Goal: Task Accomplishment & Management: Complete application form

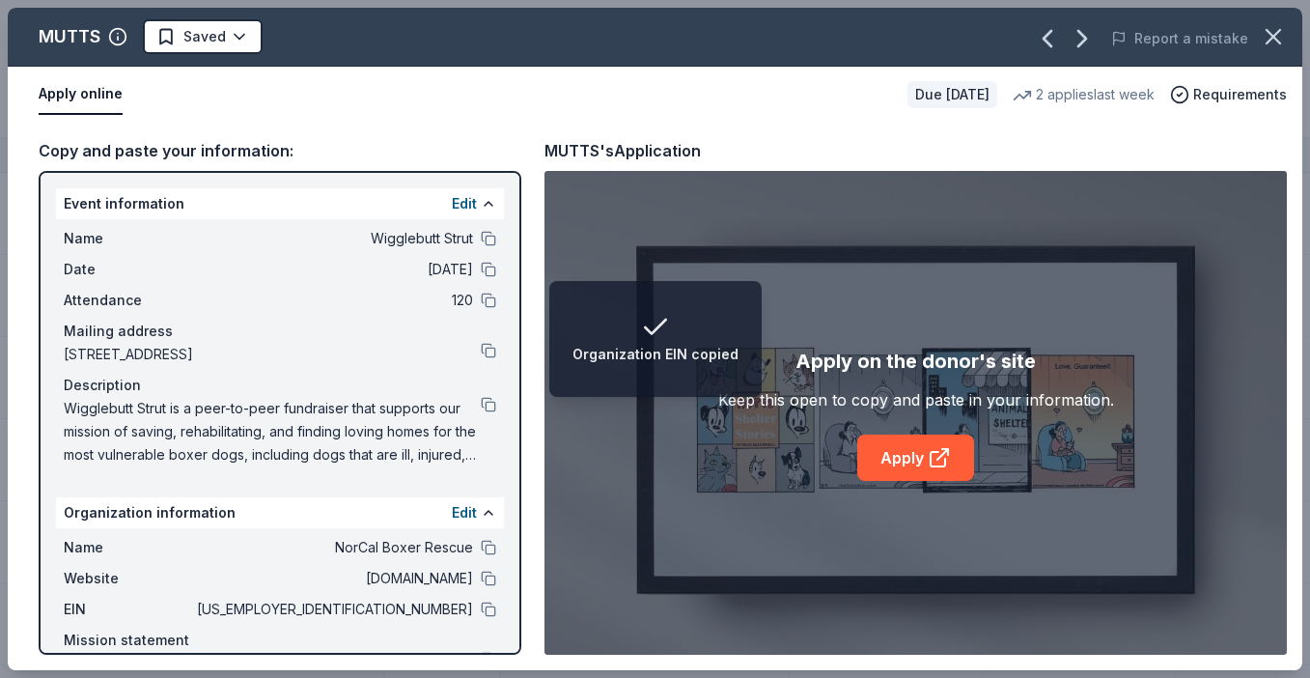
scroll to position [1, 0]
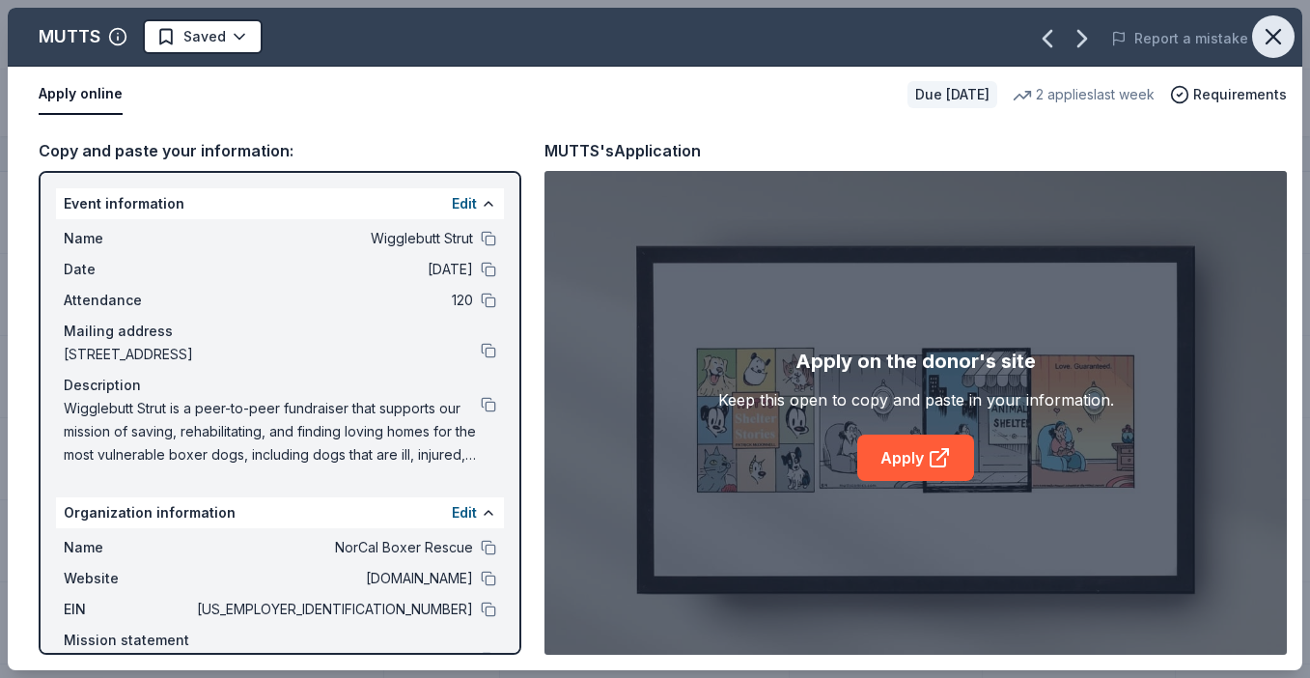
click at [1262, 40] on icon "button" at bounding box center [1273, 36] width 27 height 27
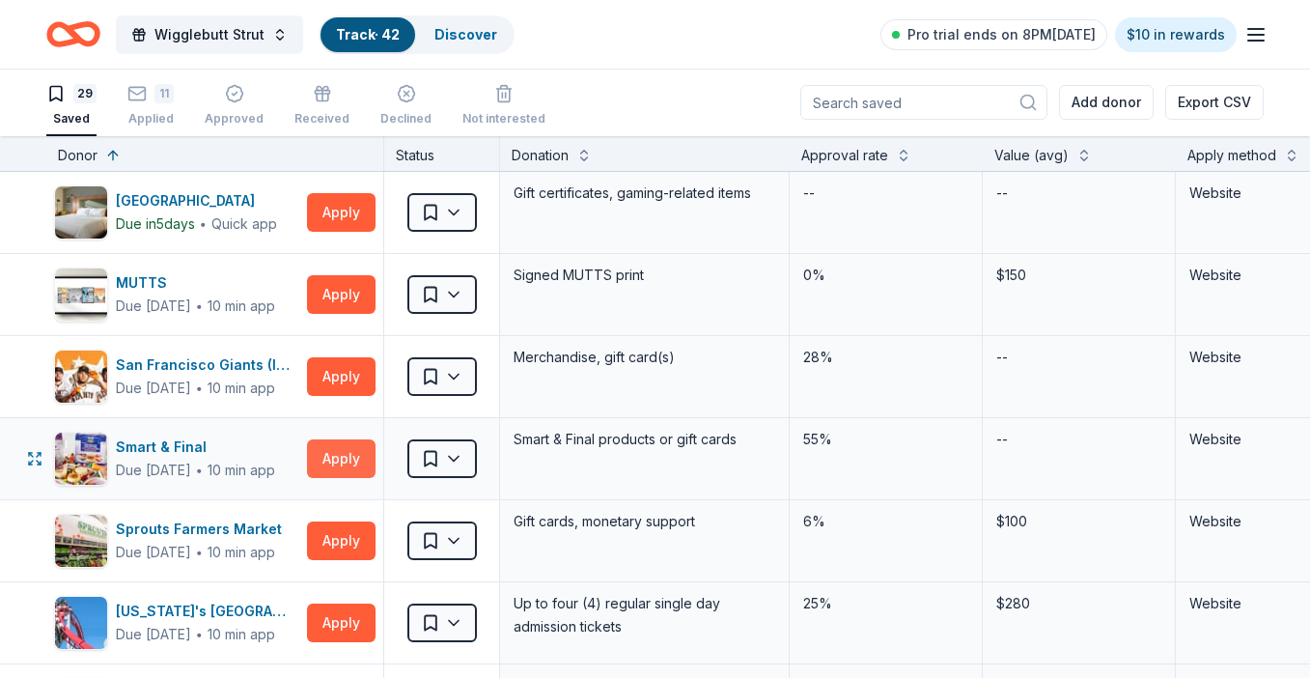
click at [353, 456] on button "Apply" at bounding box center [341, 458] width 69 height 39
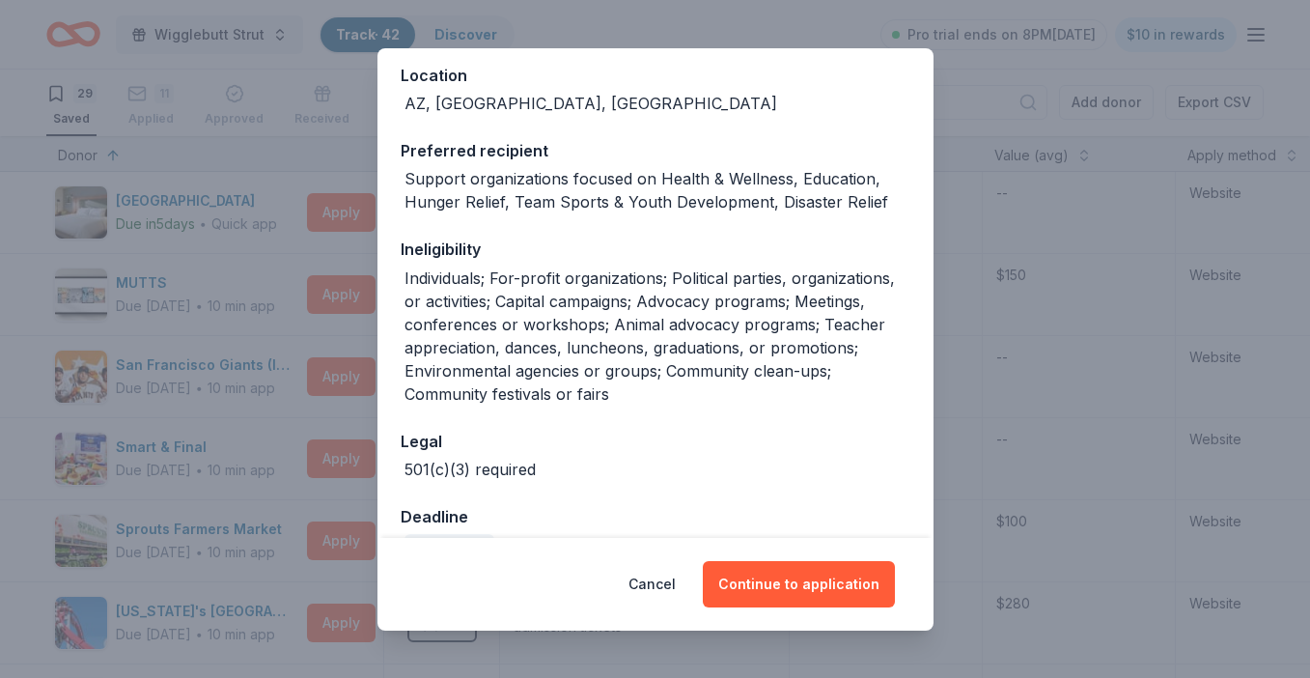
scroll to position [265, 0]
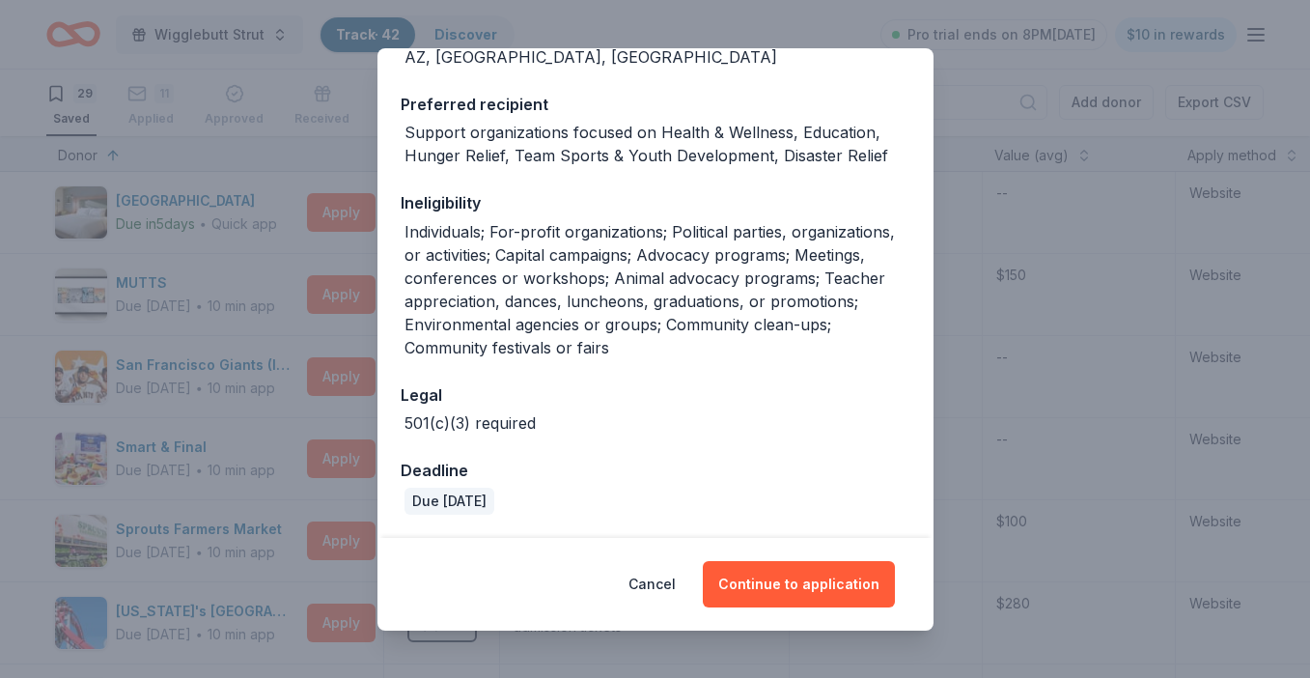
click at [958, 176] on div "Donor Program Requirements We've summarized the requirements for Smart & Final …" at bounding box center [655, 339] width 1310 height 678
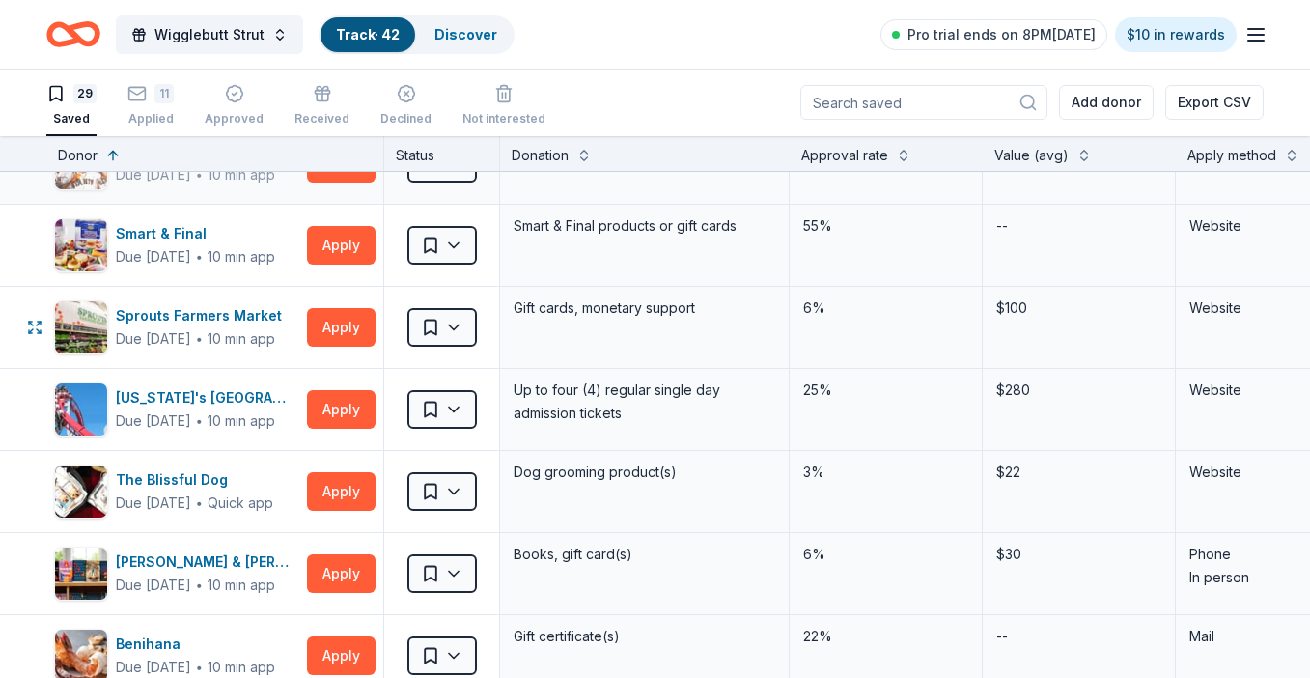
scroll to position [219, 0]
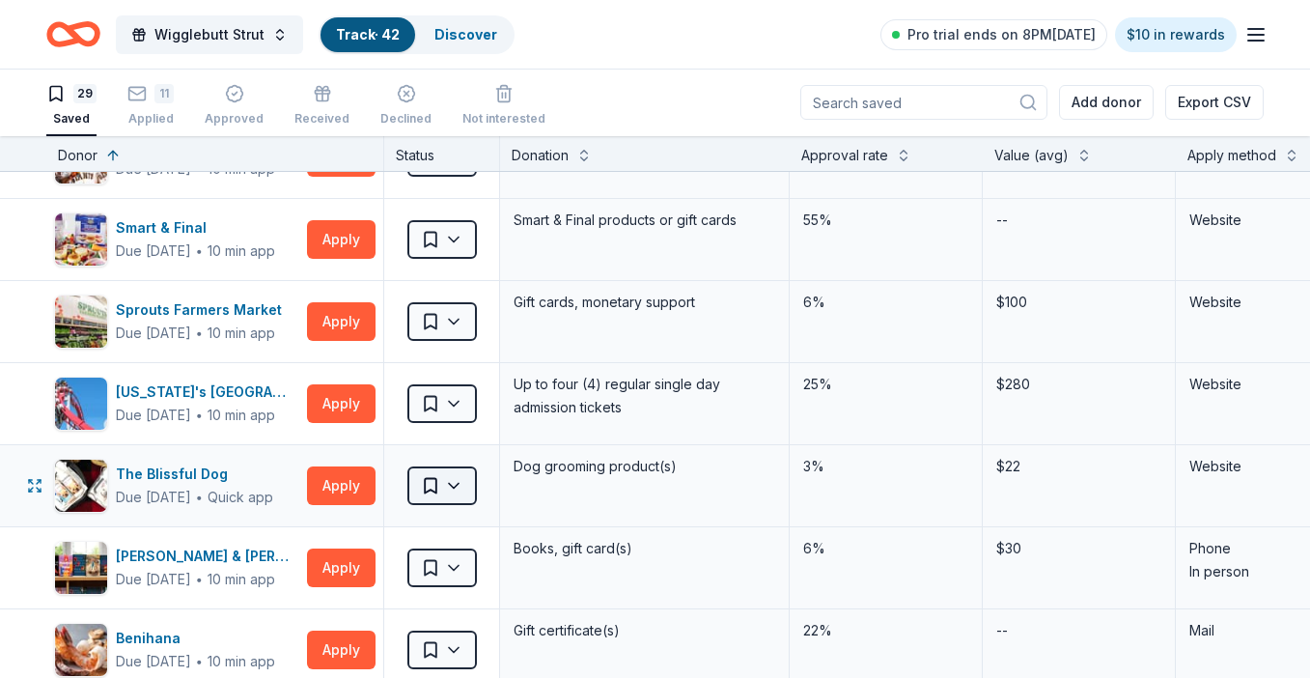
click at [447, 484] on html "Wigglebutt Strut Track · 42 Discover Pro trial ends on 8PM, 9/13 $10 in rewards…" at bounding box center [655, 338] width 1310 height 678
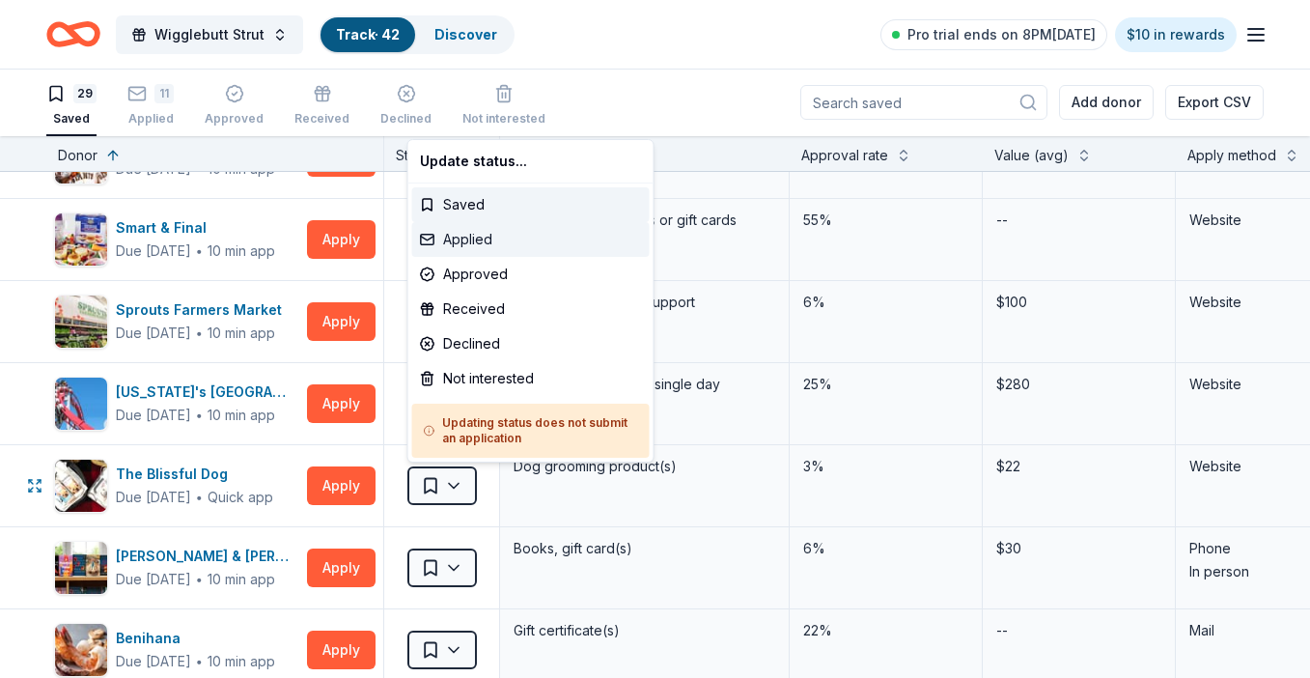
click at [484, 238] on div "Applied" at bounding box center [531, 239] width 238 height 35
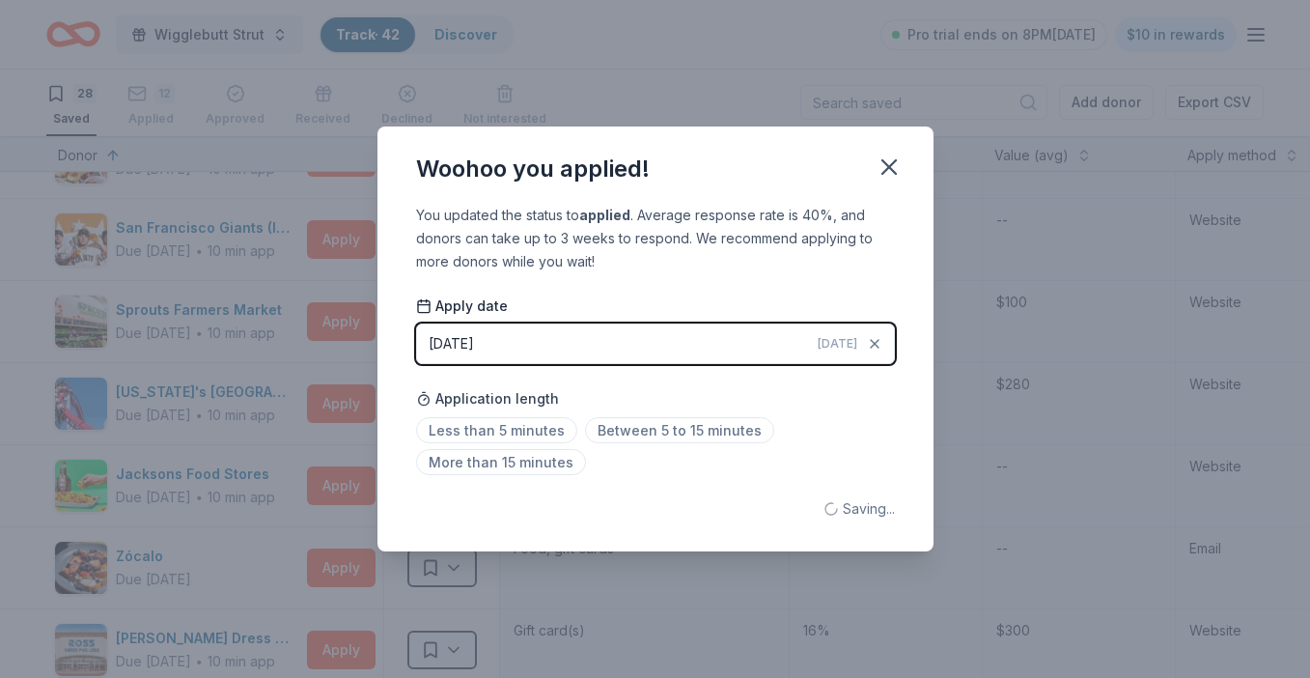
scroll to position [137, 0]
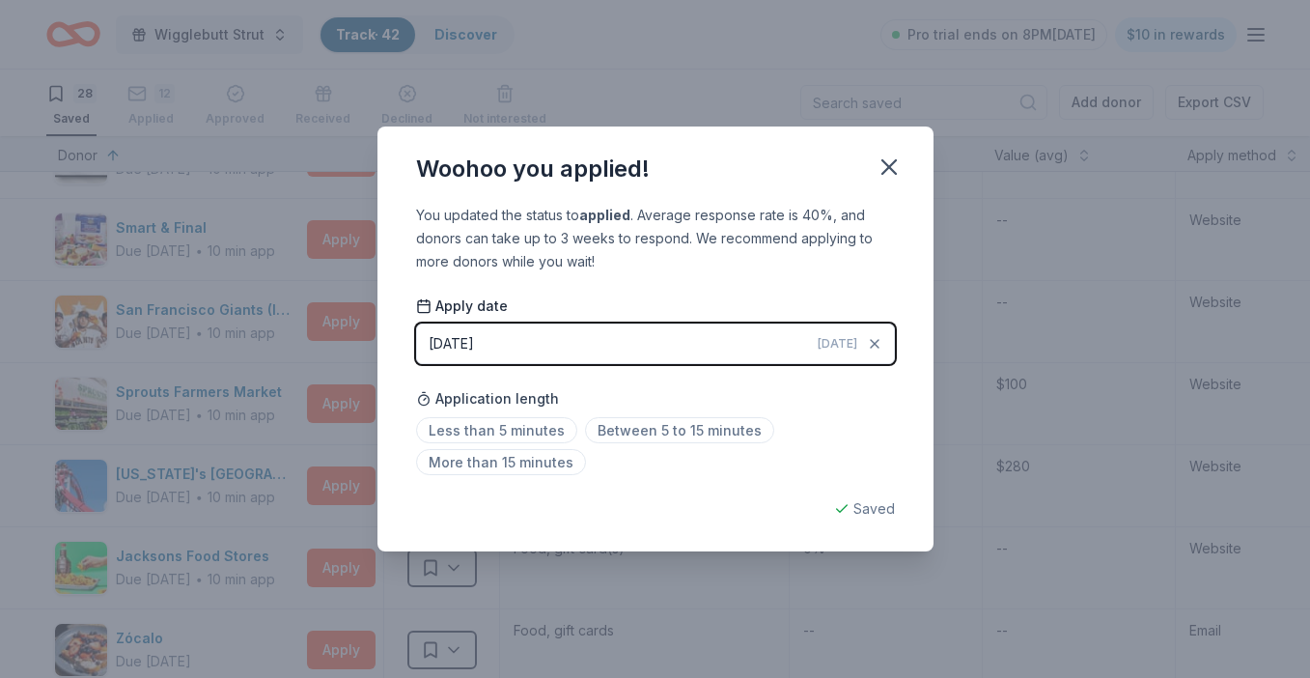
click at [777, 349] on button "09/12/2025 Today" at bounding box center [655, 344] width 479 height 41
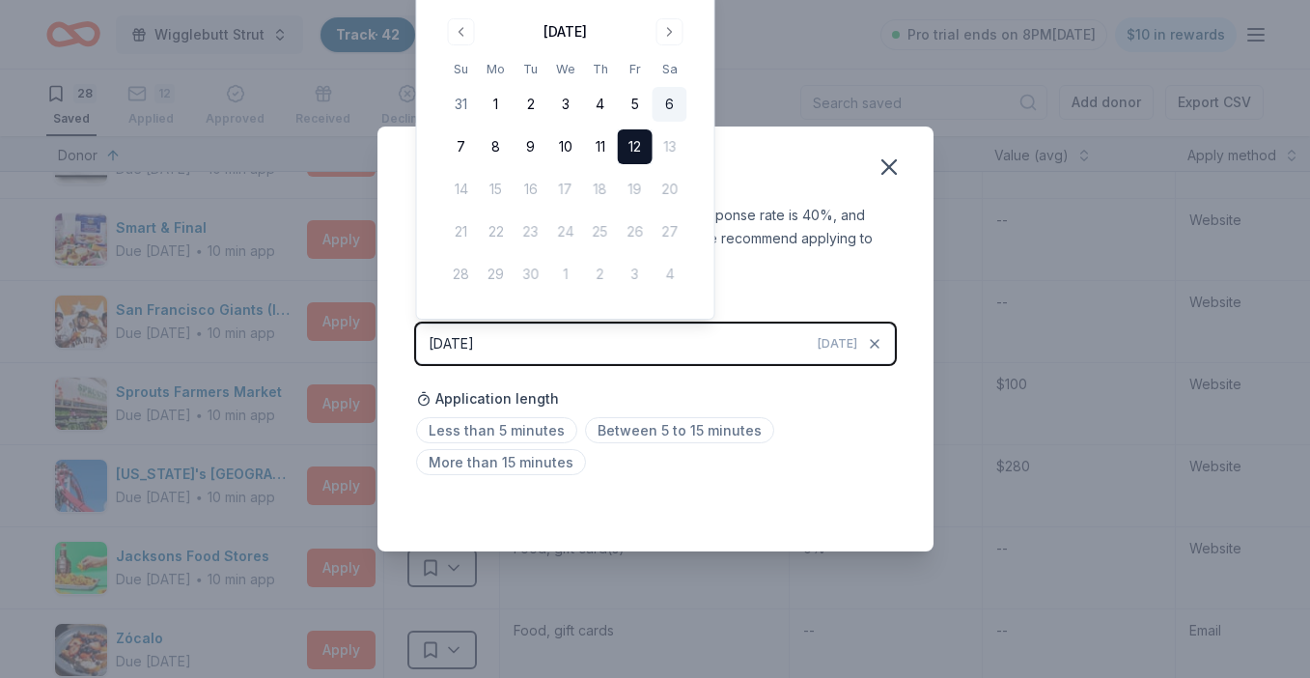
click at [673, 105] on button "6" at bounding box center [670, 104] width 35 height 35
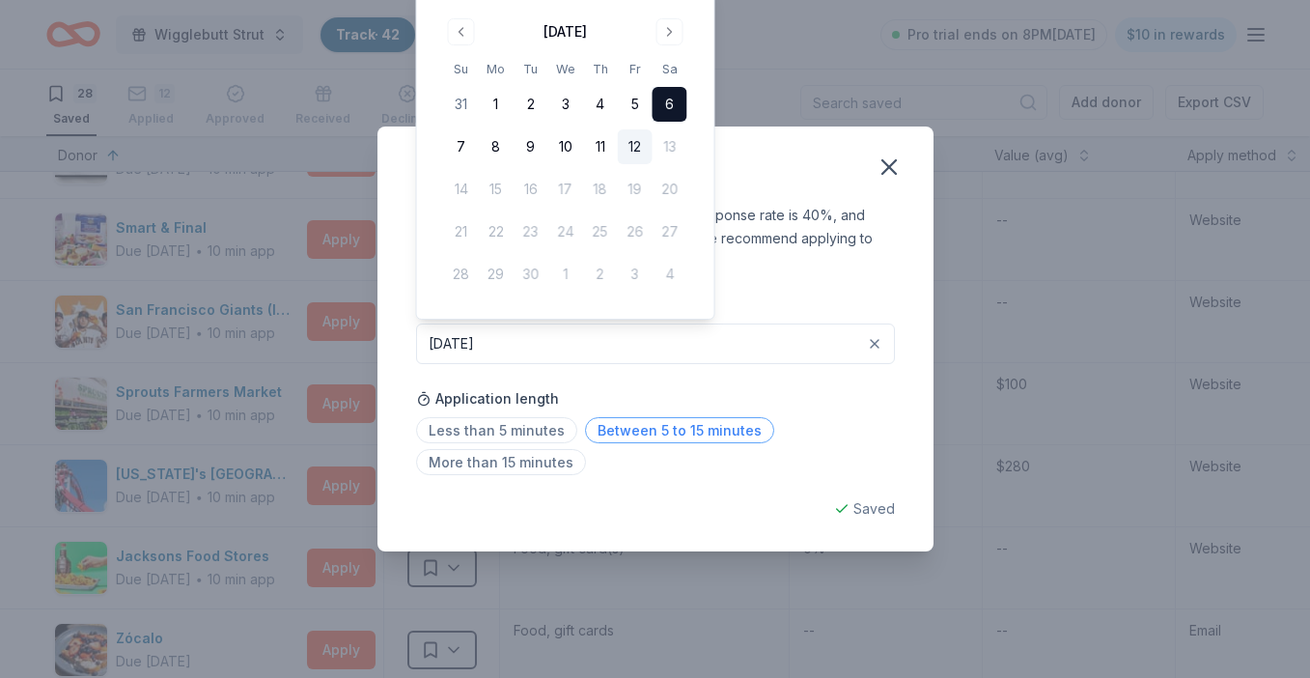
click at [662, 430] on span "Between 5 to 15 minutes" at bounding box center [679, 430] width 189 height 26
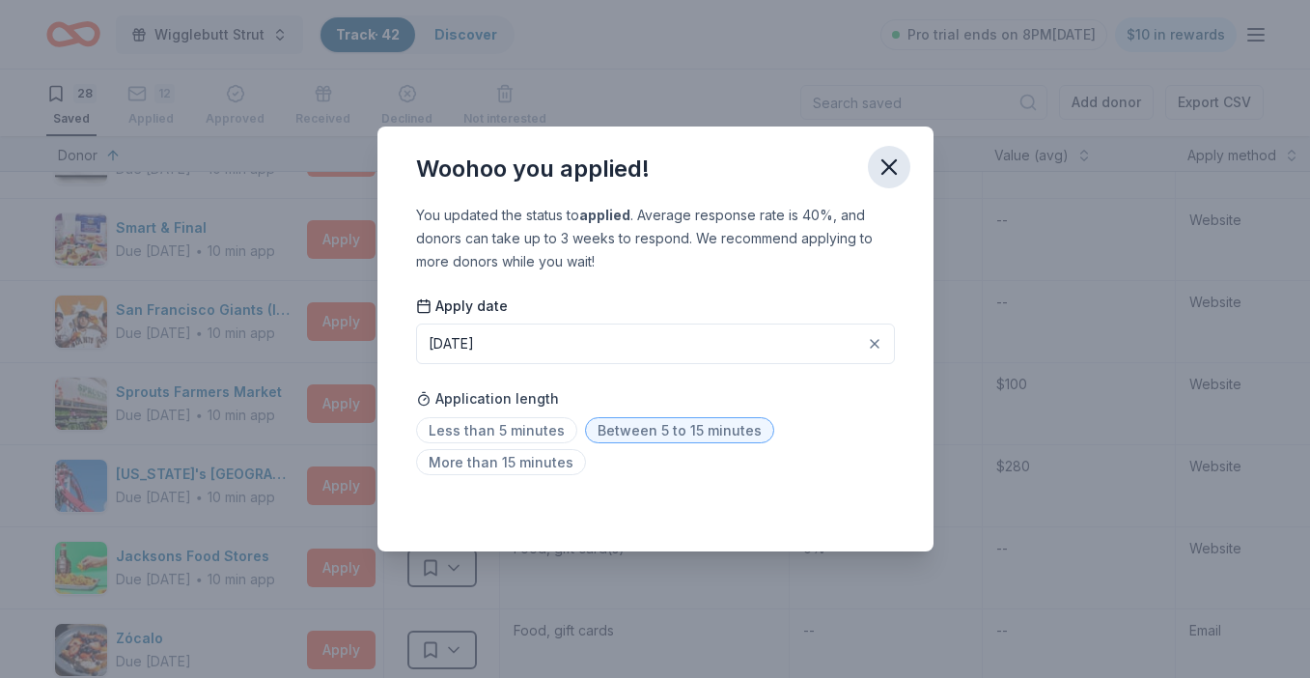
click at [884, 175] on icon "button" at bounding box center [889, 167] width 27 height 27
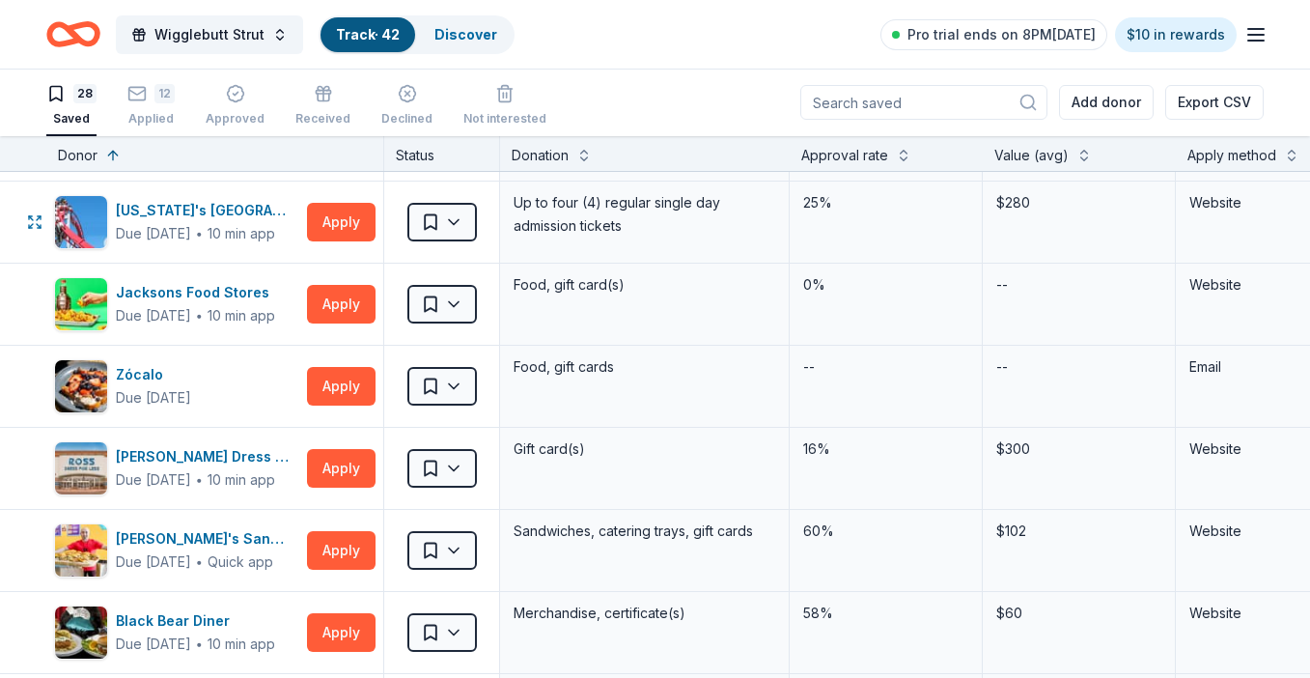
scroll to position [402, 0]
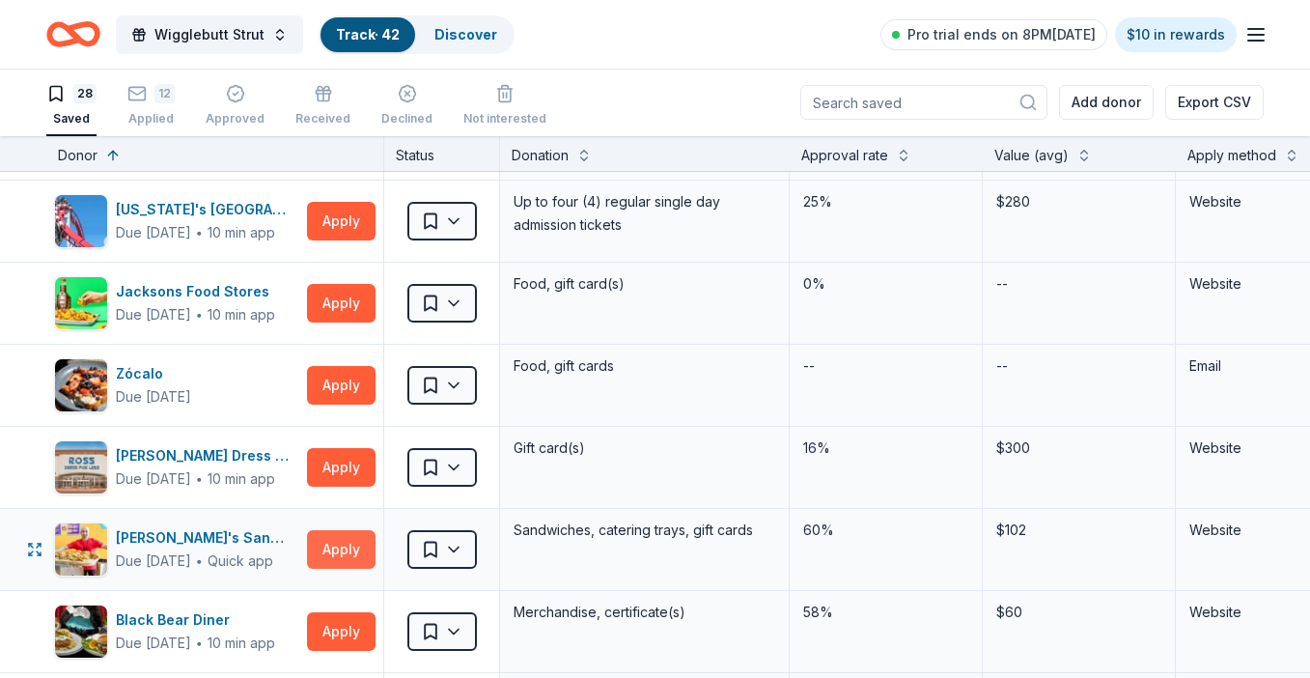
click at [326, 546] on button "Apply" at bounding box center [341, 549] width 69 height 39
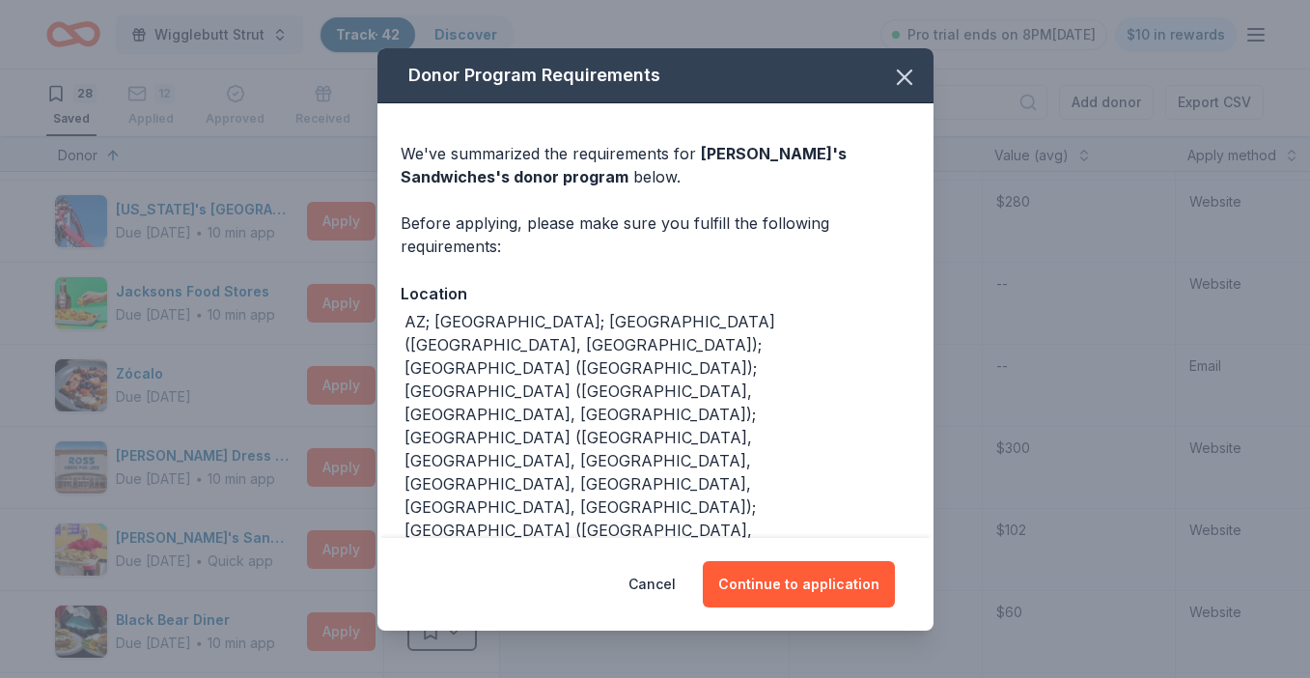
scroll to position [43, 0]
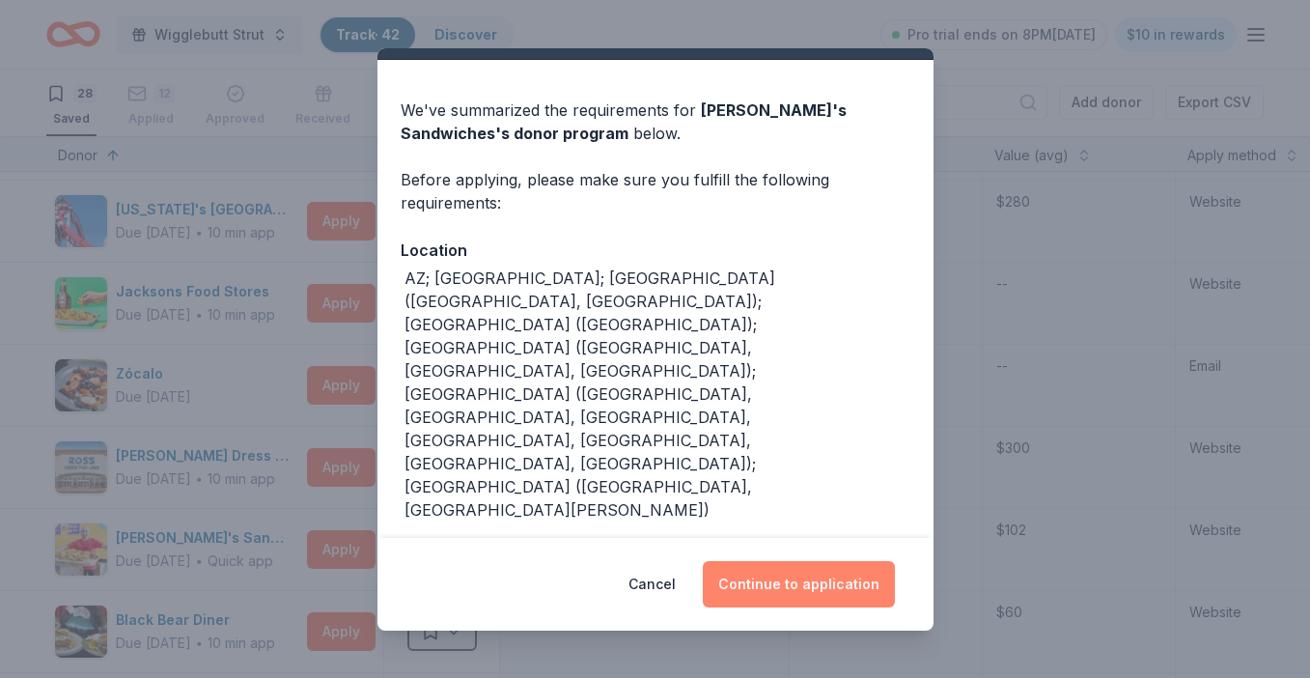
click at [755, 579] on button "Continue to application" at bounding box center [799, 584] width 192 height 46
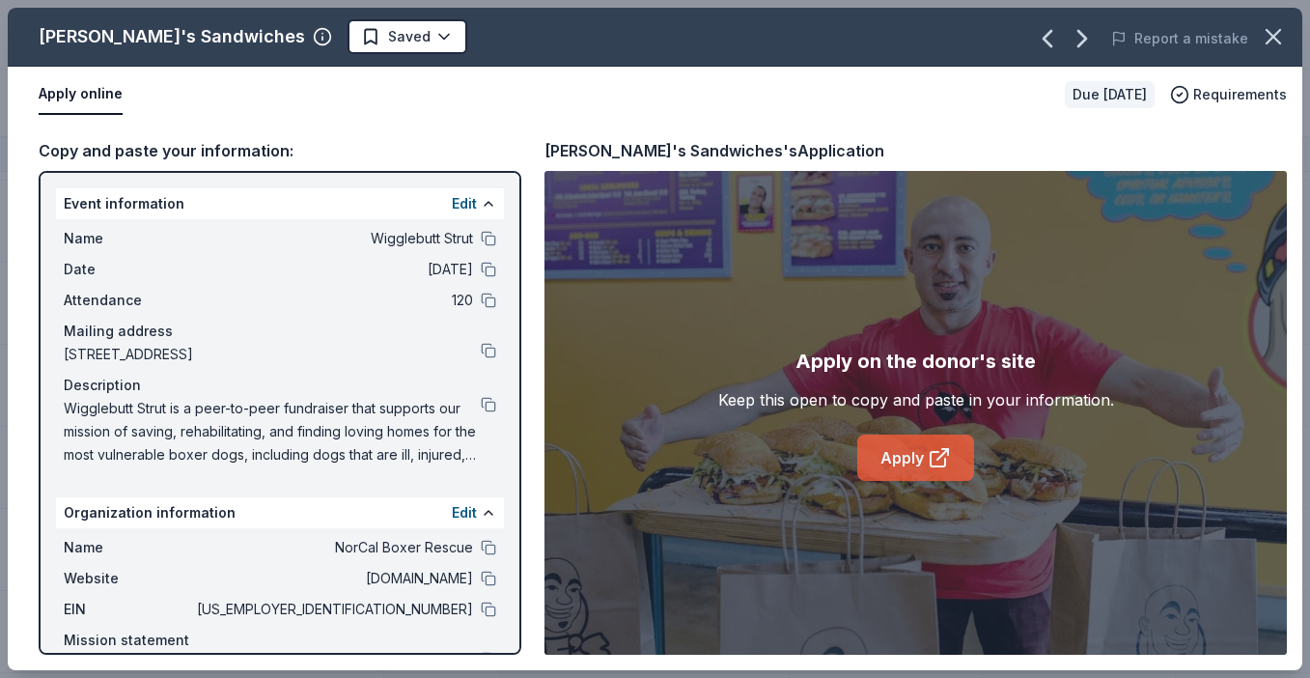
click at [941, 453] on icon at bounding box center [939, 457] width 23 height 23
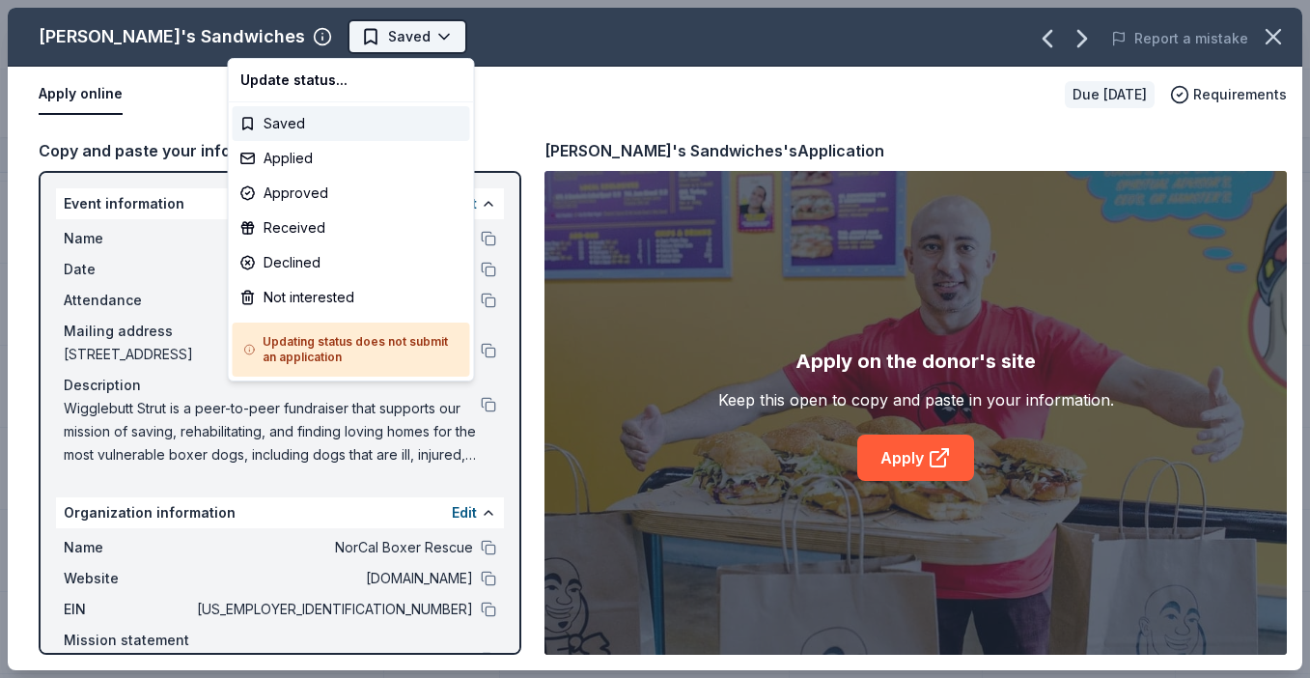
click at [301, 39] on html "Wigglebutt Strut Track · 42 Discover Pro trial ends on 8PM, 9/13 $10 in rewards…" at bounding box center [655, 339] width 1310 height 678
click at [292, 157] on div "Applied" at bounding box center [352, 158] width 238 height 35
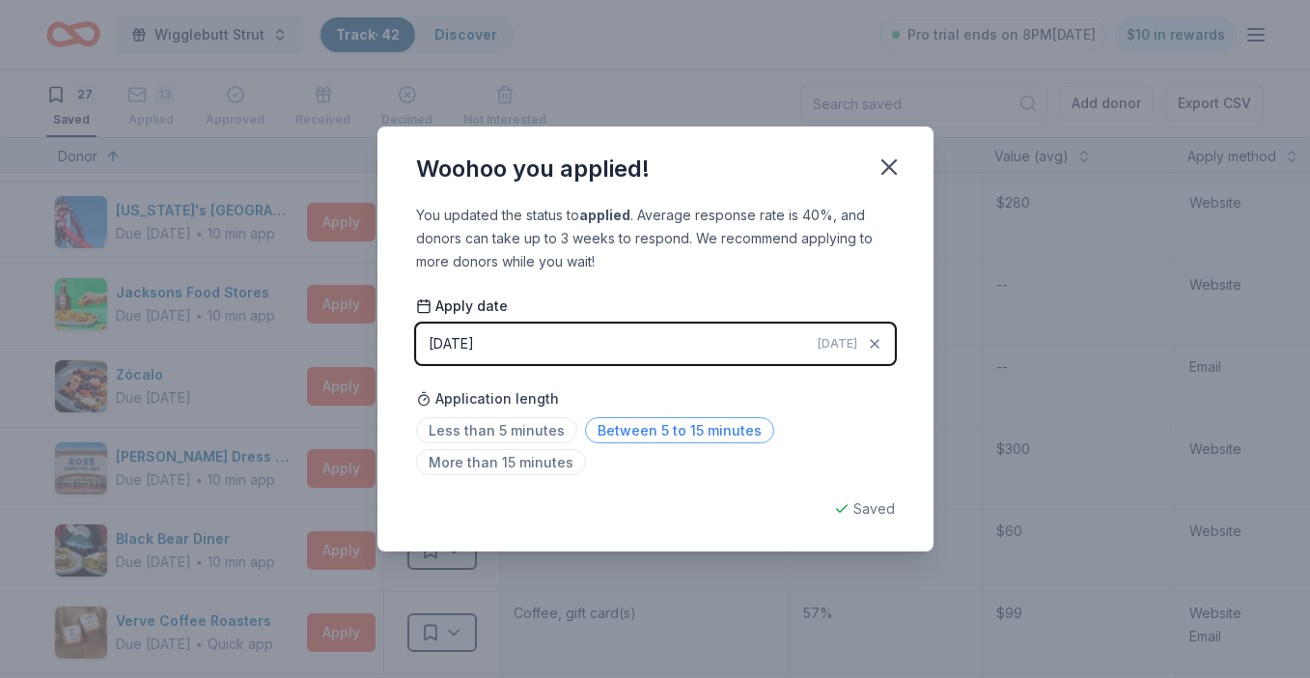
click at [683, 430] on span "Between 5 to 15 minutes" at bounding box center [679, 430] width 189 height 26
click at [888, 162] on icon "button" at bounding box center [889, 167] width 27 height 27
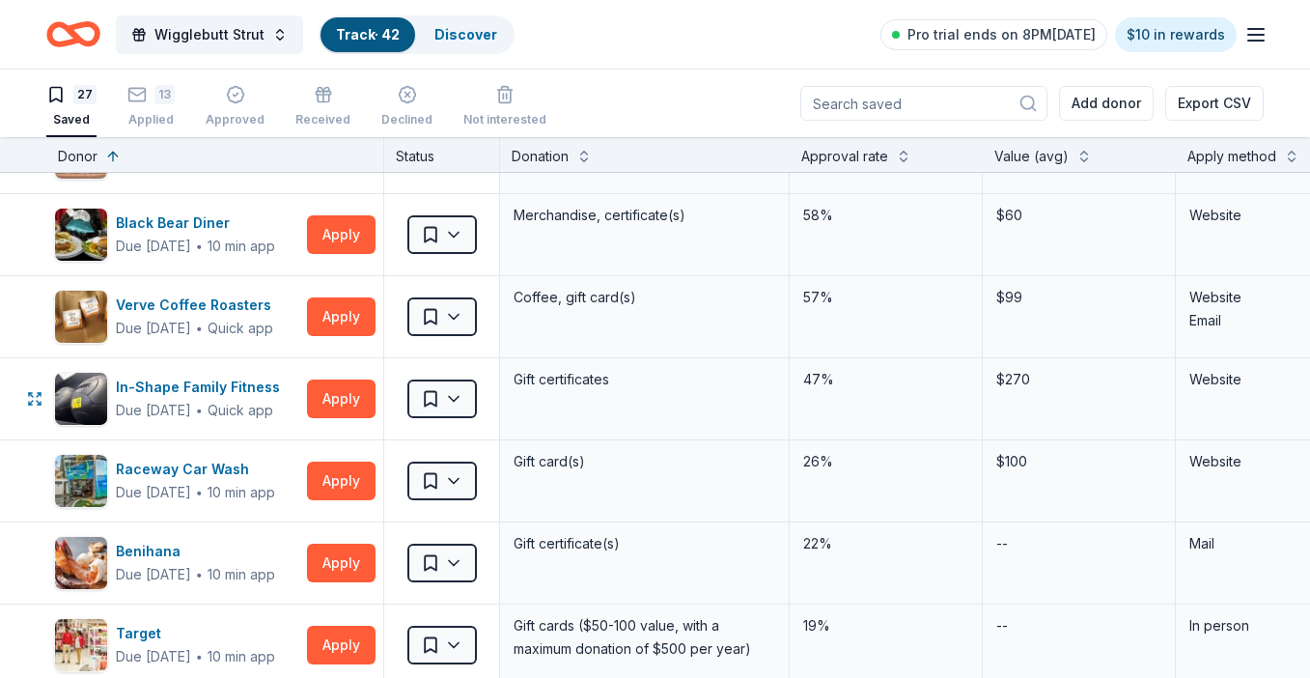
scroll to position [709, 0]
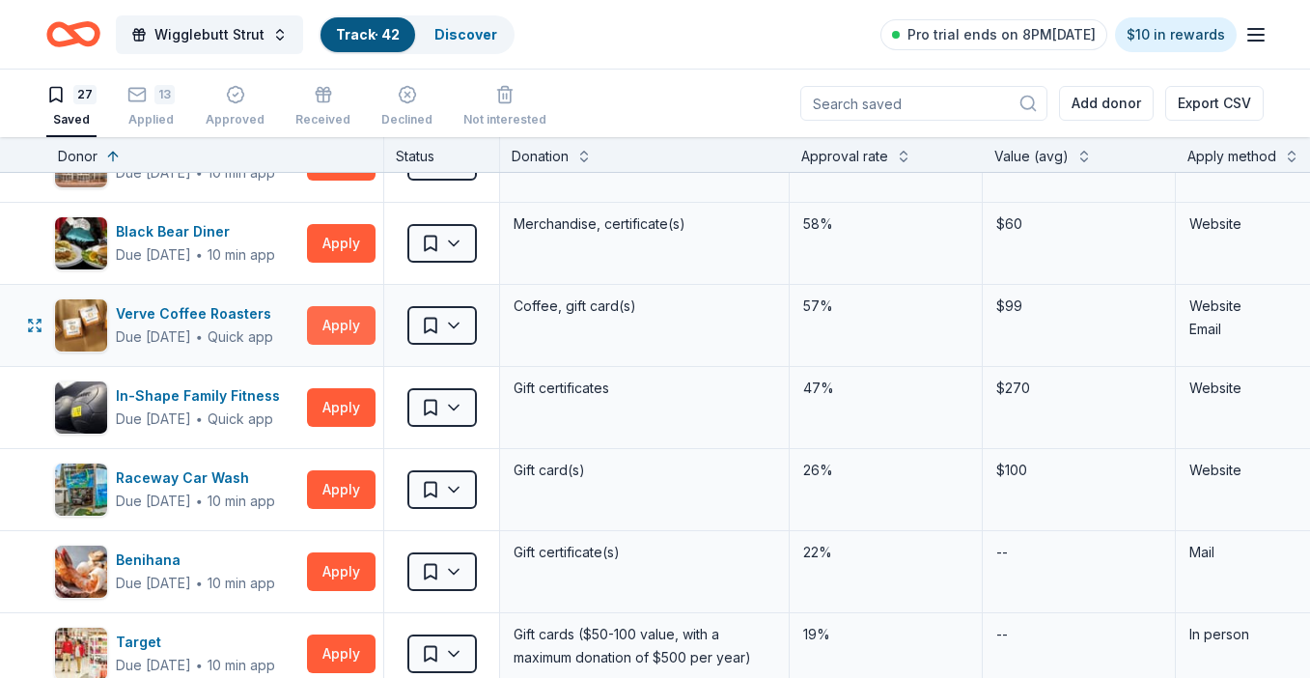
click at [319, 335] on button "Apply" at bounding box center [341, 325] width 69 height 39
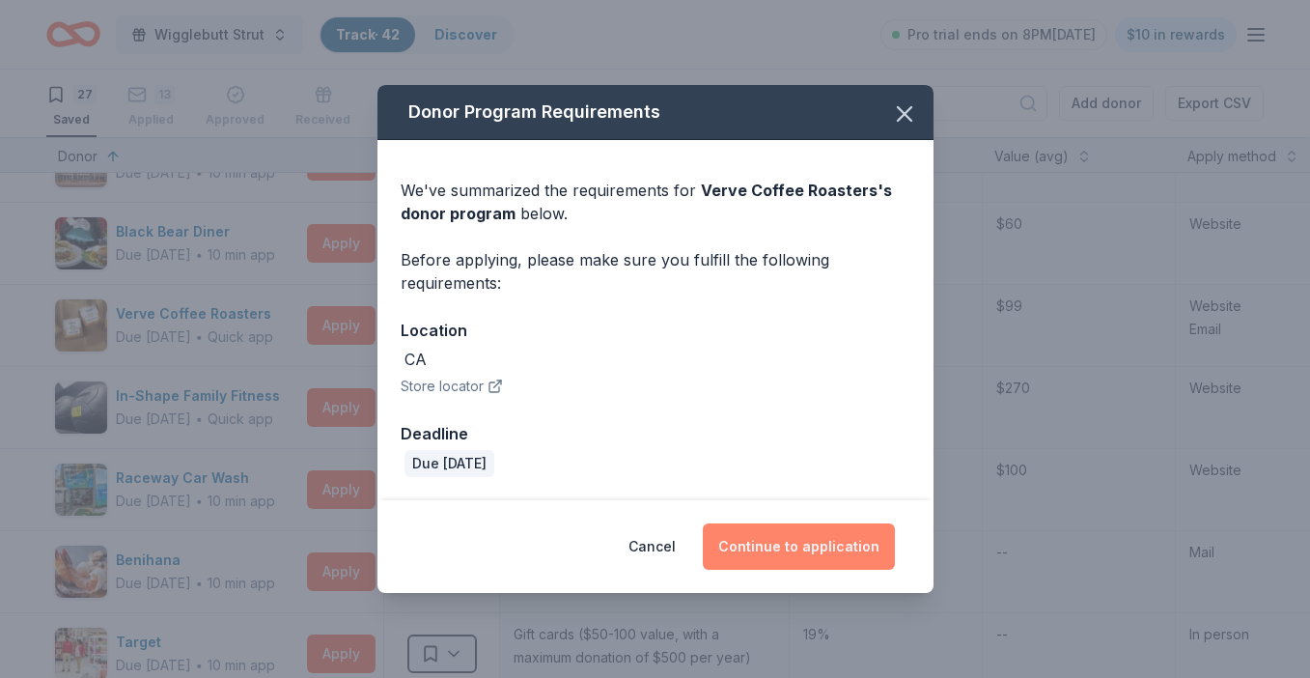
click at [792, 549] on button "Continue to application" at bounding box center [799, 546] width 192 height 46
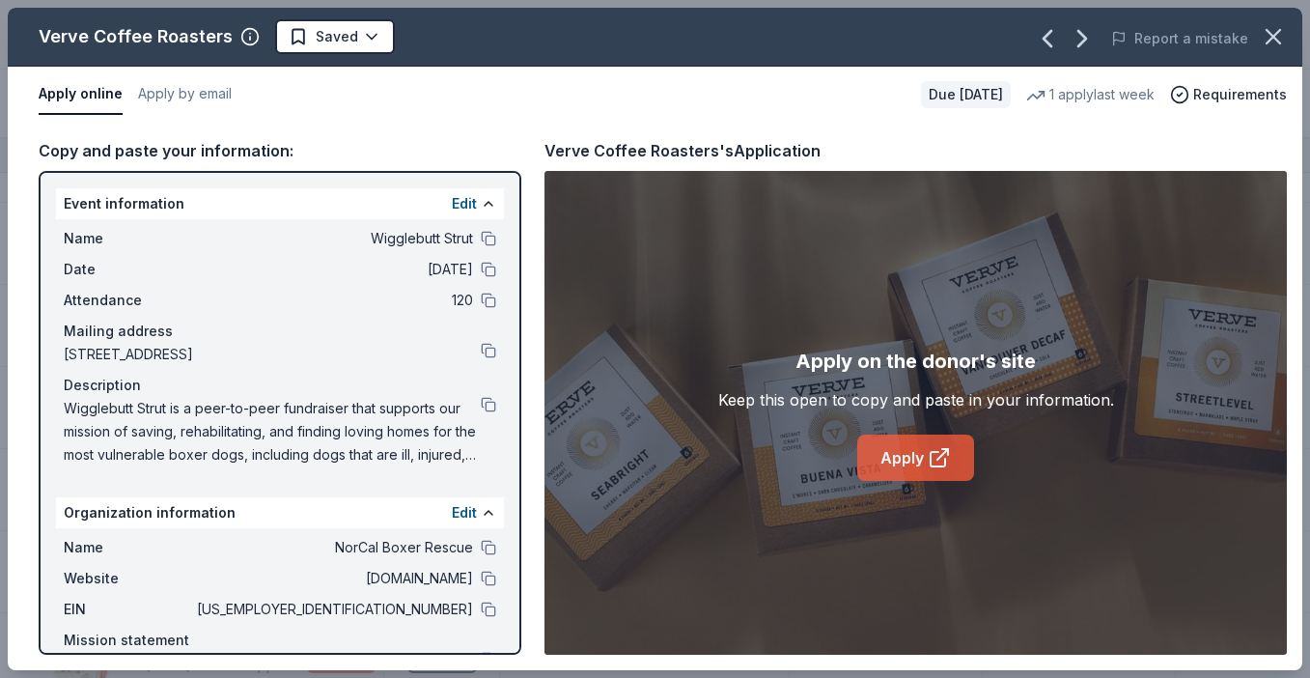
click at [903, 463] on link "Apply" at bounding box center [916, 458] width 117 height 46
click at [336, 43] on html "Wigglebutt Strut Track · 42 Discover Pro trial ends on 8PM, 9/13 $10 in rewards…" at bounding box center [655, 339] width 1310 height 678
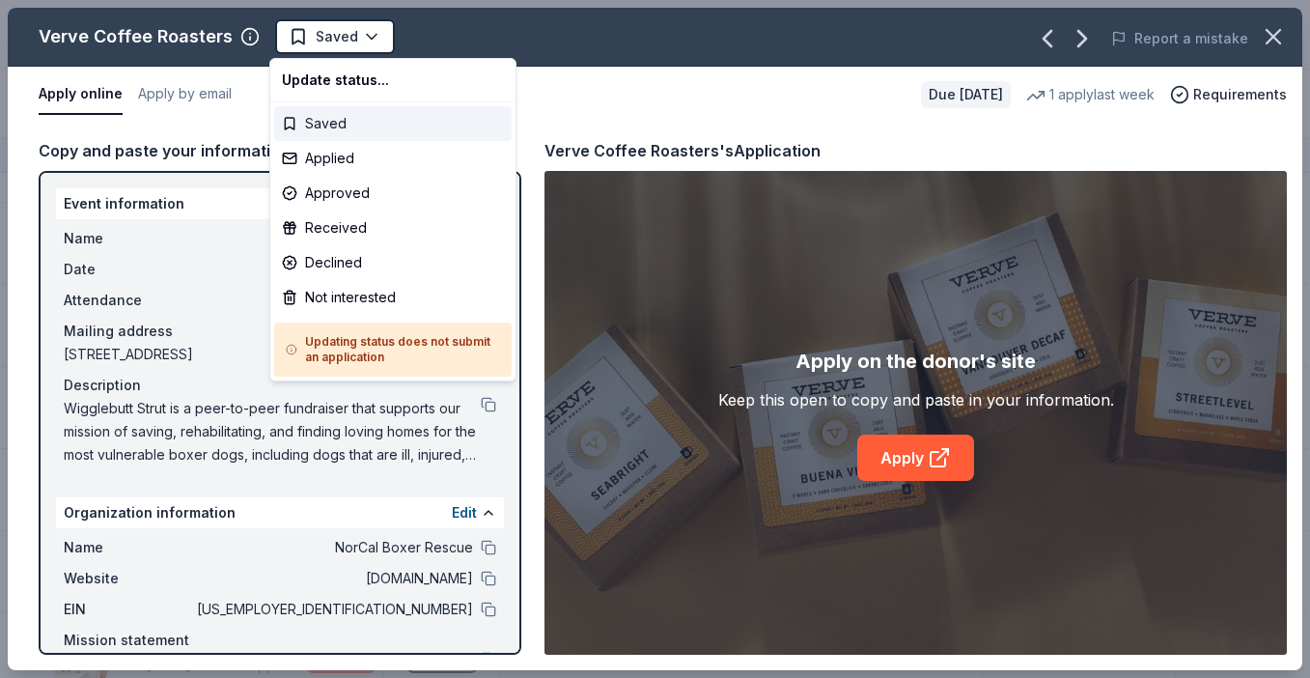
click at [345, 127] on div "Saved" at bounding box center [393, 123] width 238 height 35
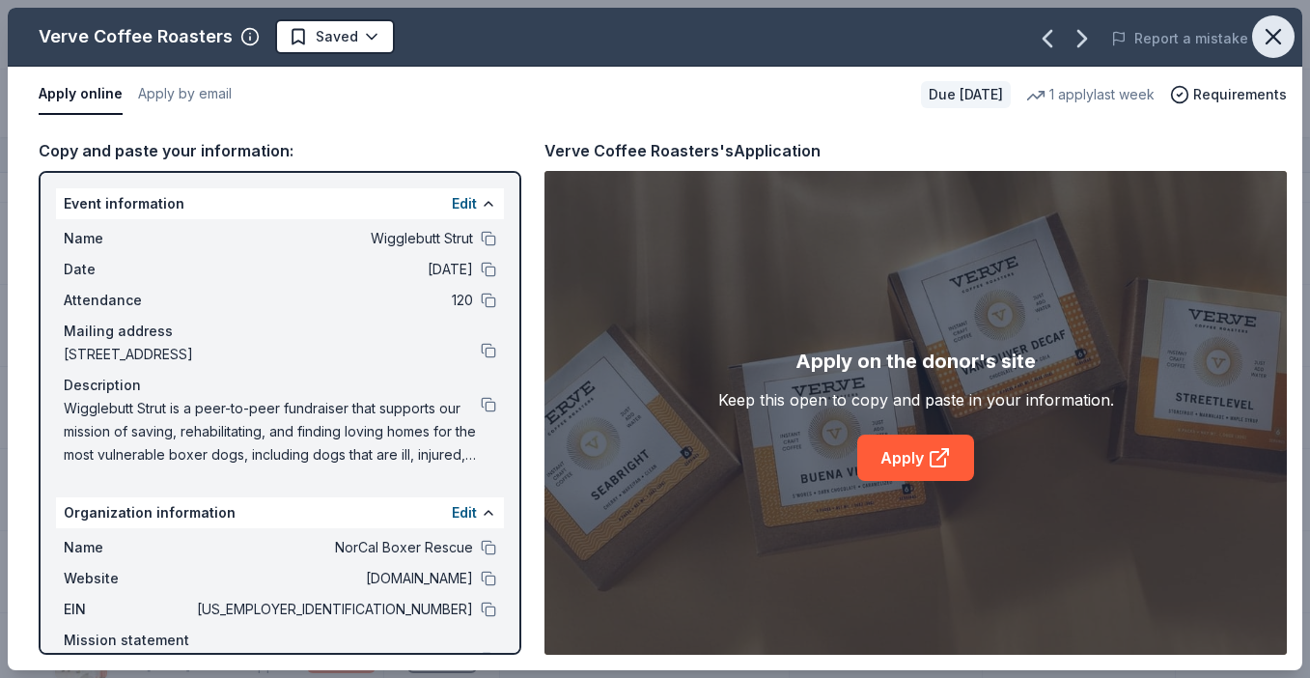
click at [1273, 34] on icon "button" at bounding box center [1273, 36] width 27 height 27
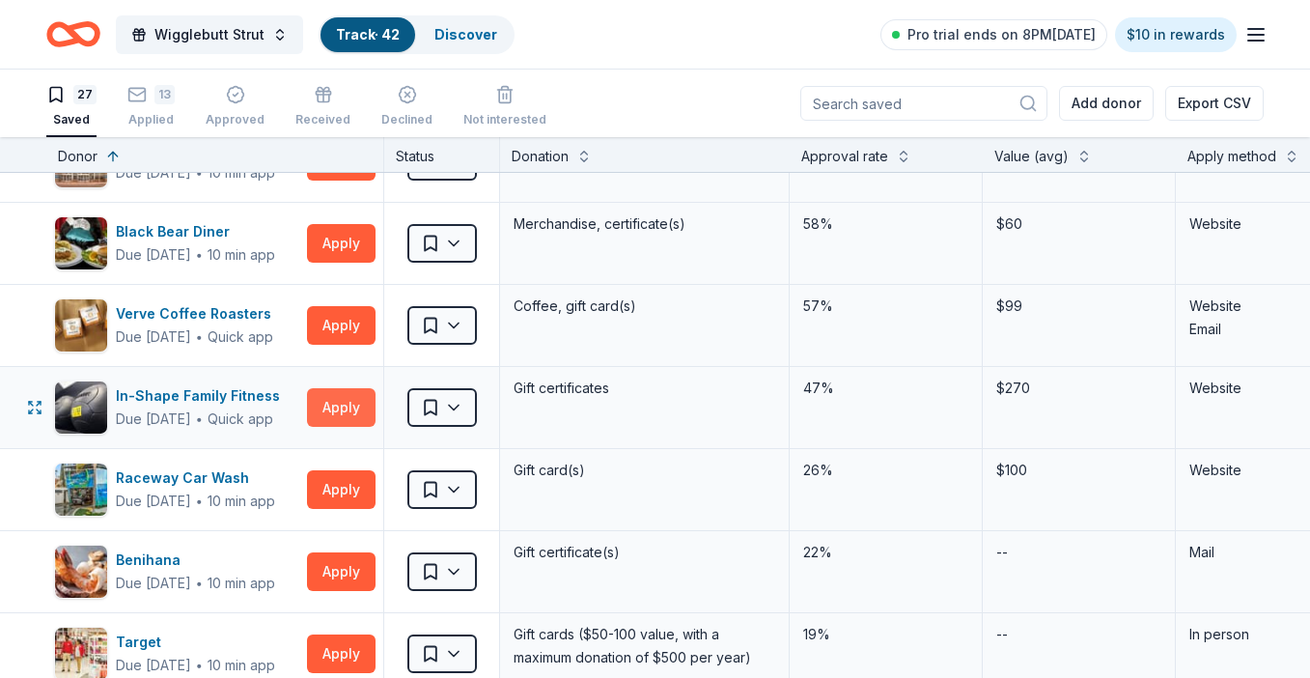
click at [333, 418] on button "Apply" at bounding box center [341, 407] width 69 height 39
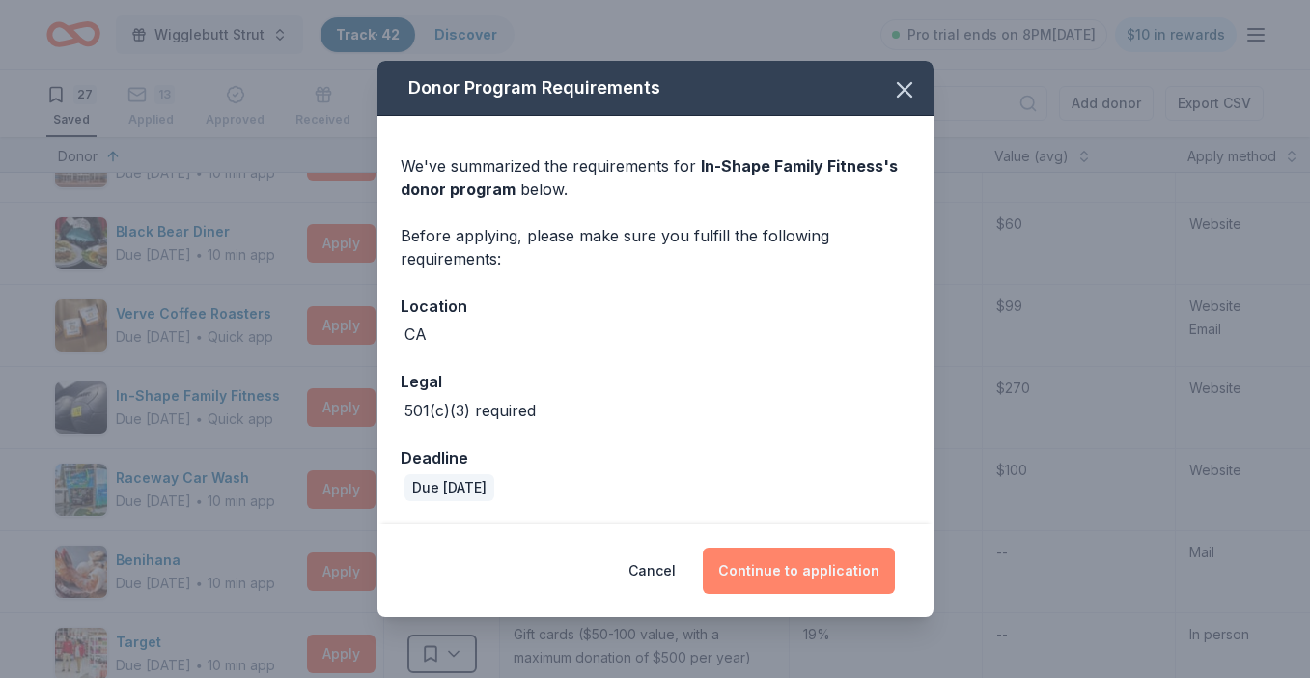
click at [789, 569] on button "Continue to application" at bounding box center [799, 571] width 192 height 46
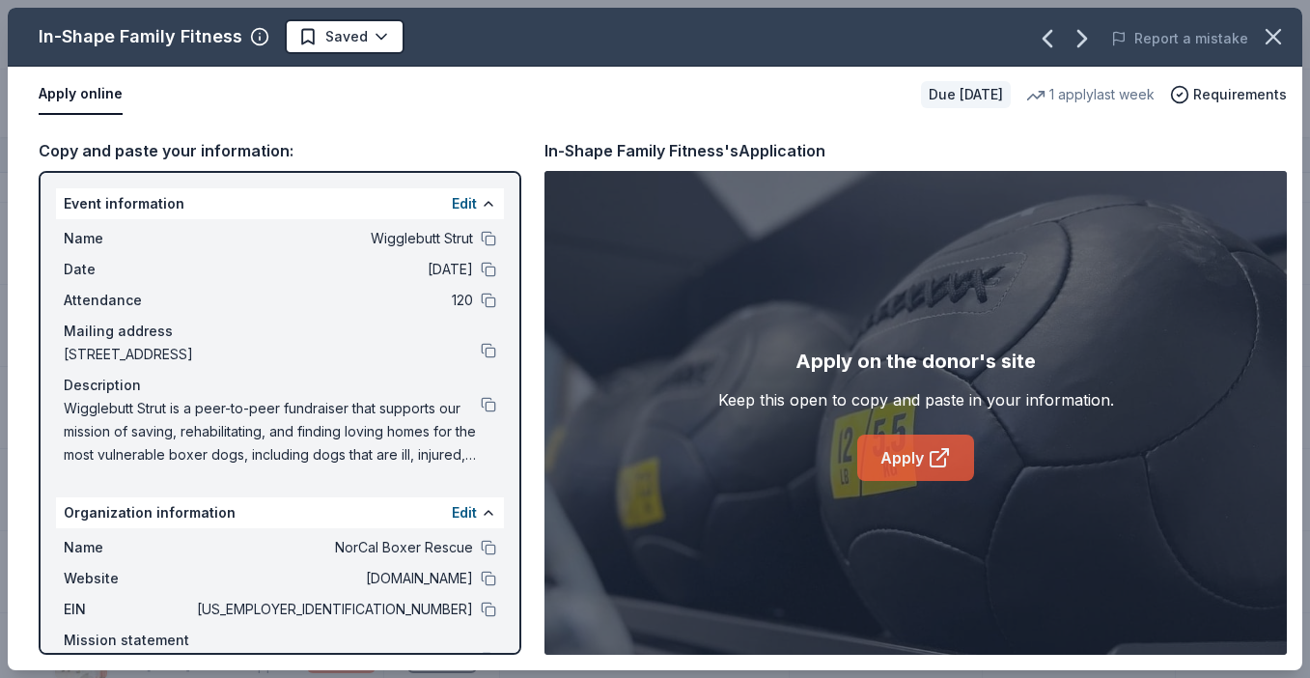
click at [902, 452] on link "Apply" at bounding box center [916, 458] width 117 height 46
click at [1261, 24] on icon "button" at bounding box center [1273, 36] width 27 height 27
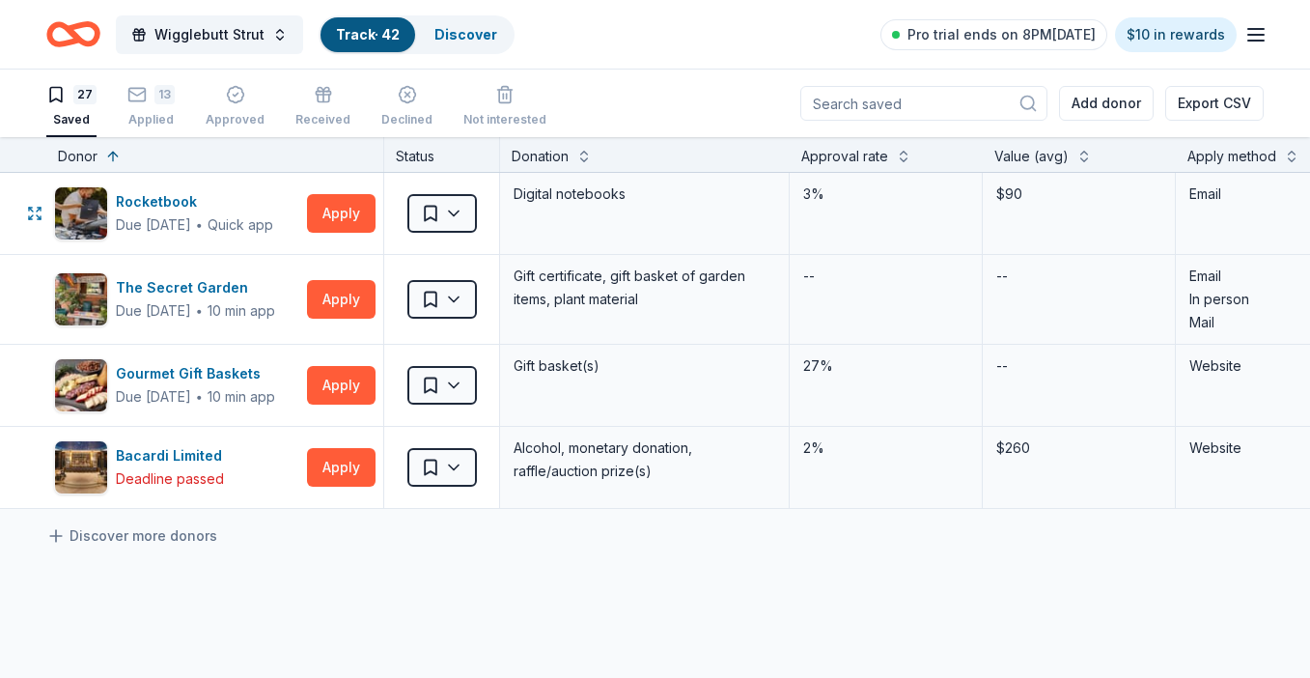
scroll to position [1894, 0]
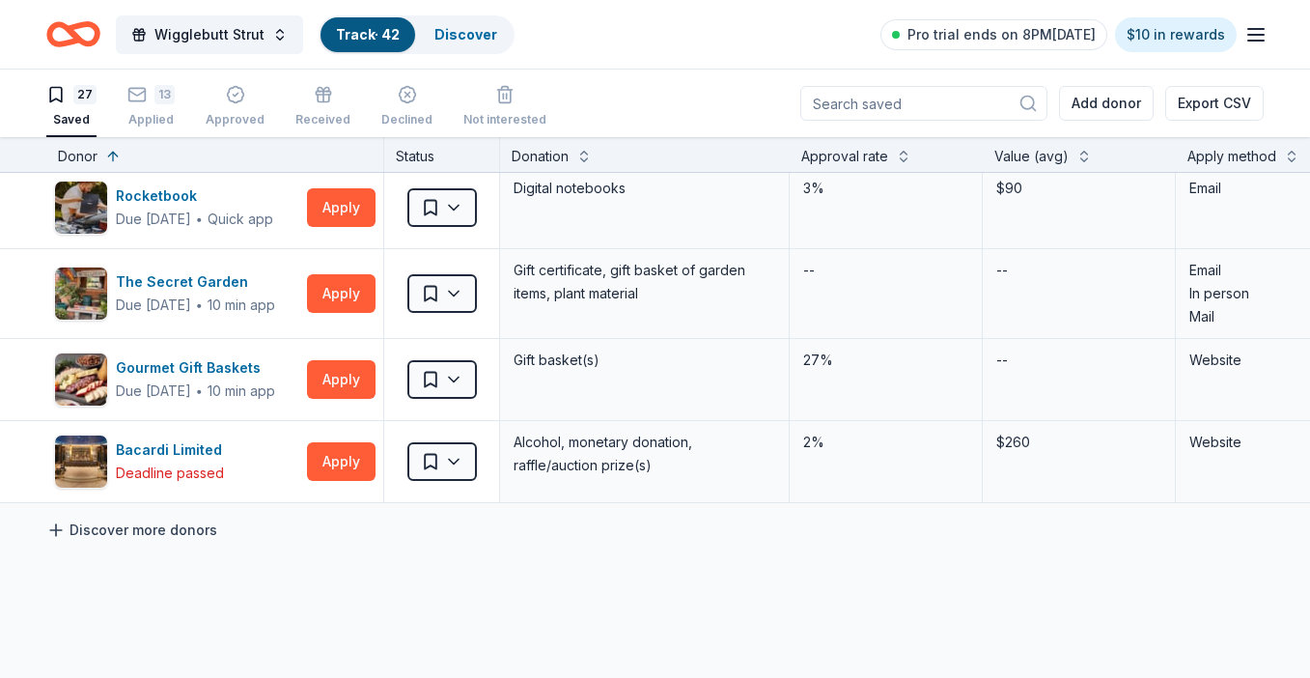
click at [182, 534] on link "Discover more donors" at bounding box center [131, 530] width 171 height 23
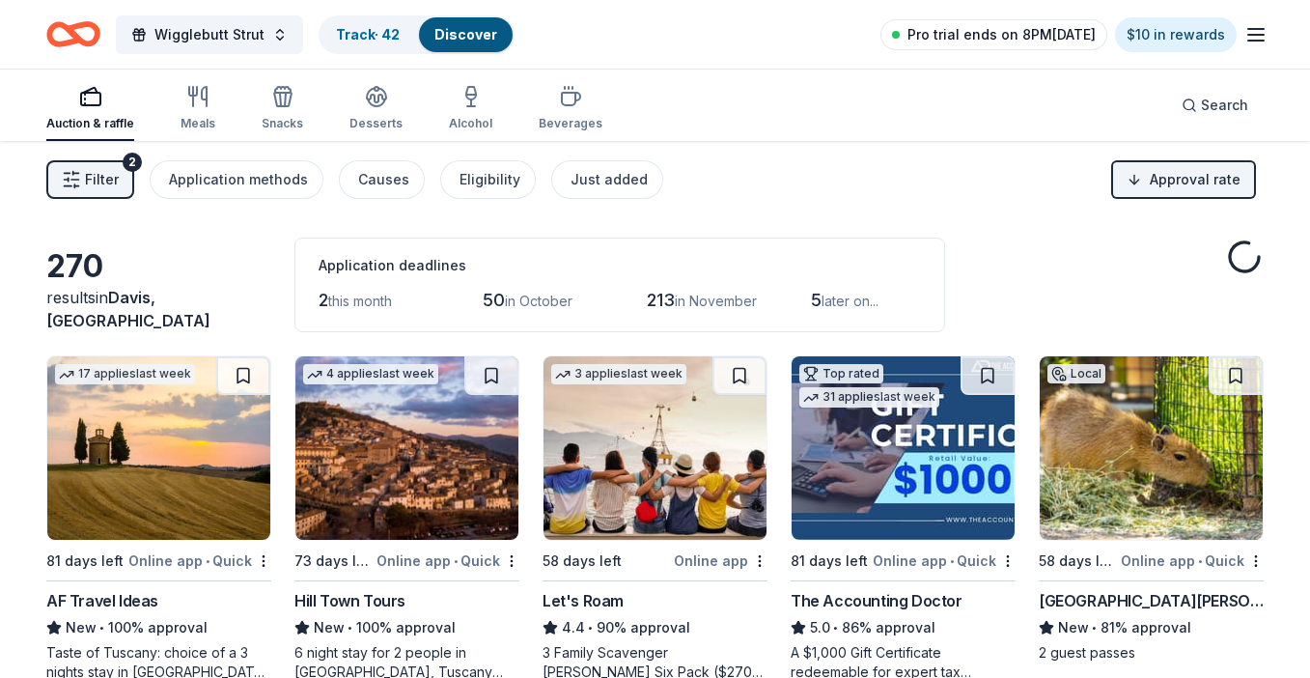
click at [921, 37] on link "Pro trial ends on 8PM[DATE]" at bounding box center [994, 34] width 227 height 31
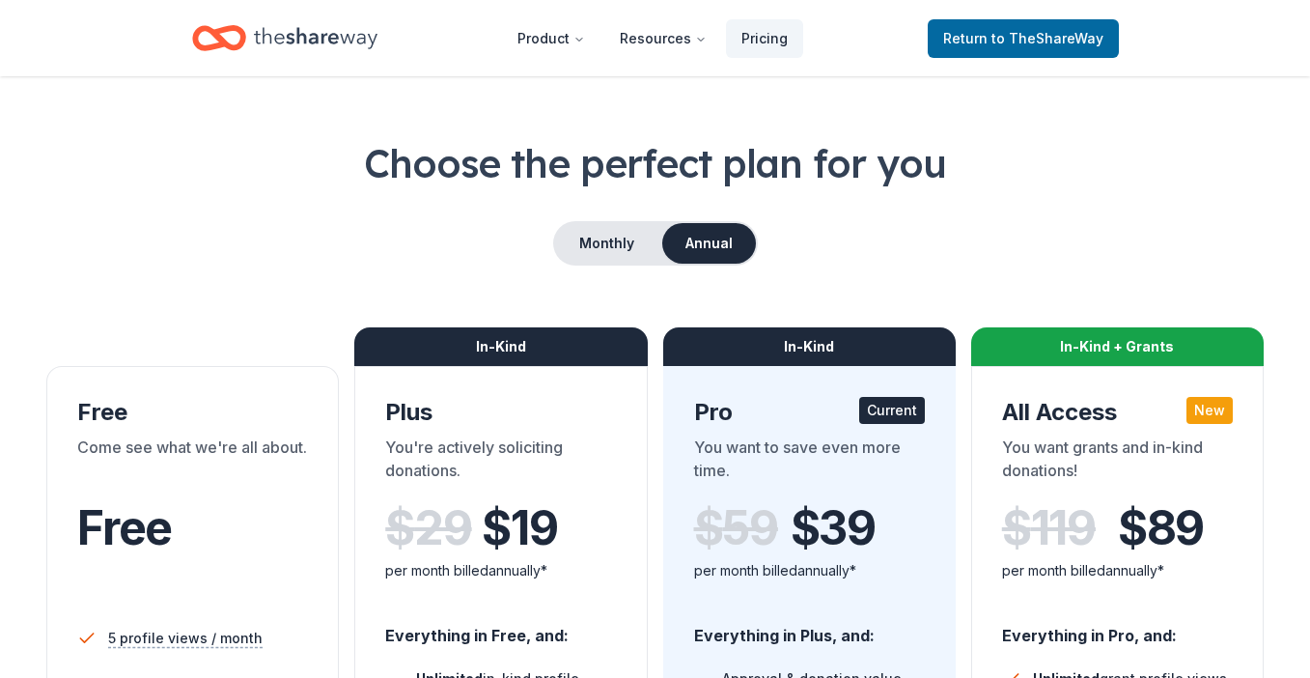
scroll to position [53, 0]
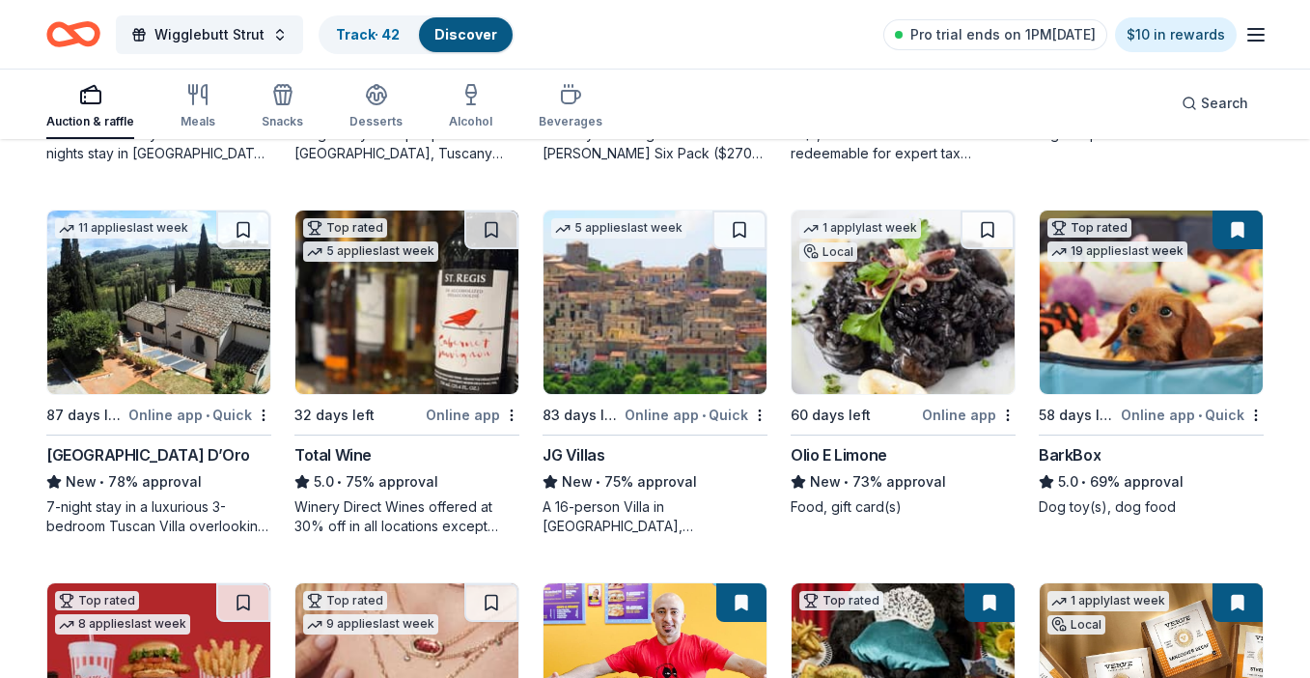
scroll to position [532, 0]
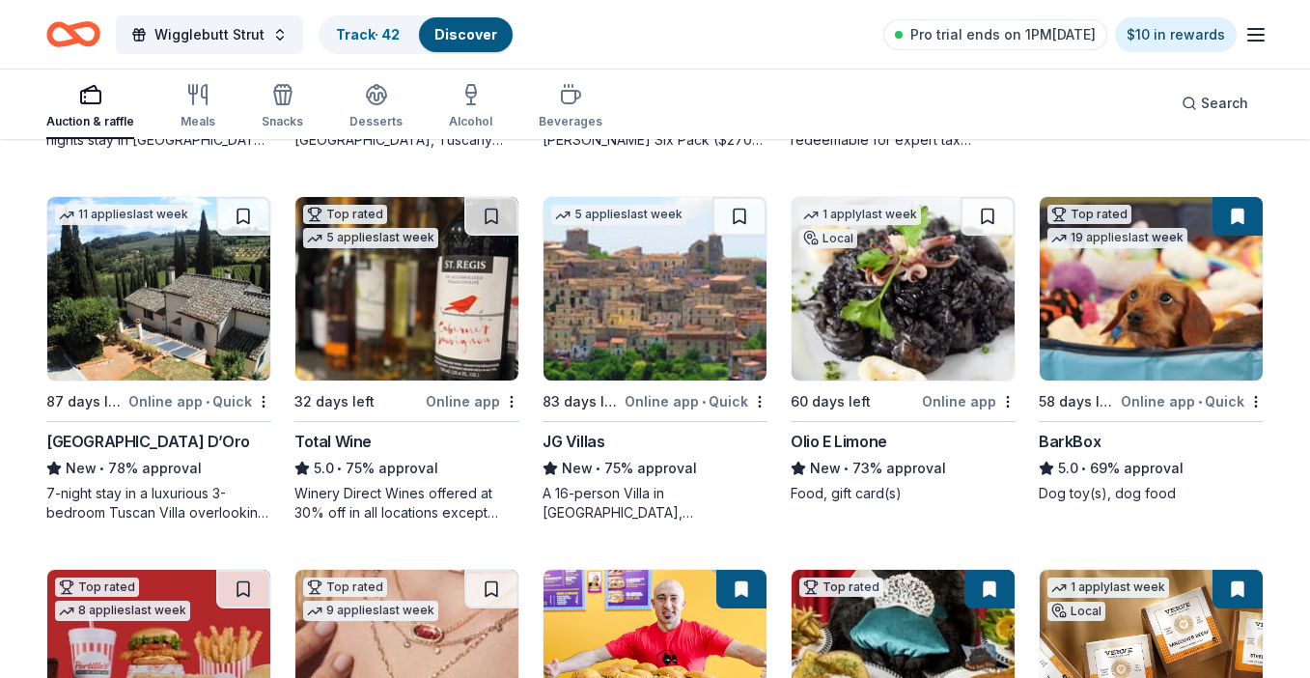
click at [861, 280] on img at bounding box center [903, 288] width 223 height 183
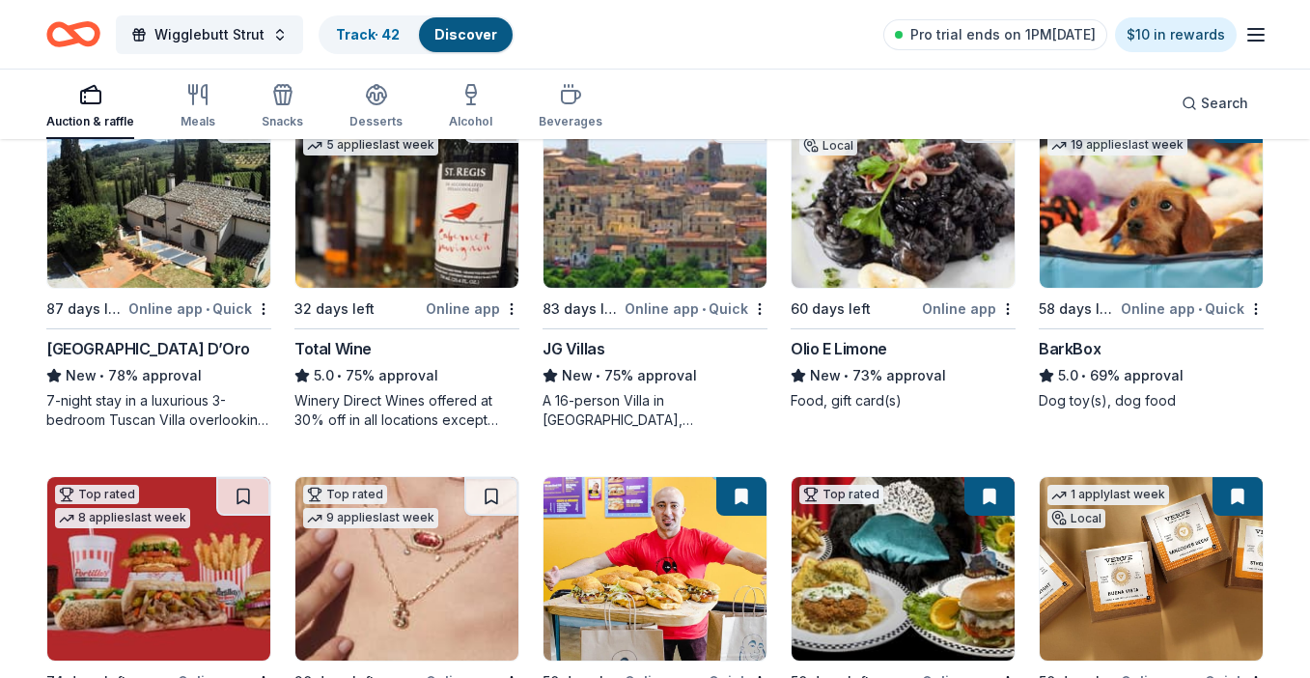
scroll to position [878, 0]
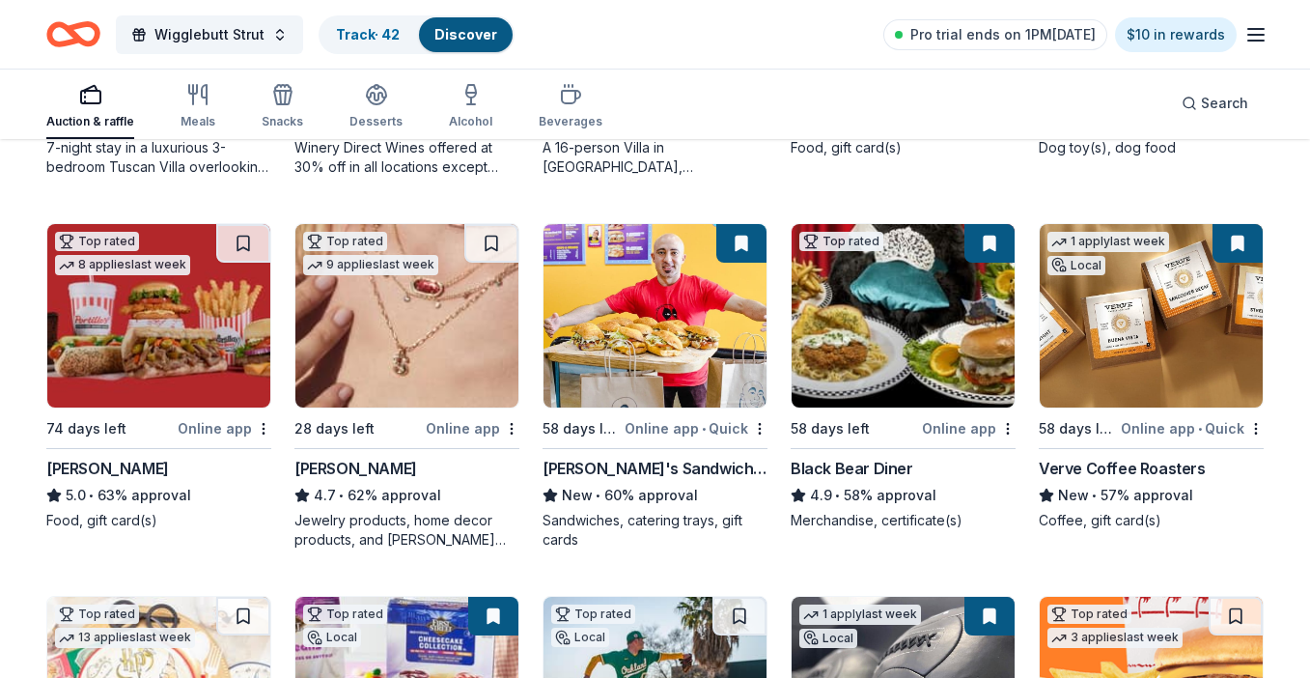
click at [236, 379] on img at bounding box center [158, 315] width 223 height 183
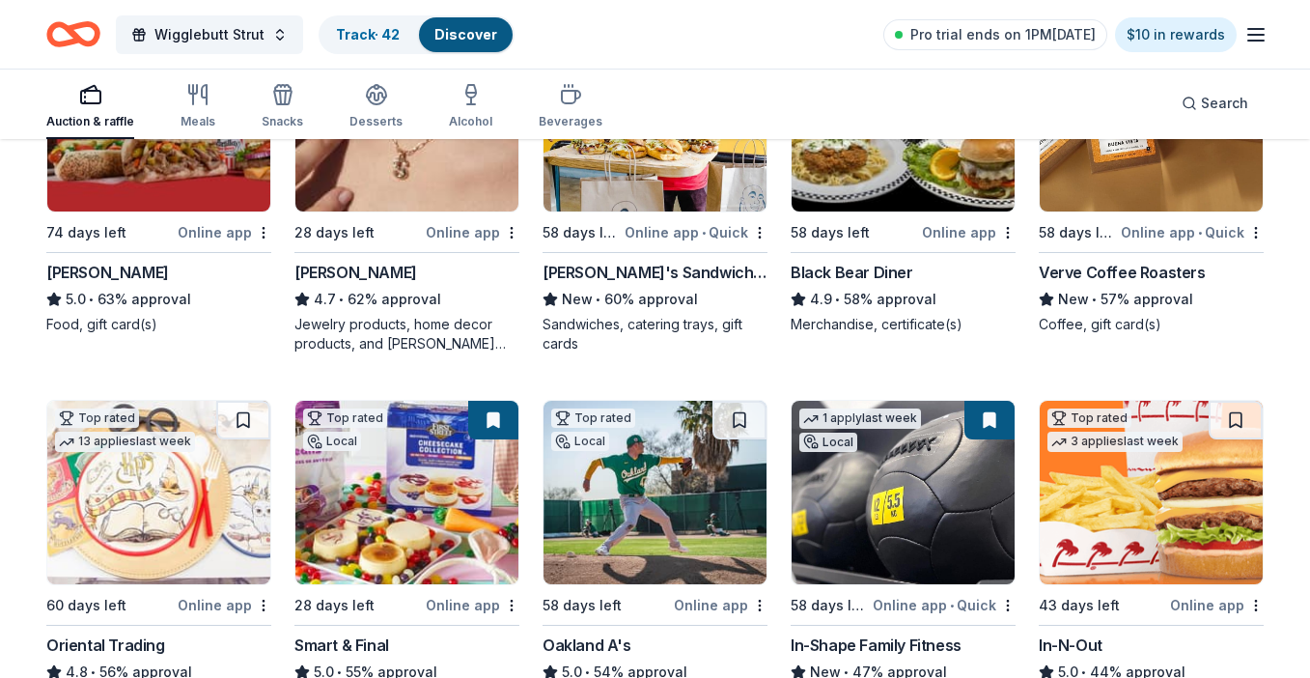
scroll to position [1059, 0]
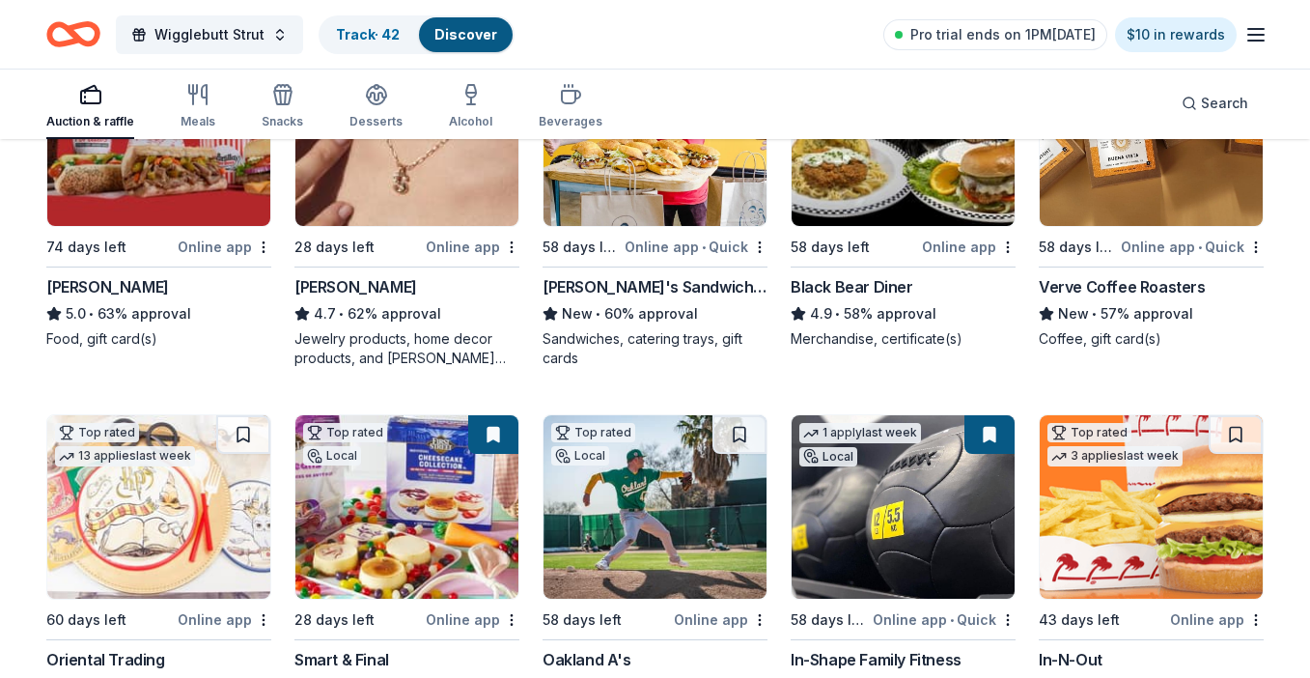
click at [350, 212] on img at bounding box center [407, 133] width 223 height 183
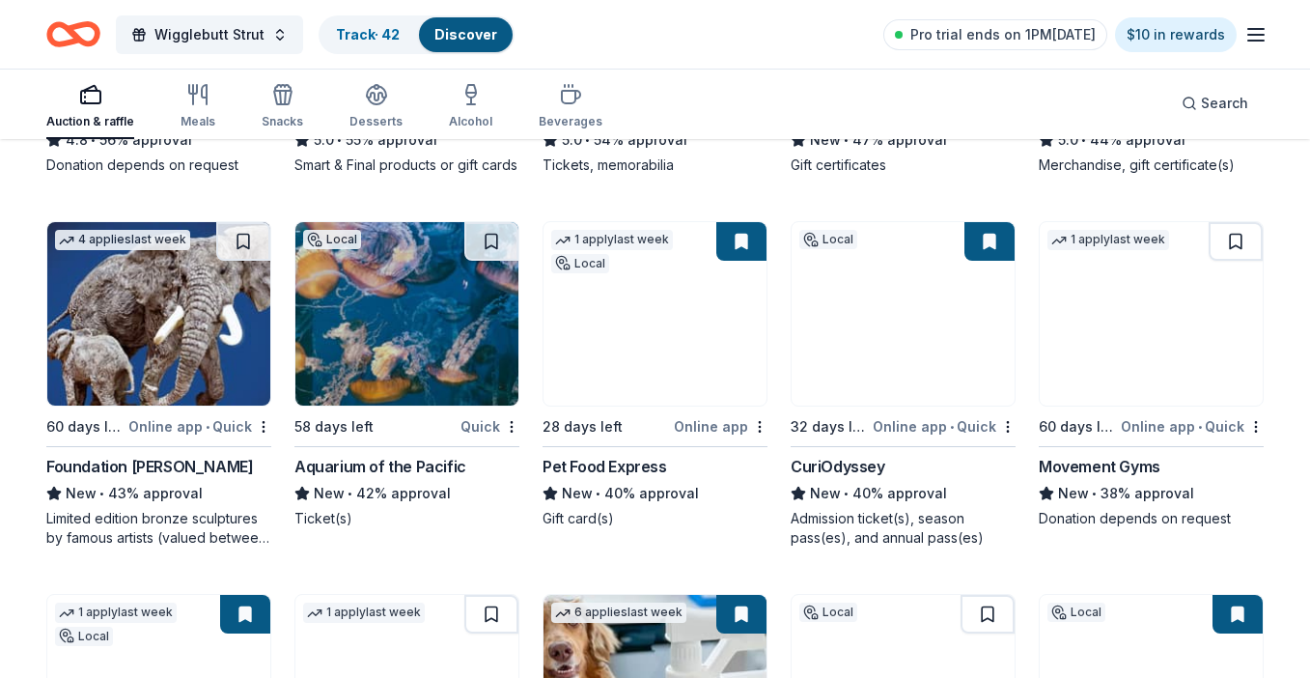
scroll to position [1644, 0]
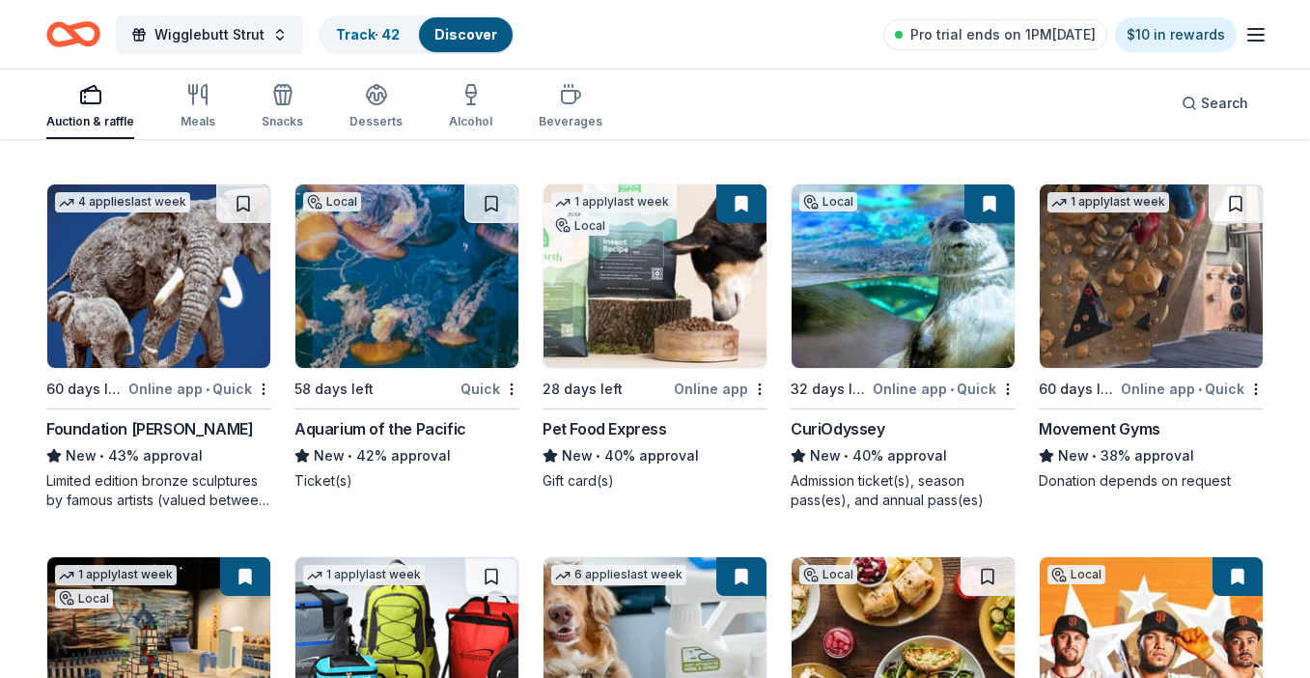
click at [1112, 319] on img at bounding box center [1151, 275] width 223 height 183
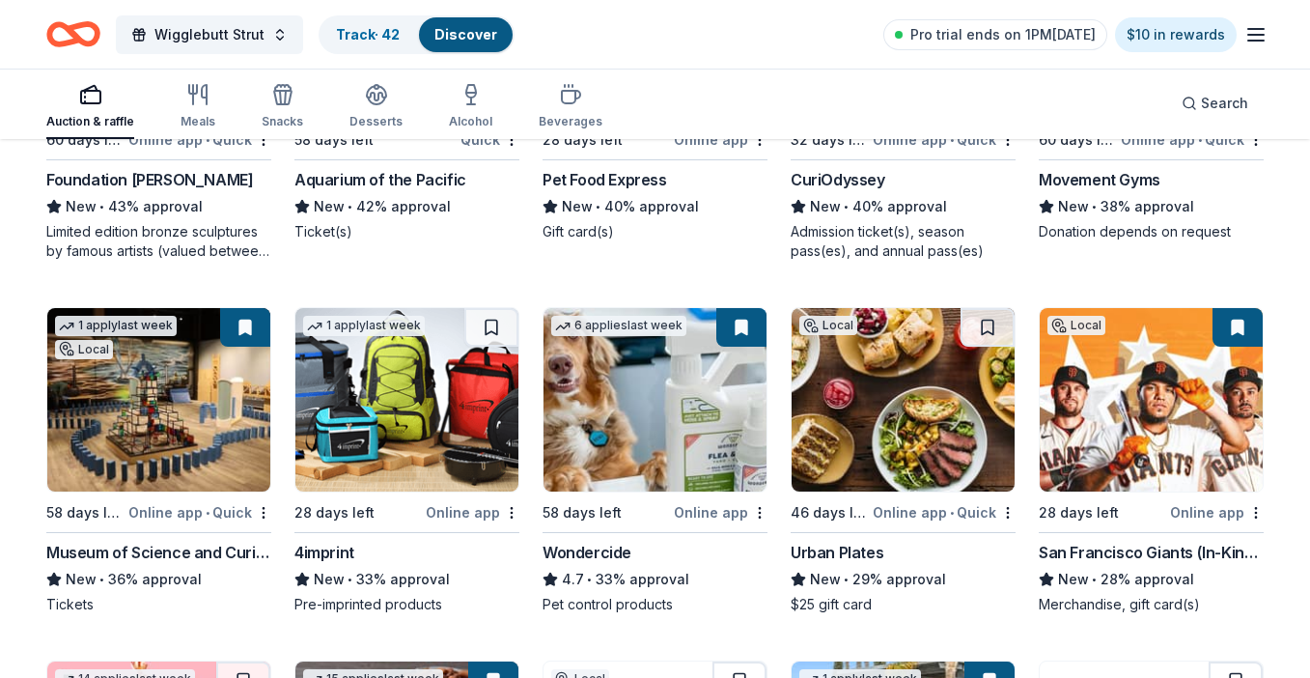
scroll to position [2010, 0]
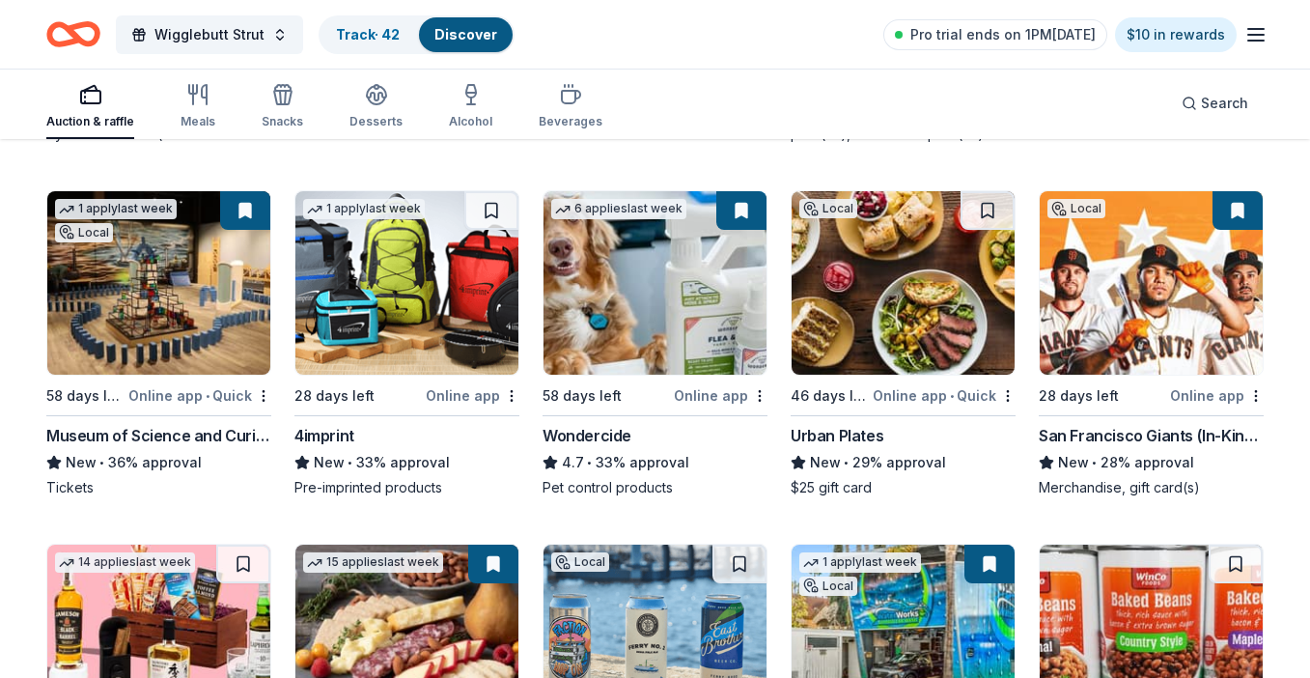
click at [743, 230] on button at bounding box center [742, 210] width 50 height 39
click at [738, 230] on button at bounding box center [742, 210] width 50 height 39
click at [681, 285] on img at bounding box center [655, 282] width 223 height 183
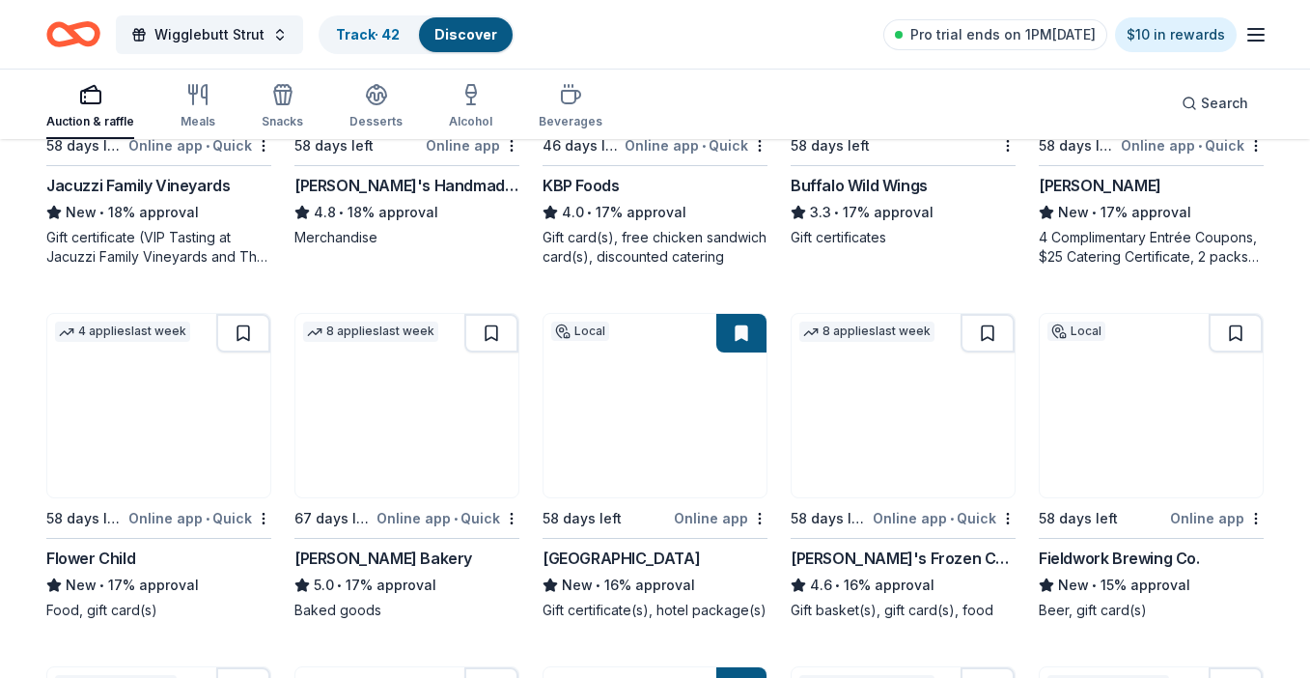
scroll to position [3772, 0]
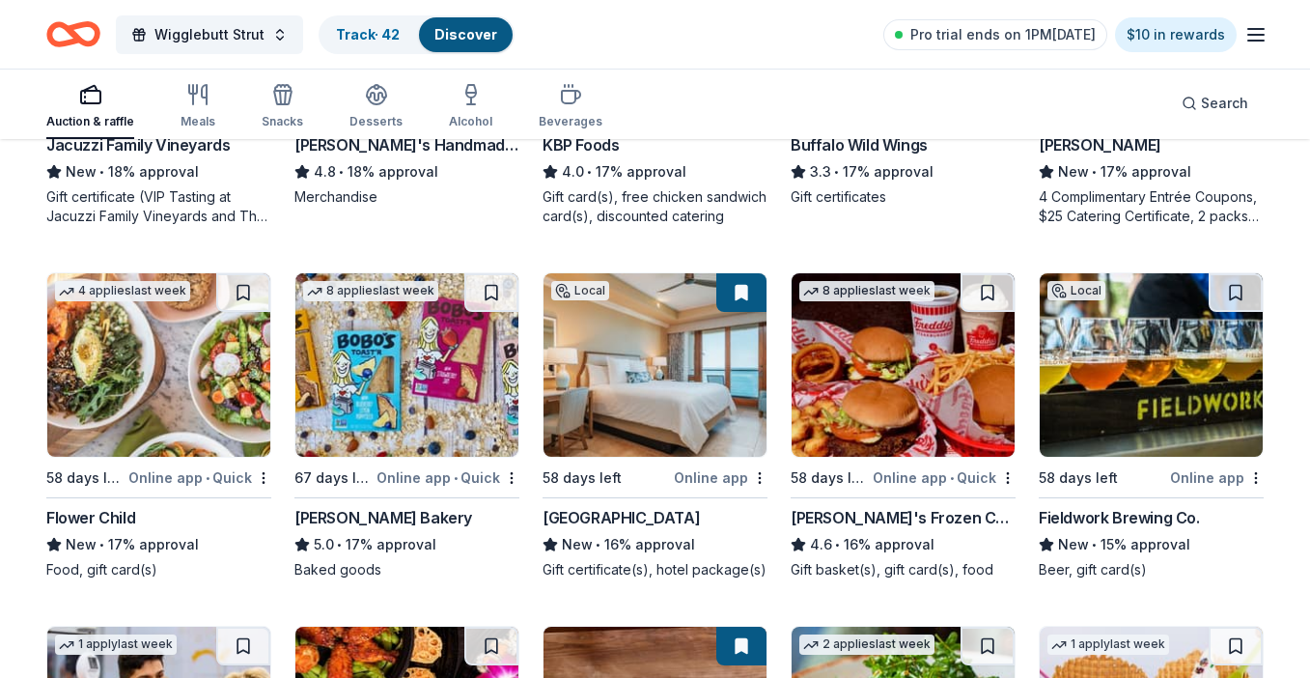
click at [177, 402] on img at bounding box center [158, 364] width 223 height 183
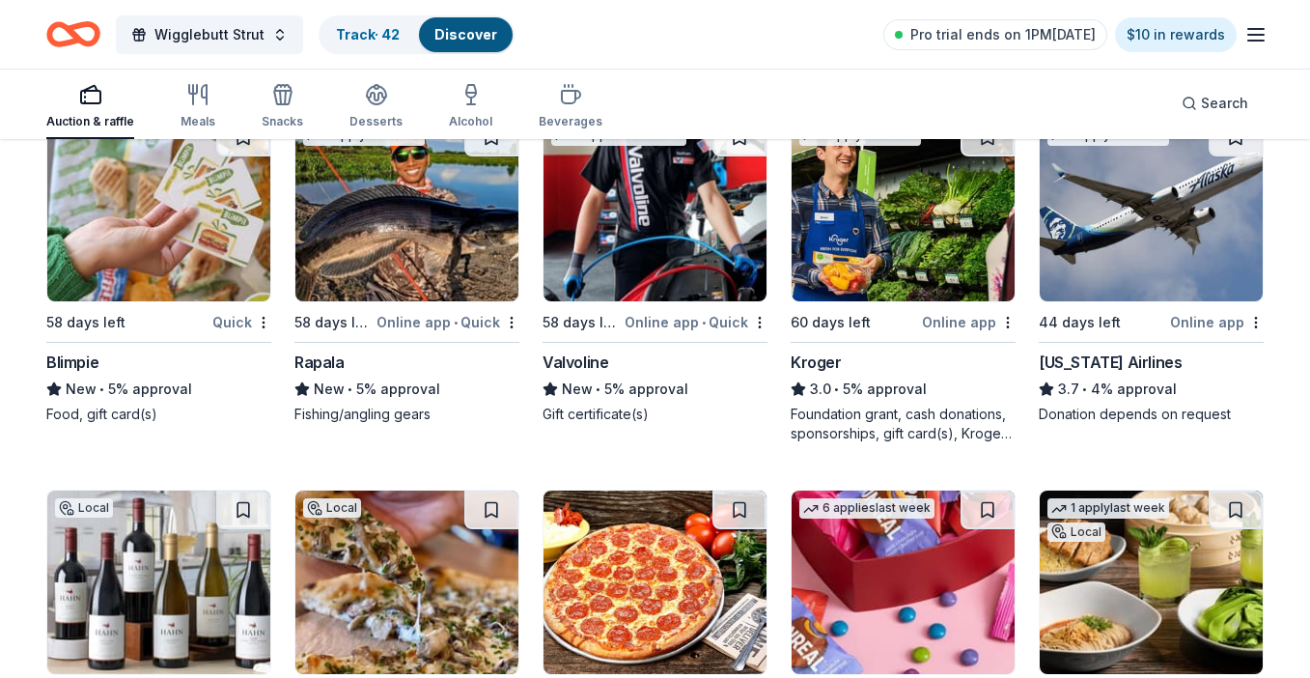
scroll to position [7512, 0]
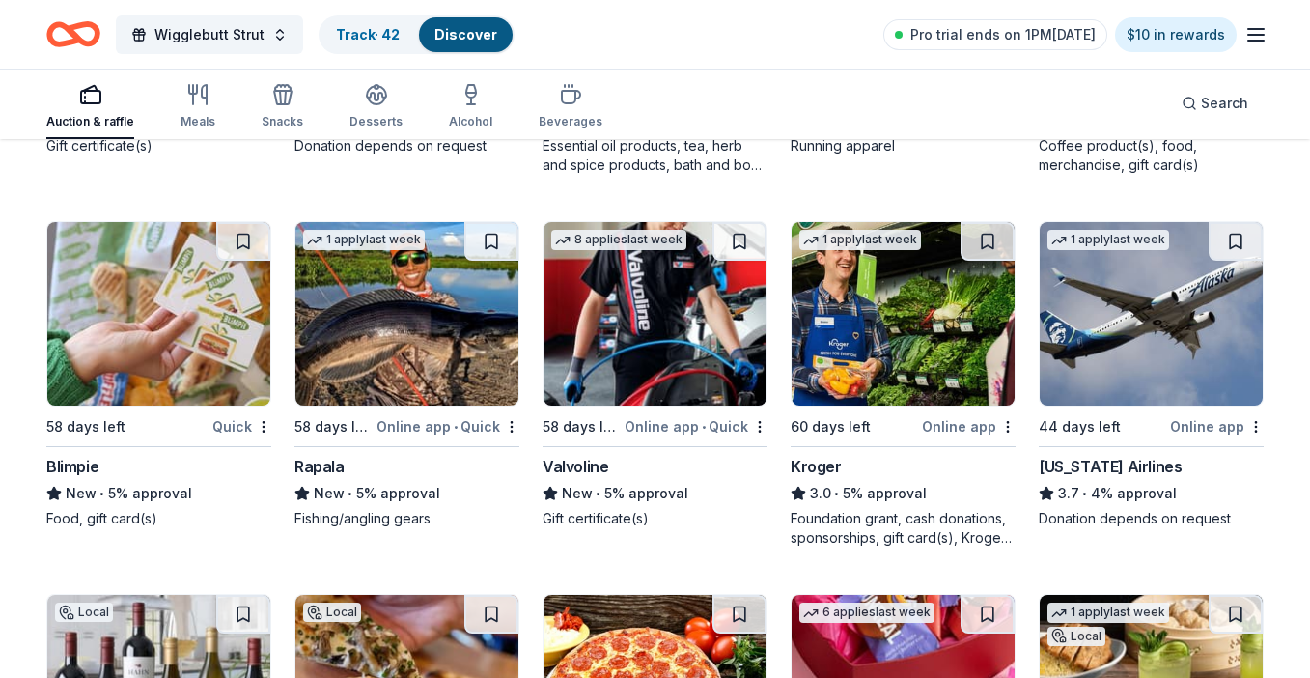
click at [1052, 323] on img at bounding box center [1151, 313] width 223 height 183
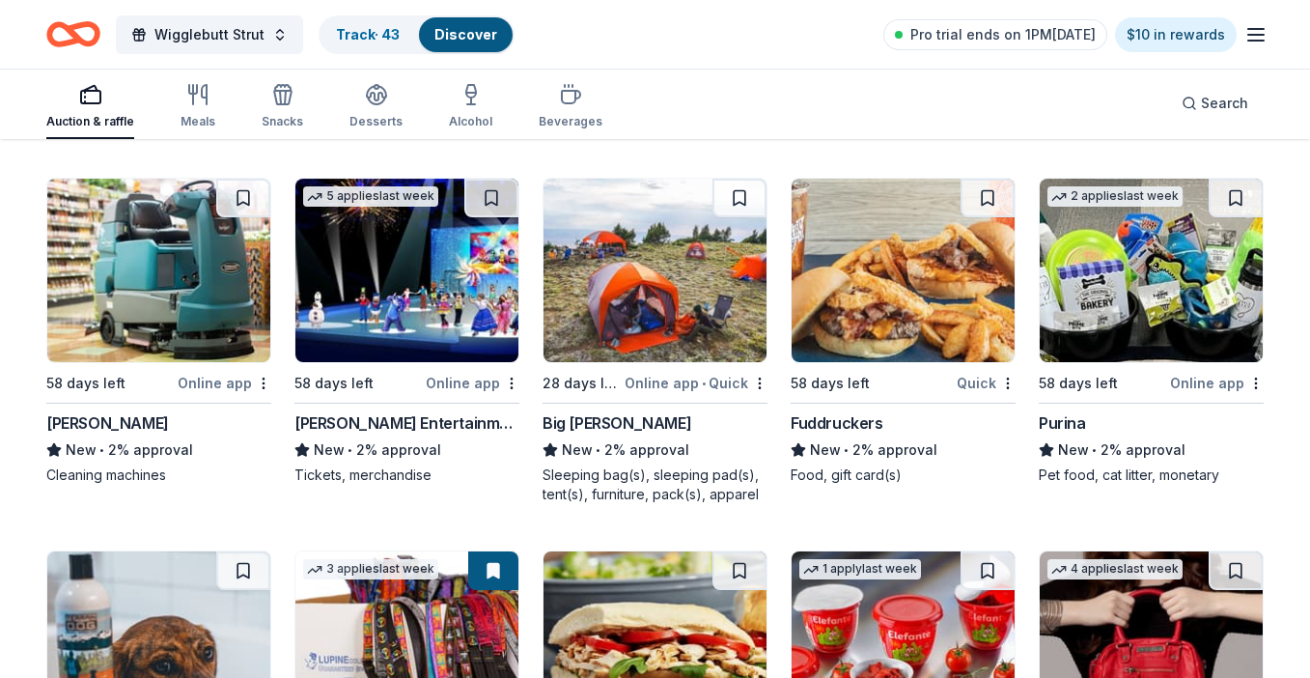
scroll to position [9774, 0]
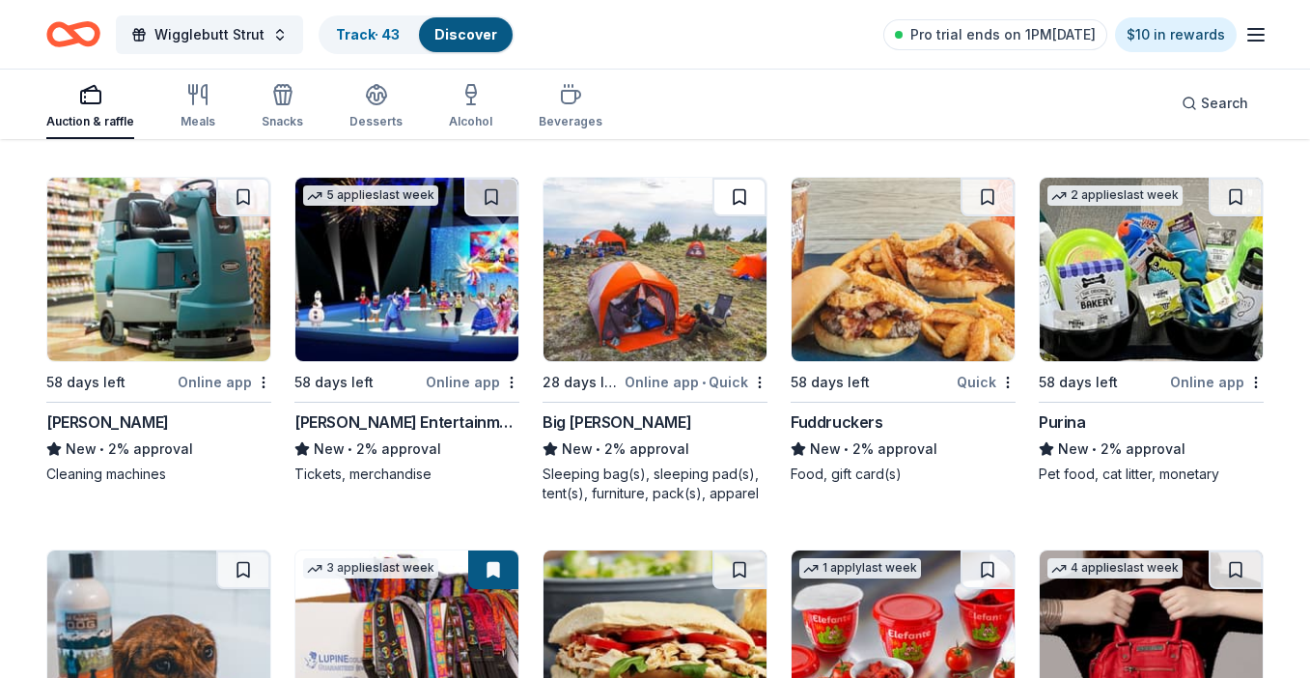
click at [745, 216] on button at bounding box center [740, 197] width 54 height 39
click at [1229, 216] on button at bounding box center [1236, 197] width 54 height 39
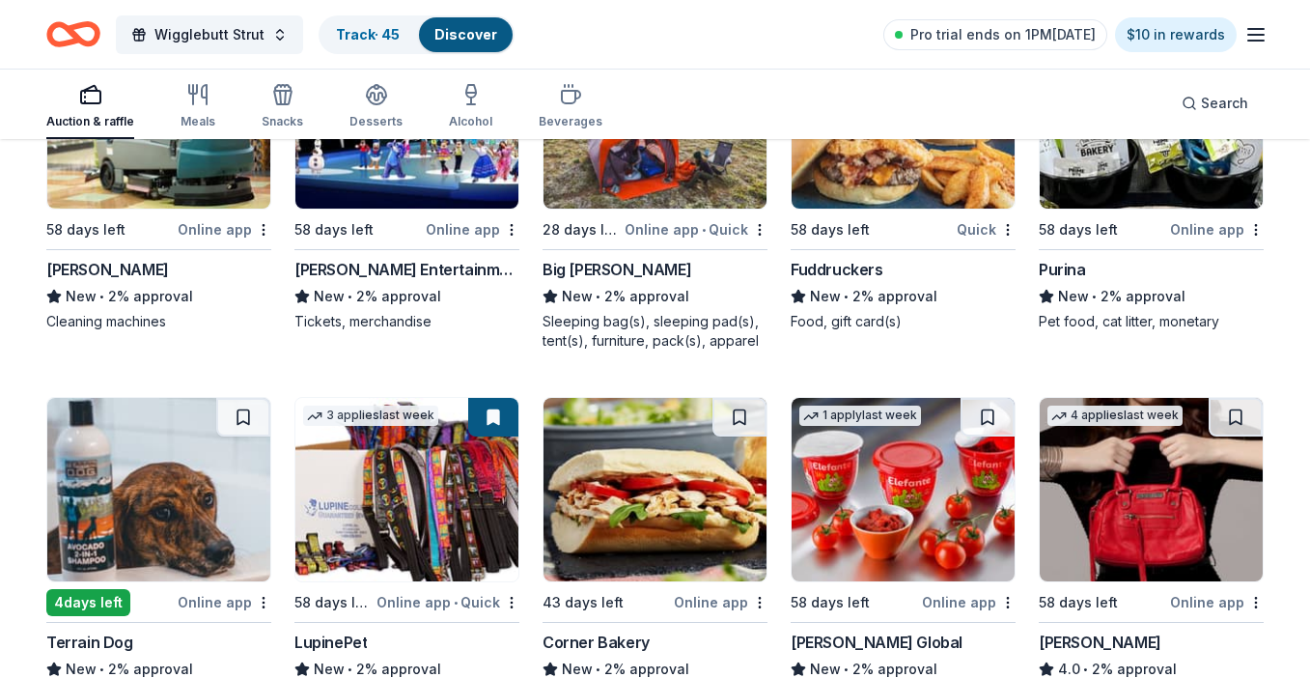
scroll to position [10104, 0]
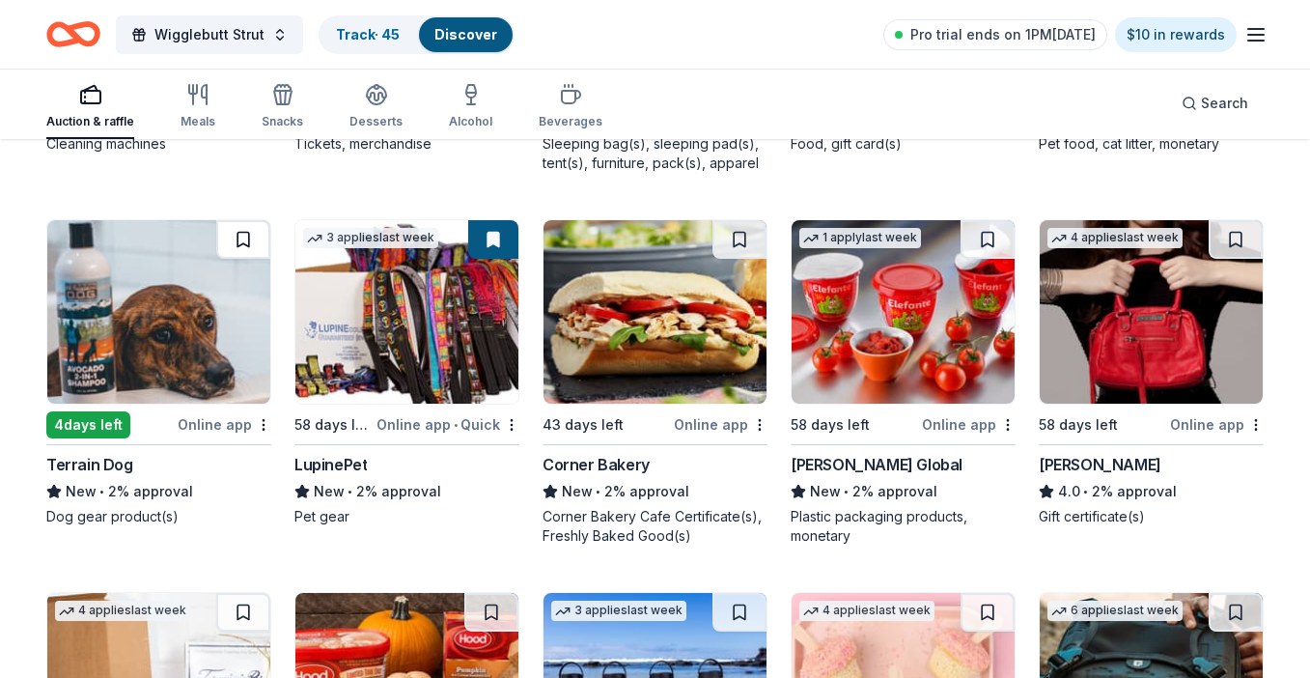
click at [243, 259] on button at bounding box center [243, 239] width 54 height 39
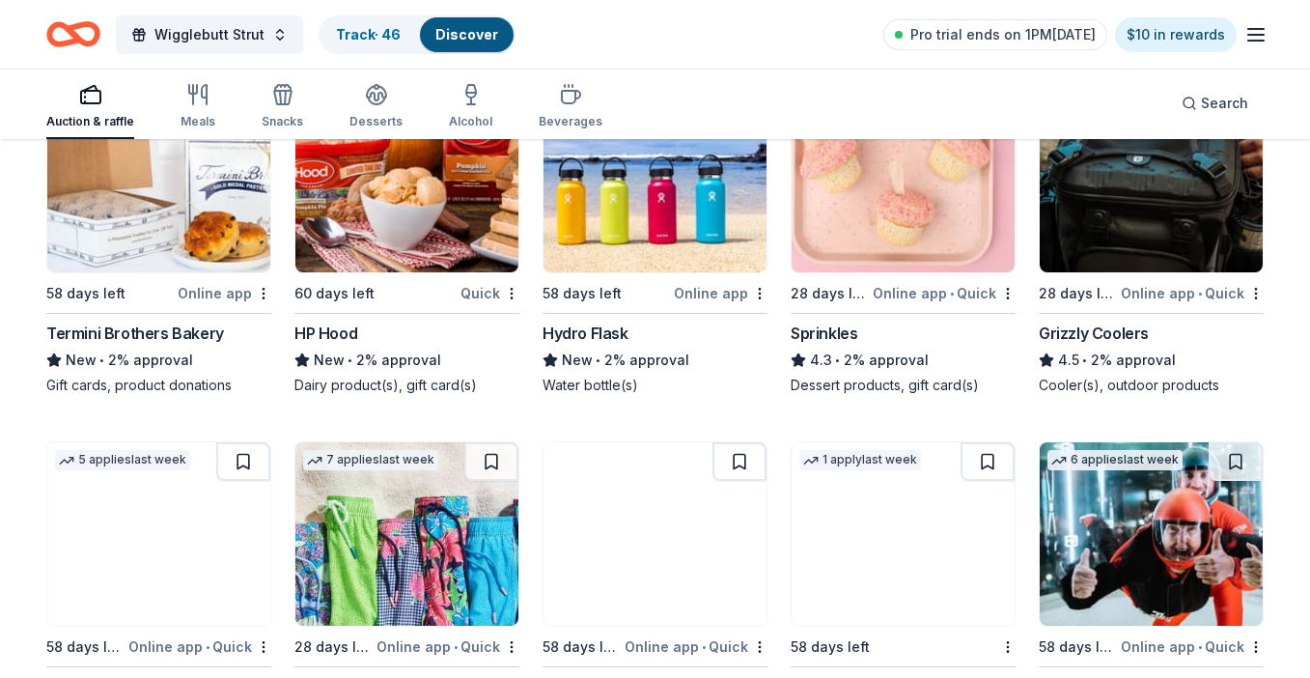
scroll to position [10840, 0]
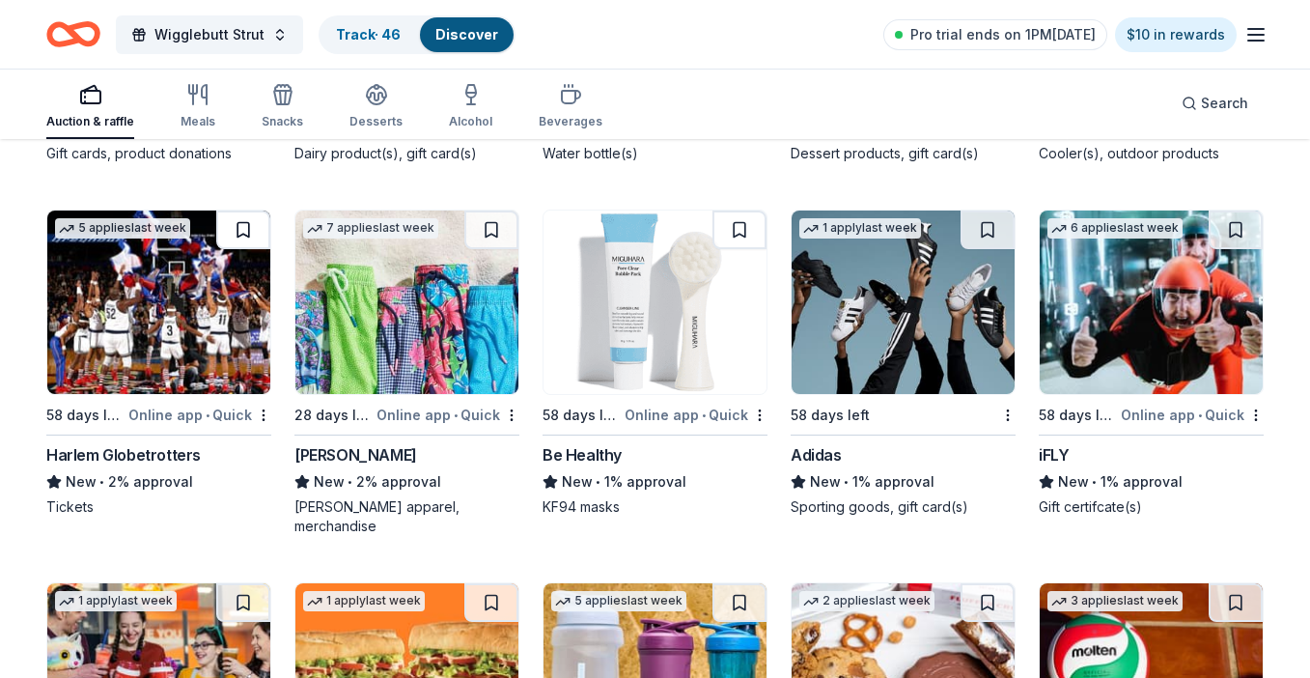
click at [234, 249] on button at bounding box center [243, 230] width 54 height 39
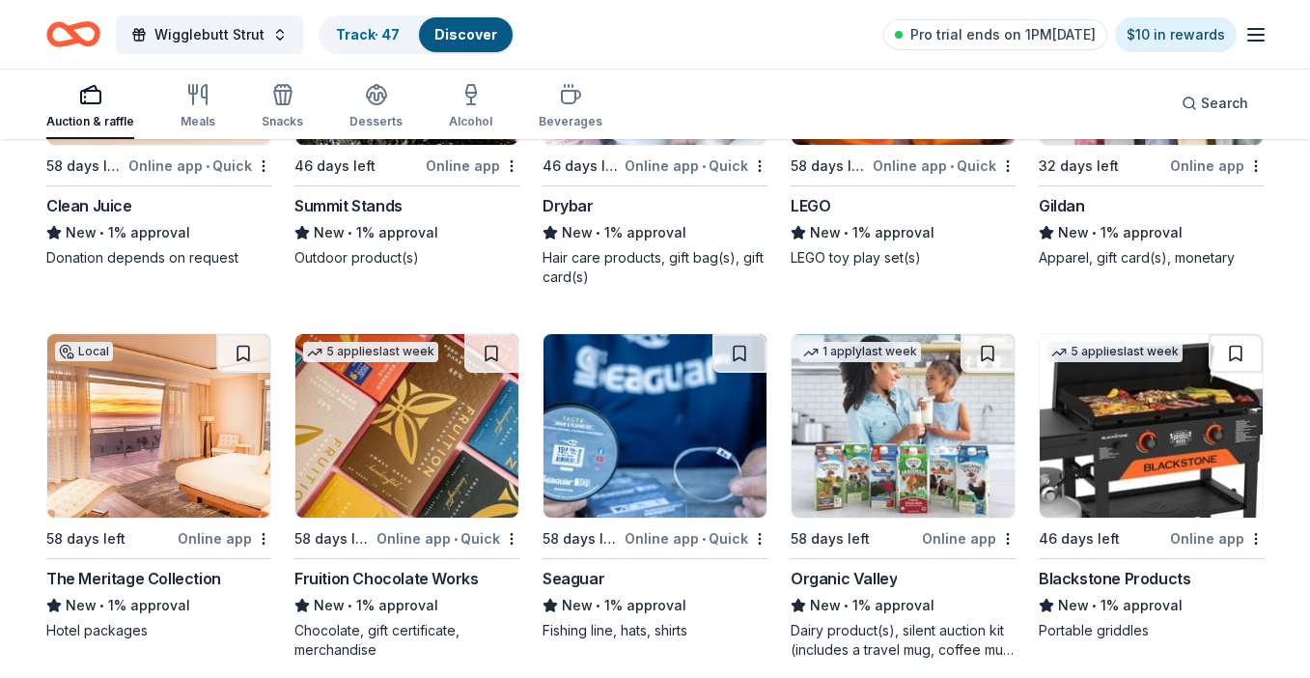
scroll to position [12363, 0]
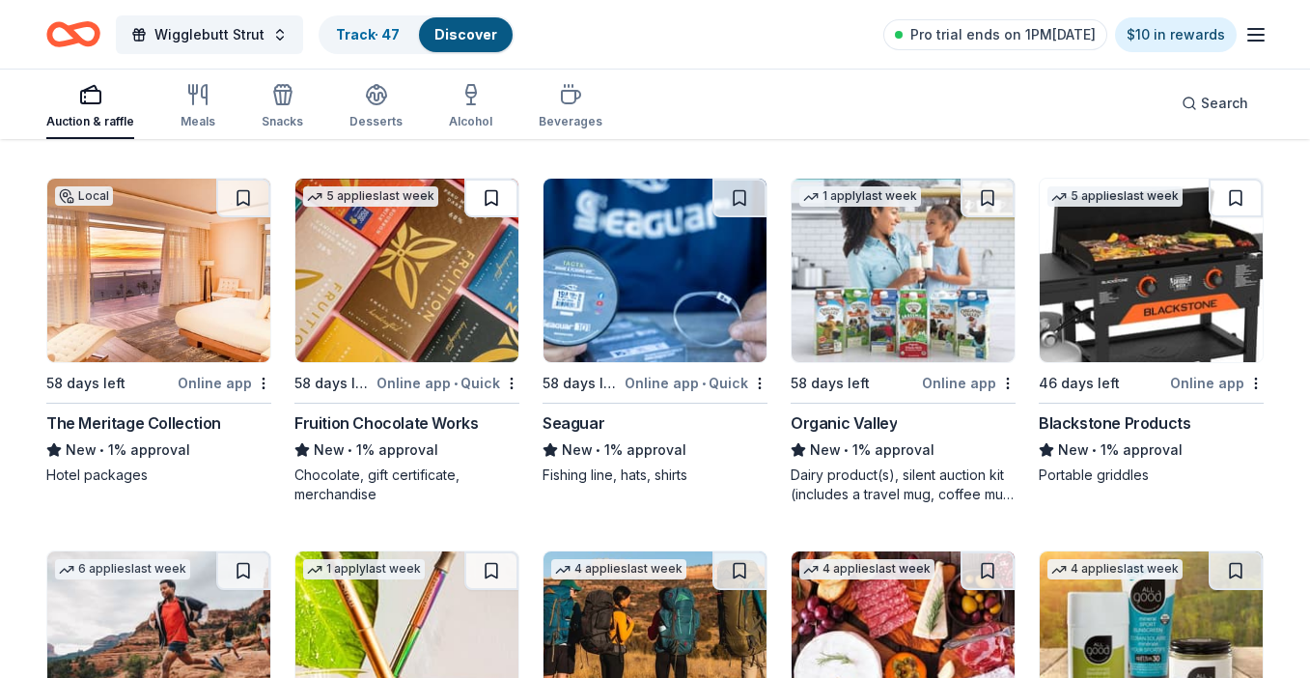
click at [498, 212] on button at bounding box center [491, 198] width 54 height 39
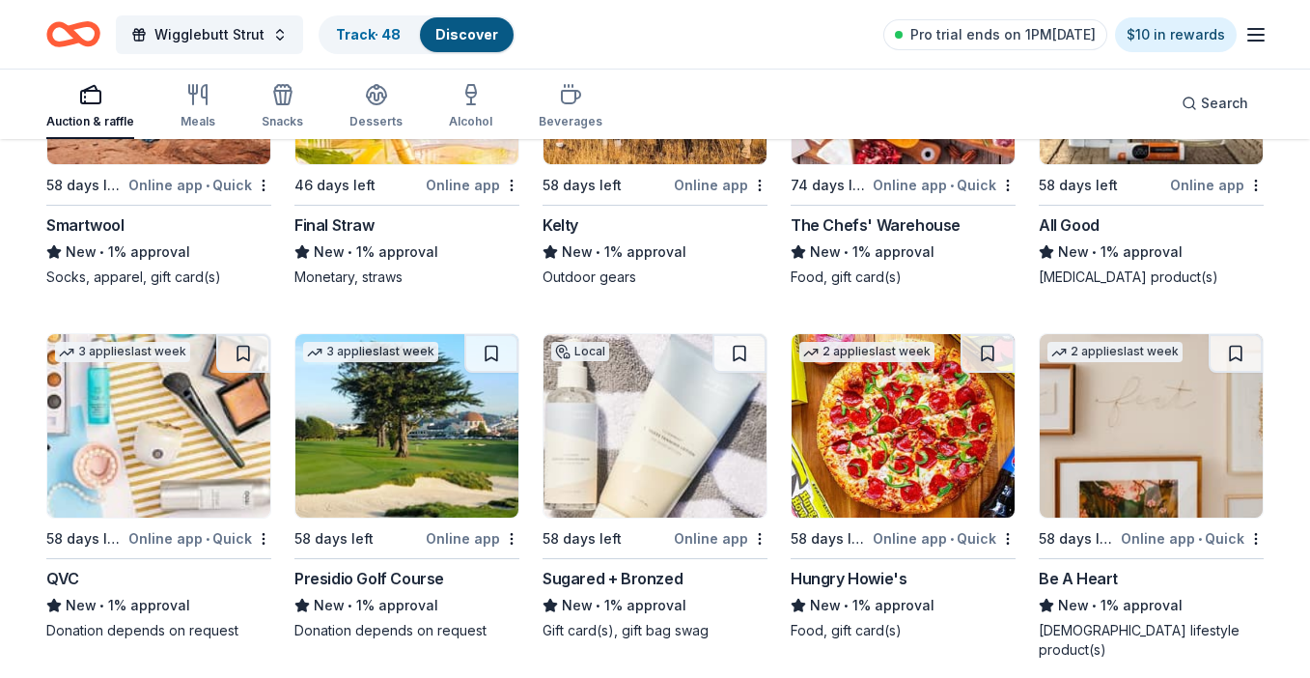
scroll to position [13003, 0]
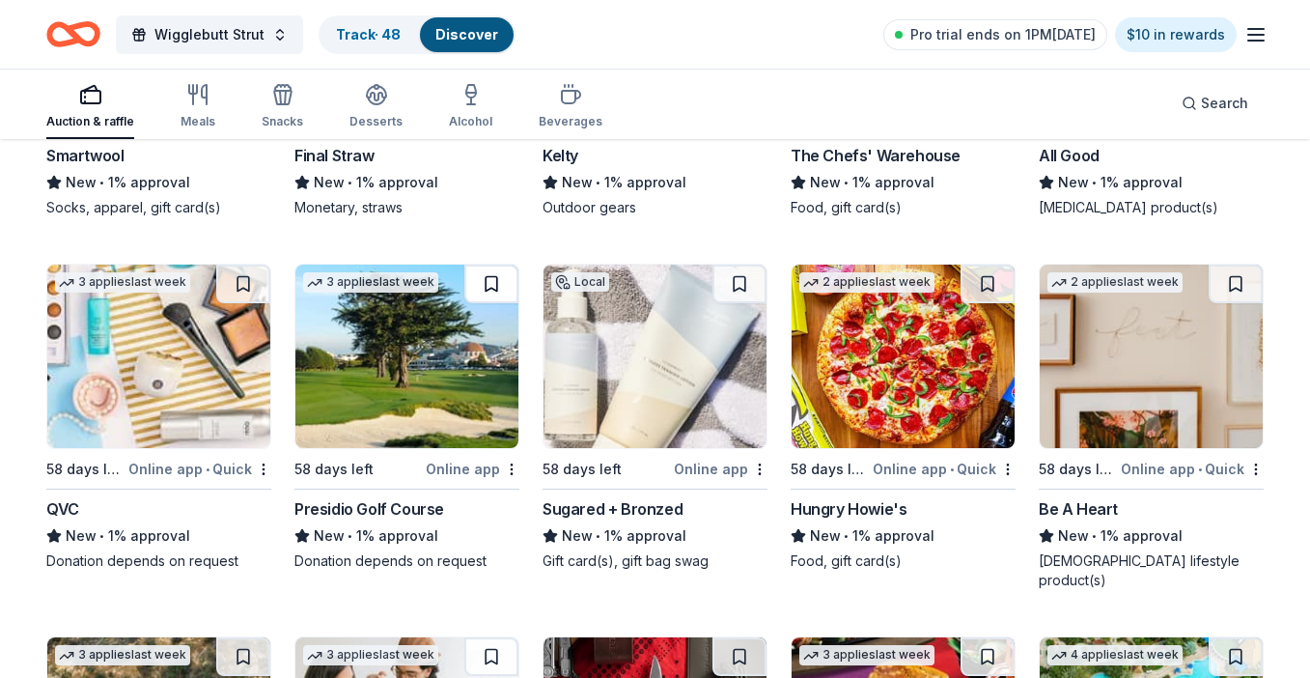
click at [483, 303] on button at bounding box center [491, 284] width 54 height 39
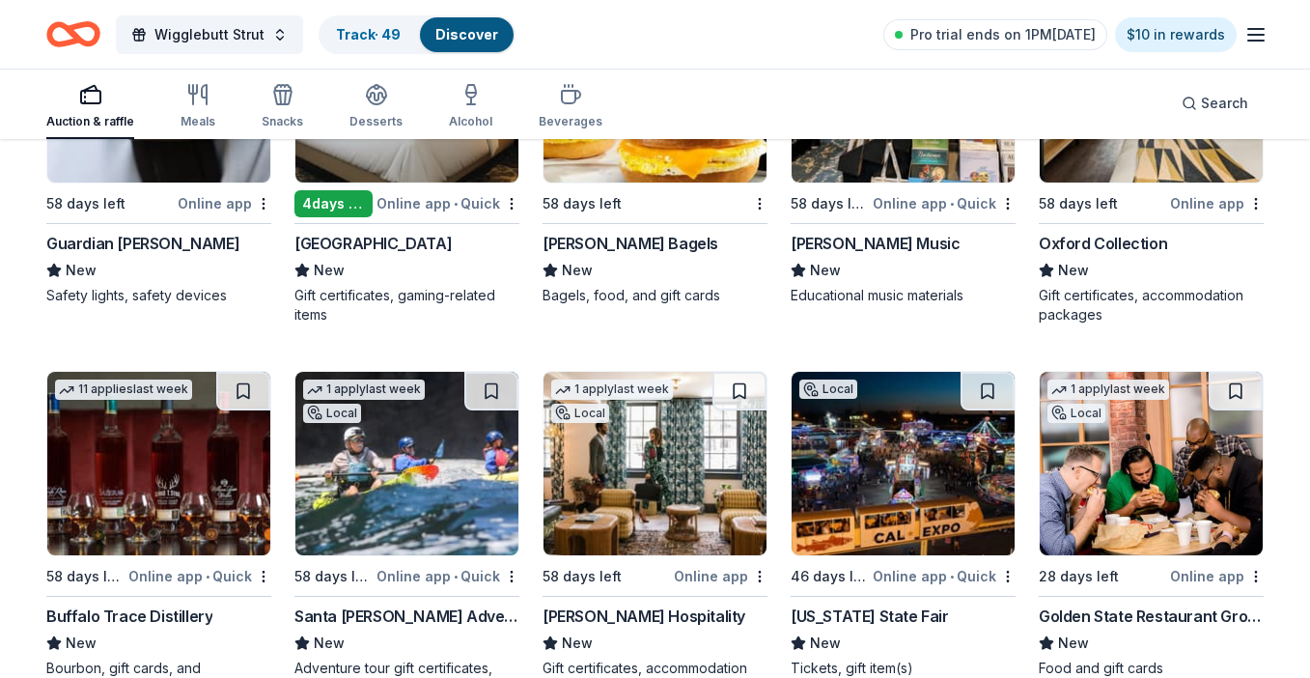
scroll to position [19644, 0]
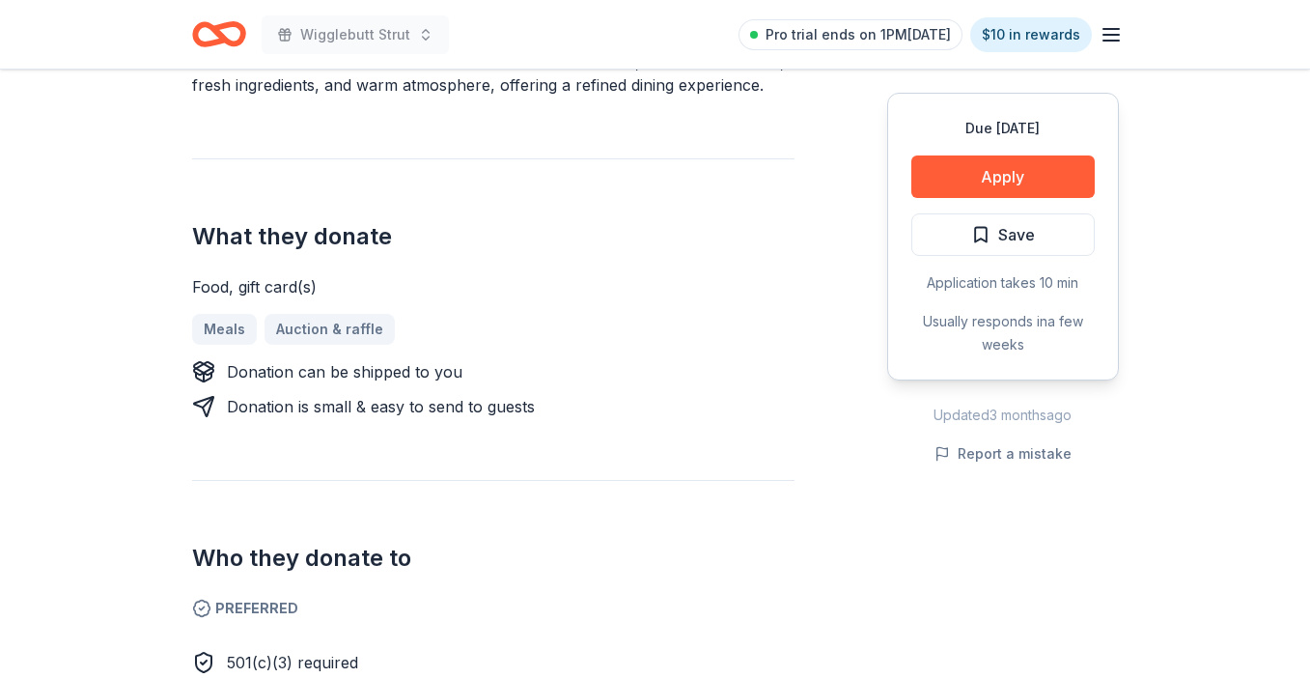
scroll to position [639, 0]
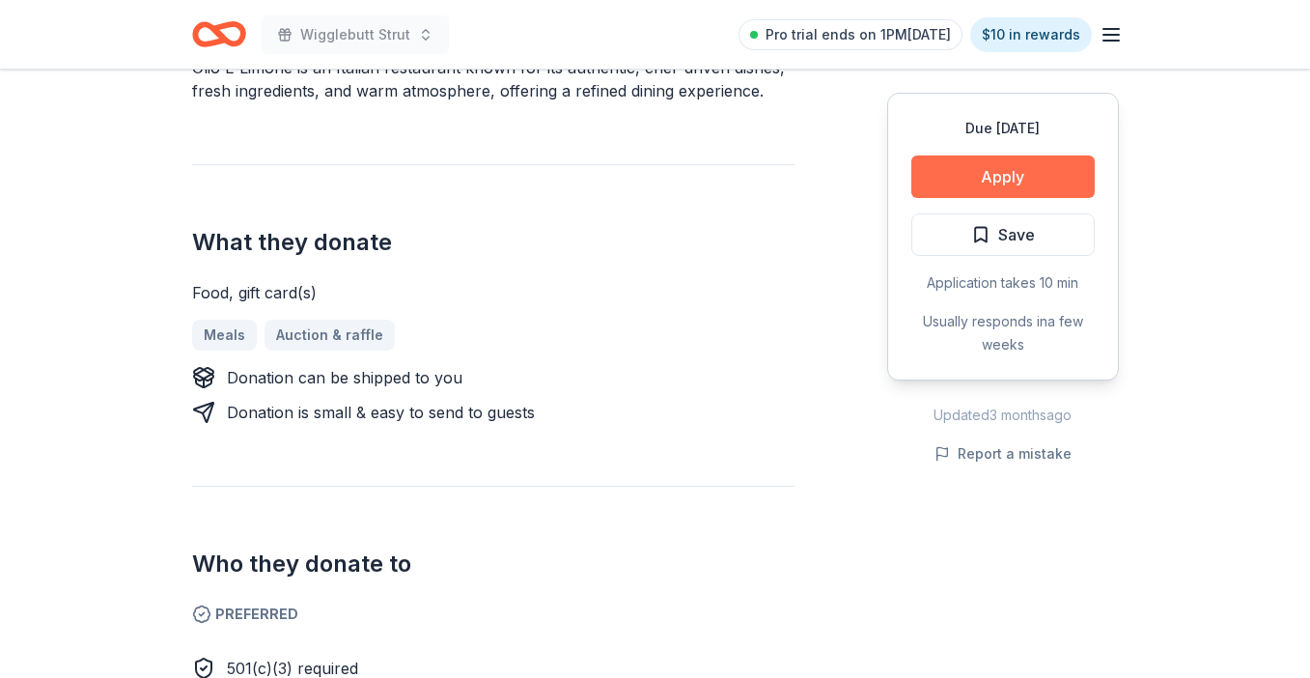
click at [939, 175] on button "Apply" at bounding box center [1003, 176] width 183 height 42
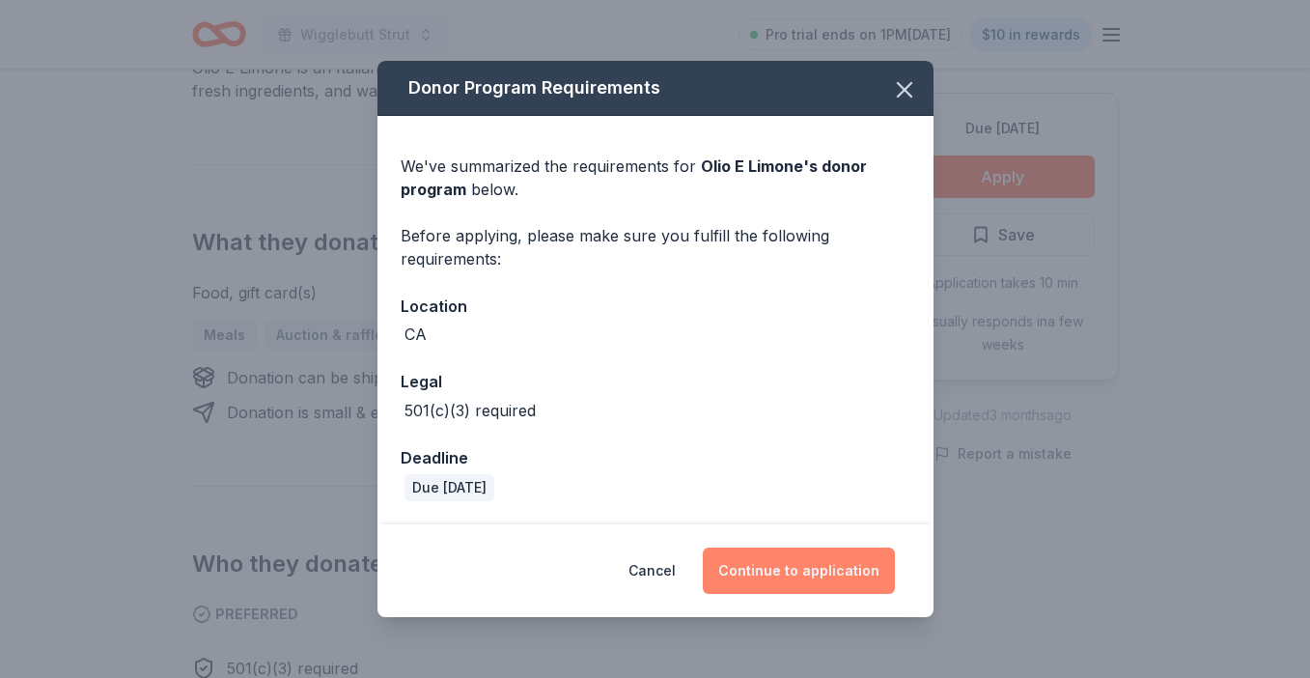
click at [814, 567] on button "Continue to application" at bounding box center [799, 571] width 192 height 46
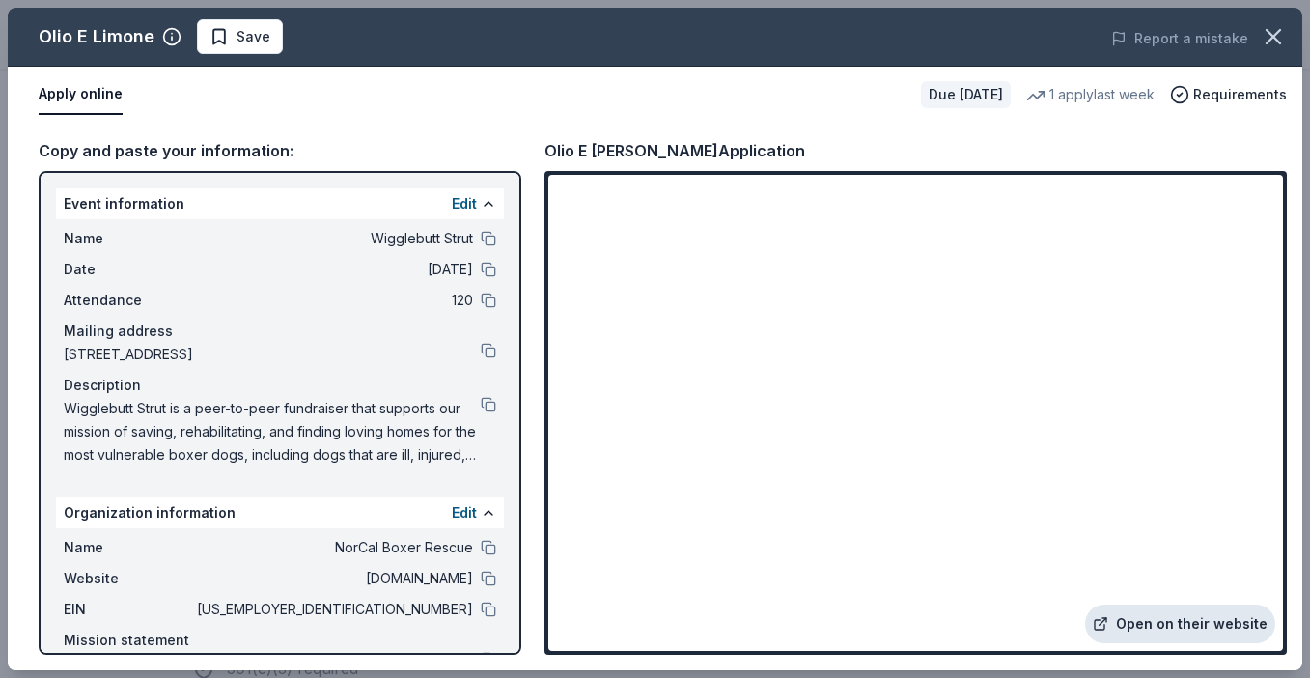
click at [1138, 619] on link "Open on their website" at bounding box center [1180, 624] width 190 height 39
click at [1260, 41] on icon "button" at bounding box center [1273, 36] width 27 height 27
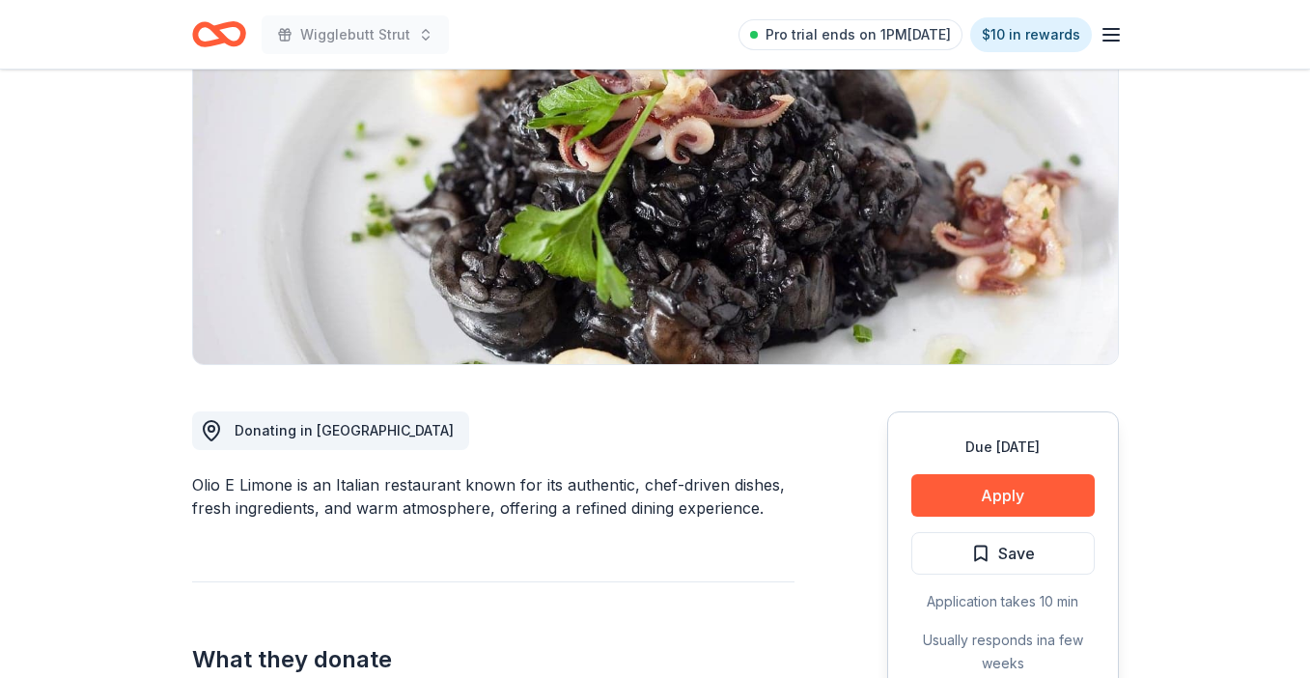
scroll to position [0, 0]
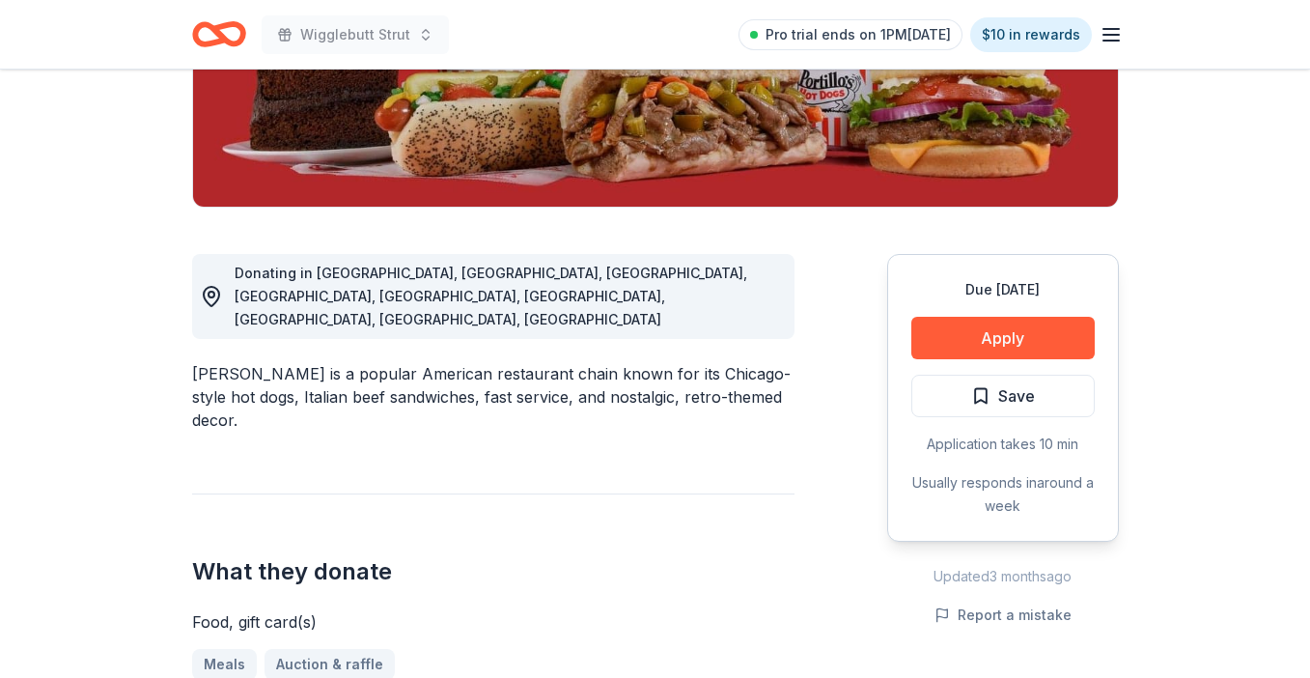
scroll to position [388, 0]
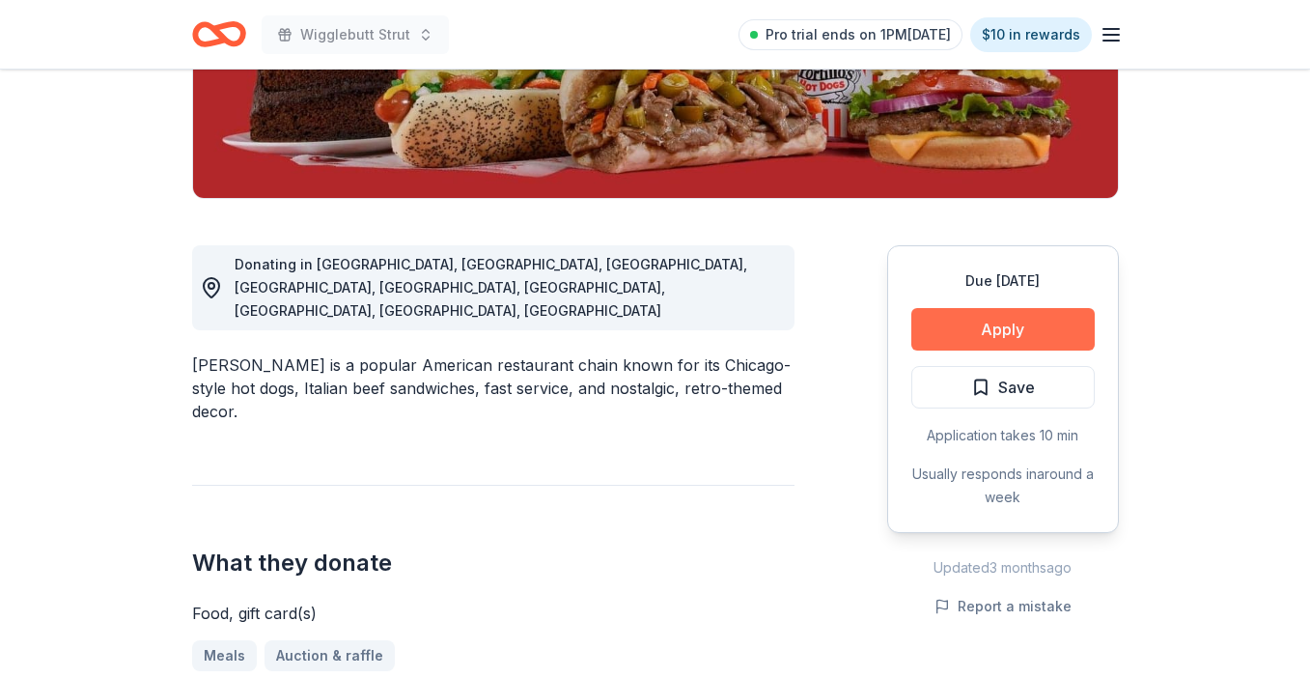
click at [1021, 321] on button "Apply" at bounding box center [1003, 329] width 183 height 42
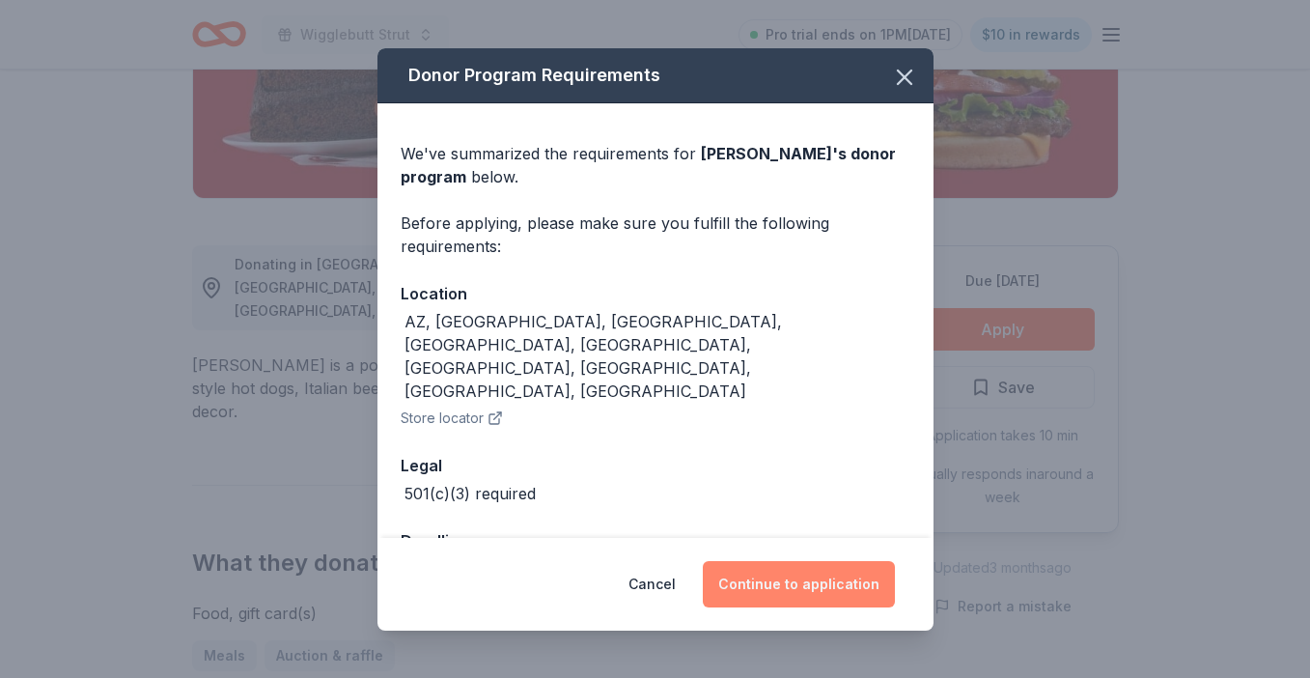
click at [814, 570] on button "Continue to application" at bounding box center [799, 584] width 192 height 46
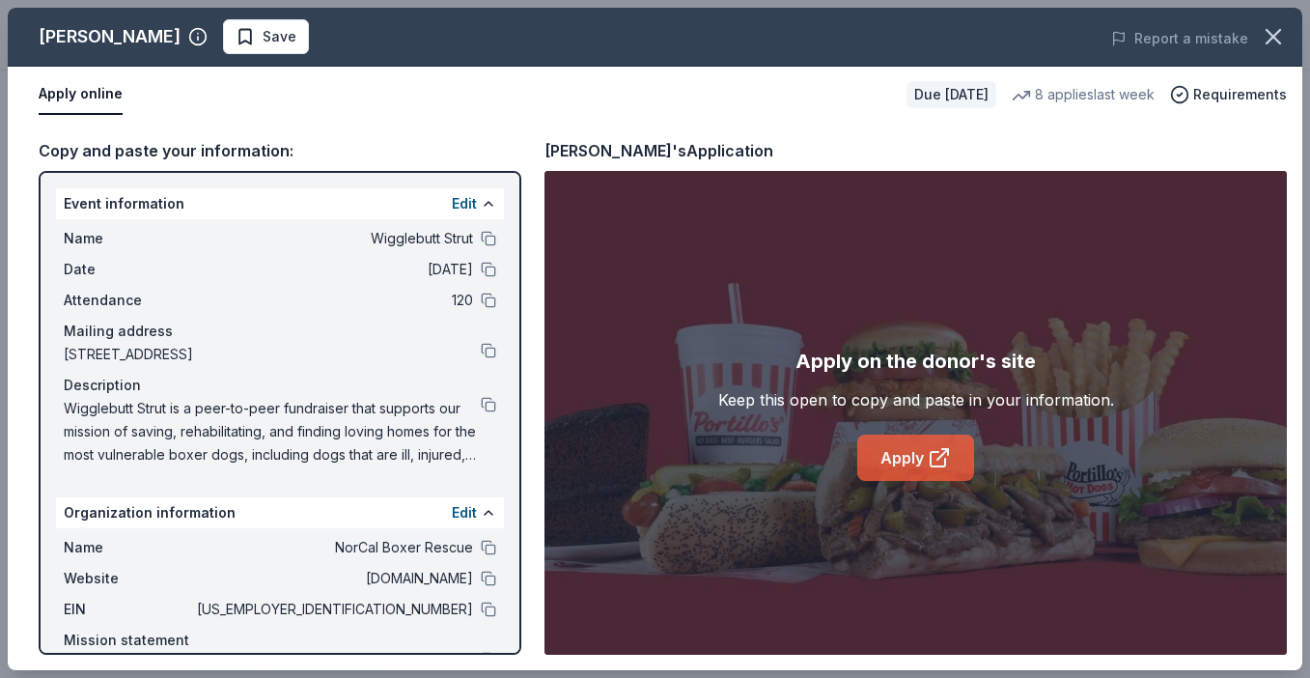
click at [898, 452] on link "Apply" at bounding box center [916, 458] width 117 height 46
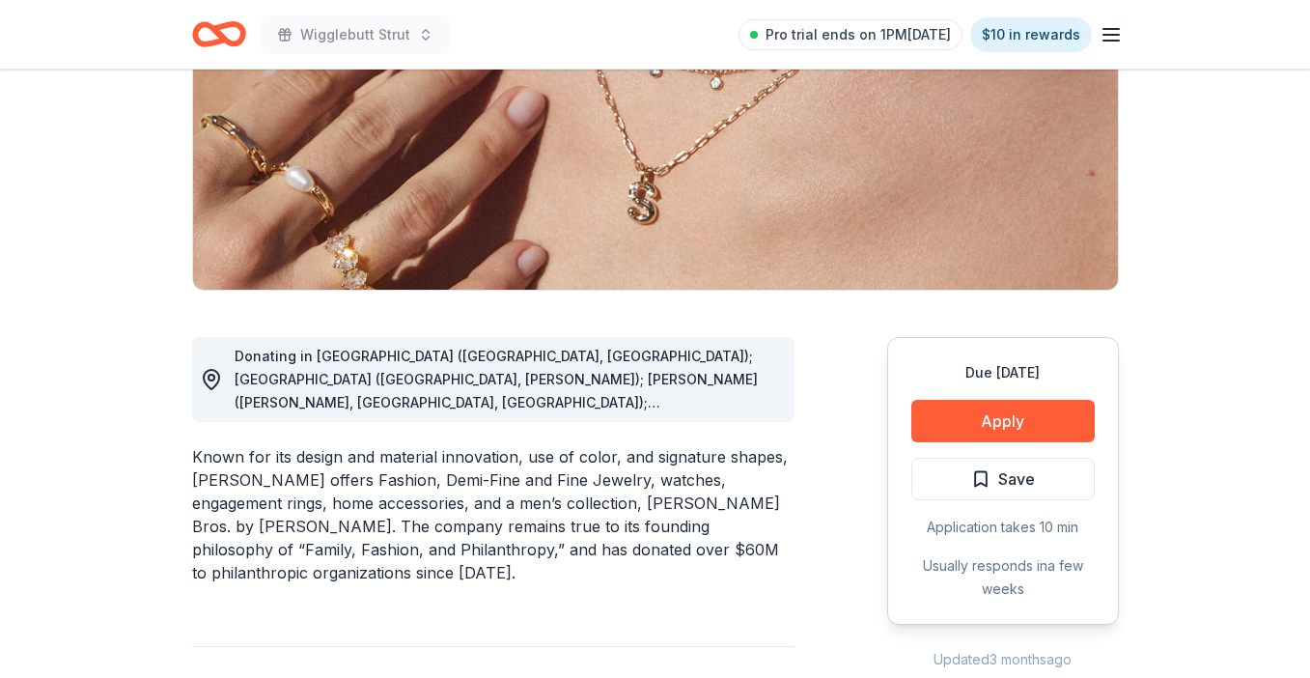
scroll to position [321, 0]
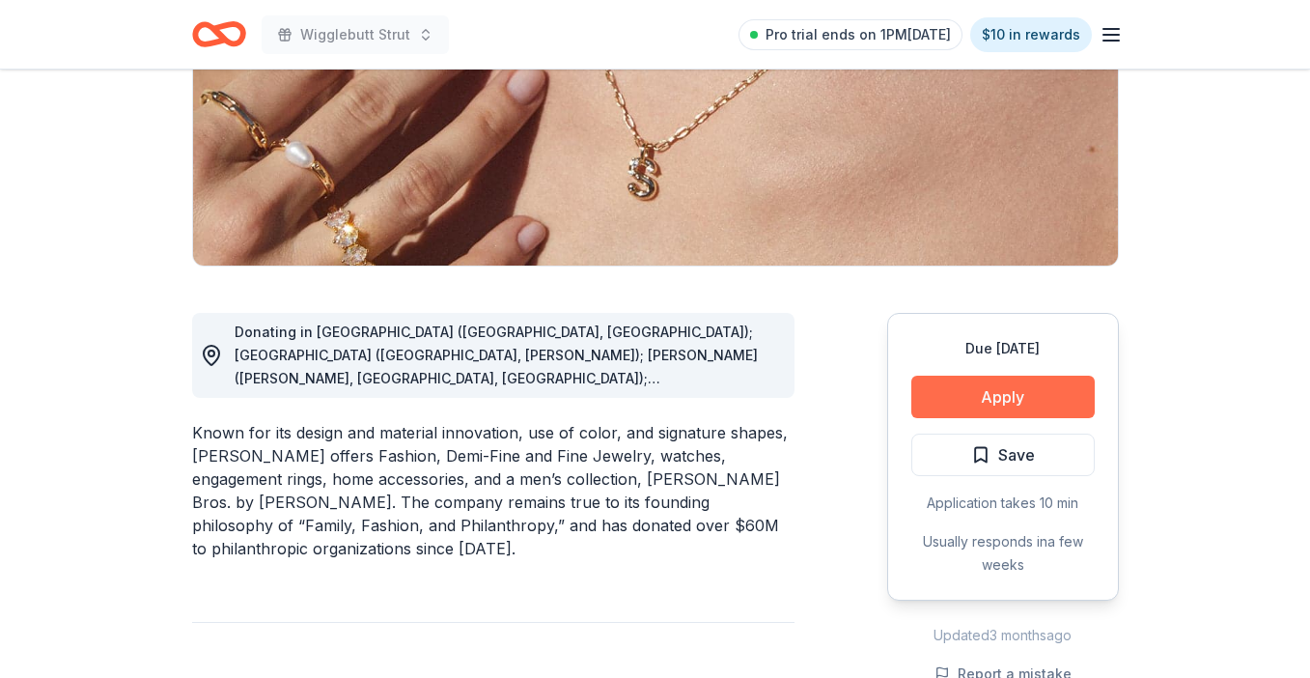
click at [987, 382] on button "Apply" at bounding box center [1003, 397] width 183 height 42
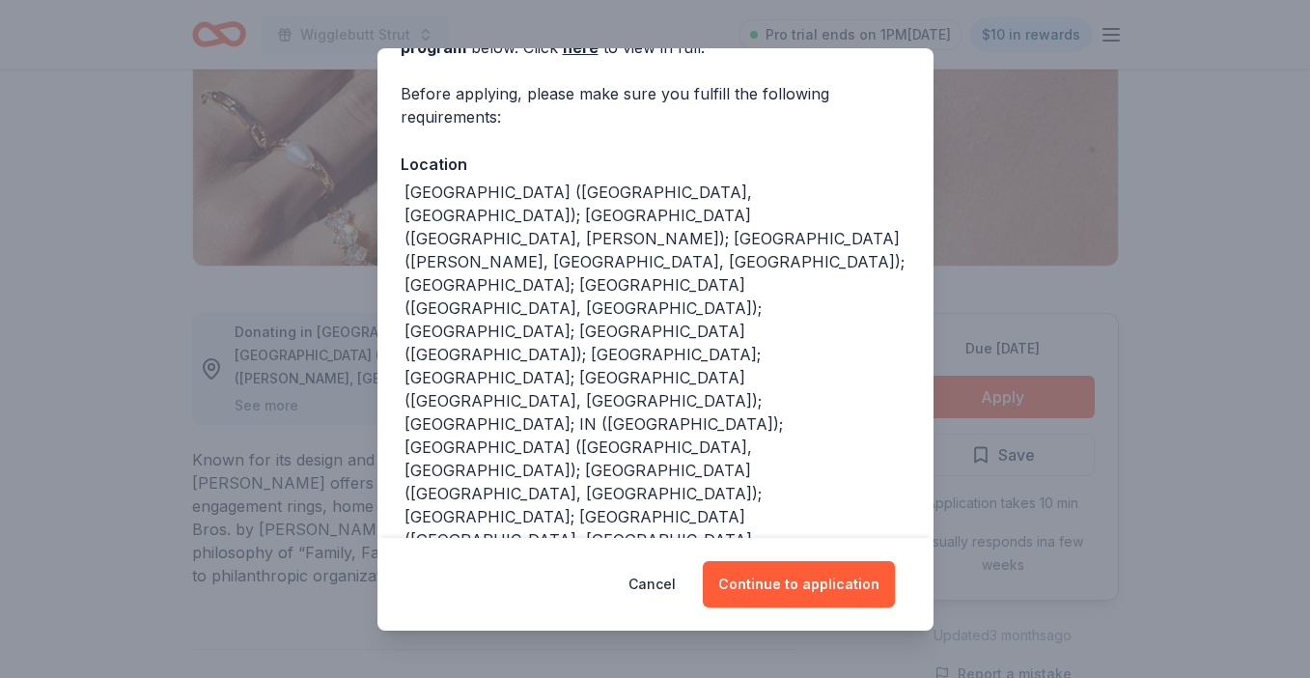
scroll to position [262, 0]
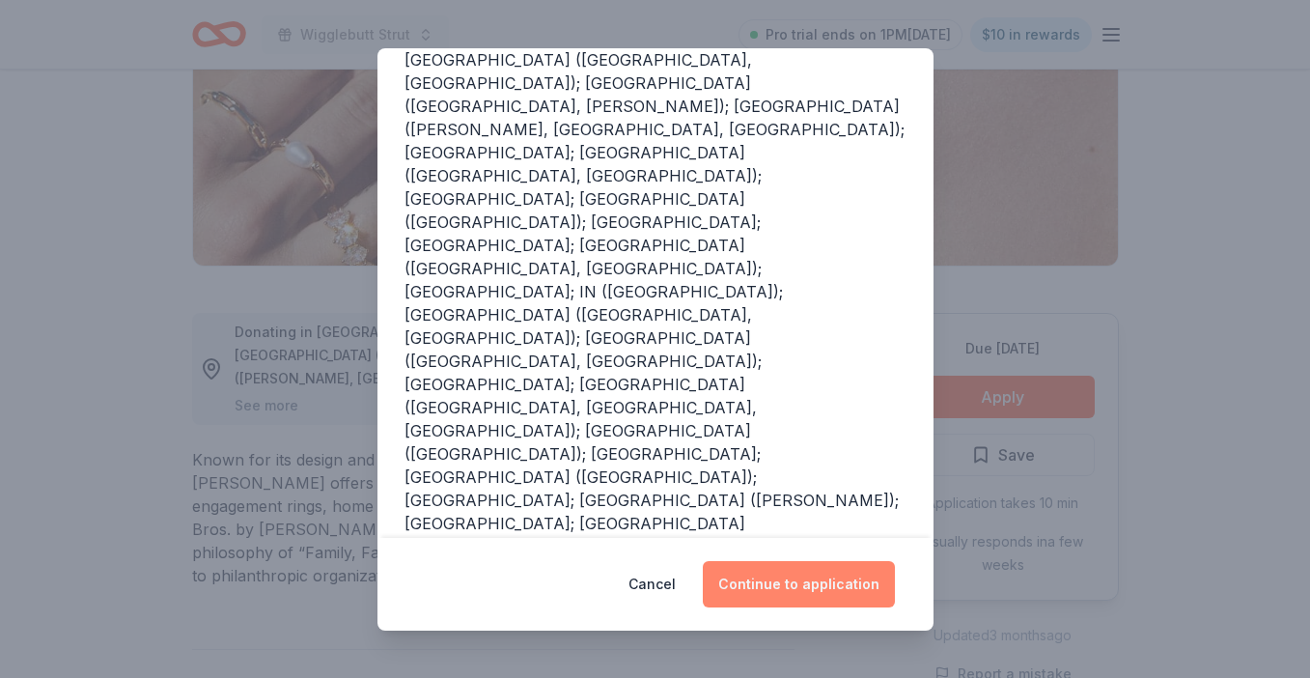
click at [778, 579] on button "Continue to application" at bounding box center [799, 584] width 192 height 46
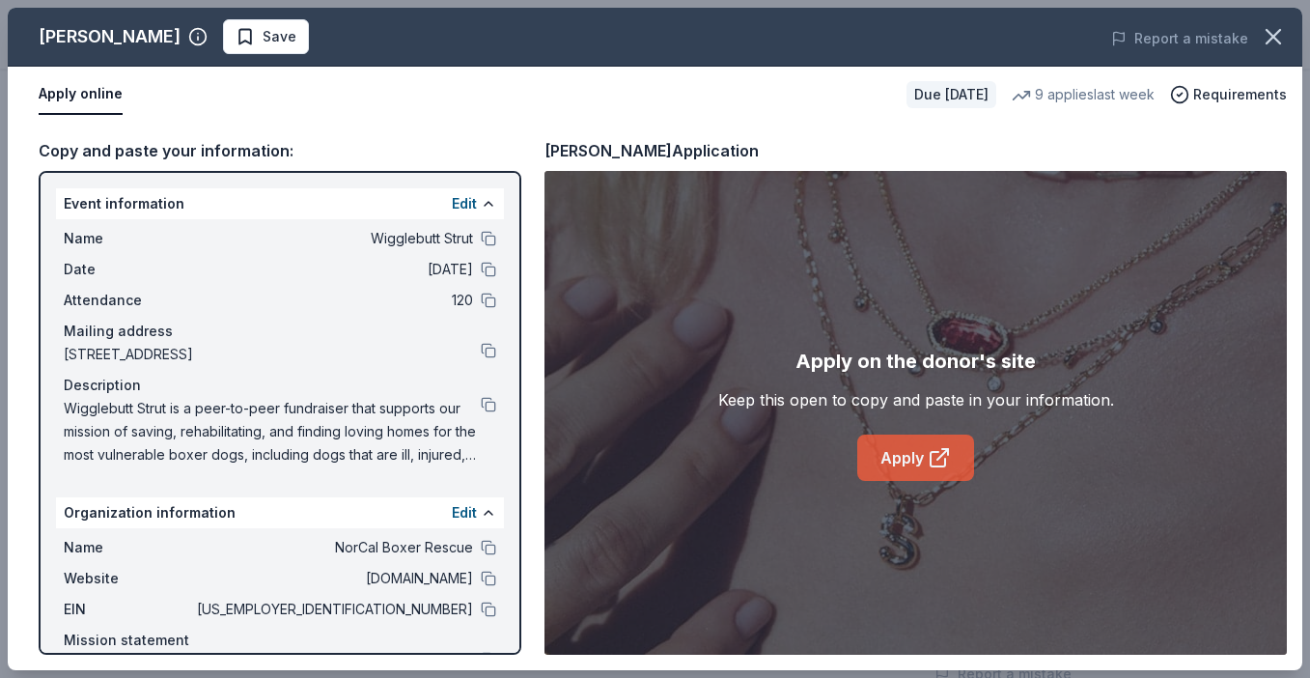
click at [881, 464] on link "Apply" at bounding box center [916, 458] width 117 height 46
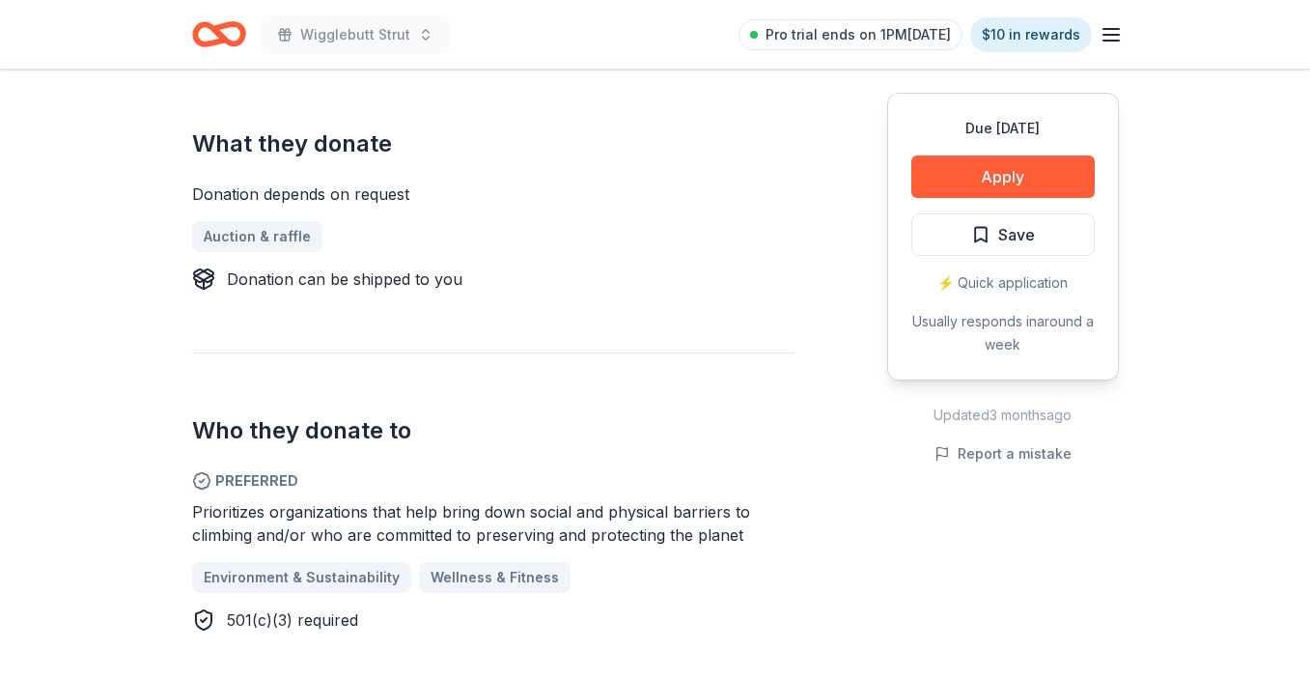
scroll to position [756, 0]
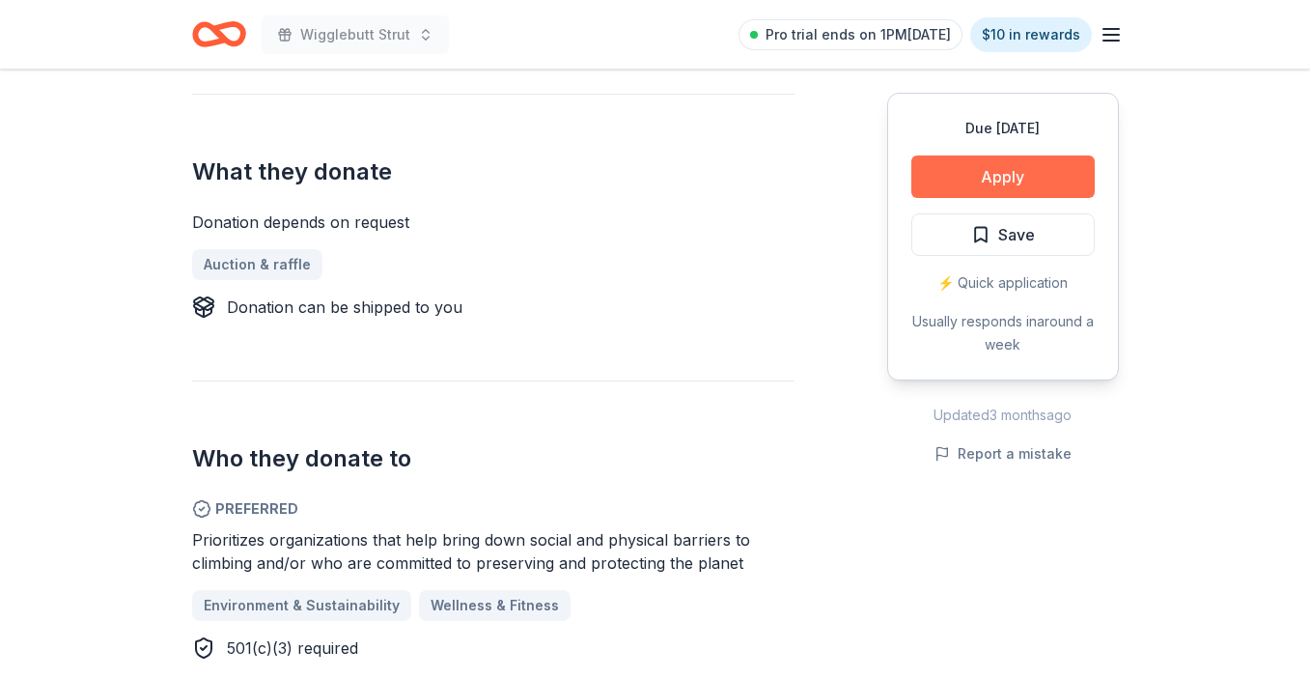
click at [951, 160] on button "Apply" at bounding box center [1003, 176] width 183 height 42
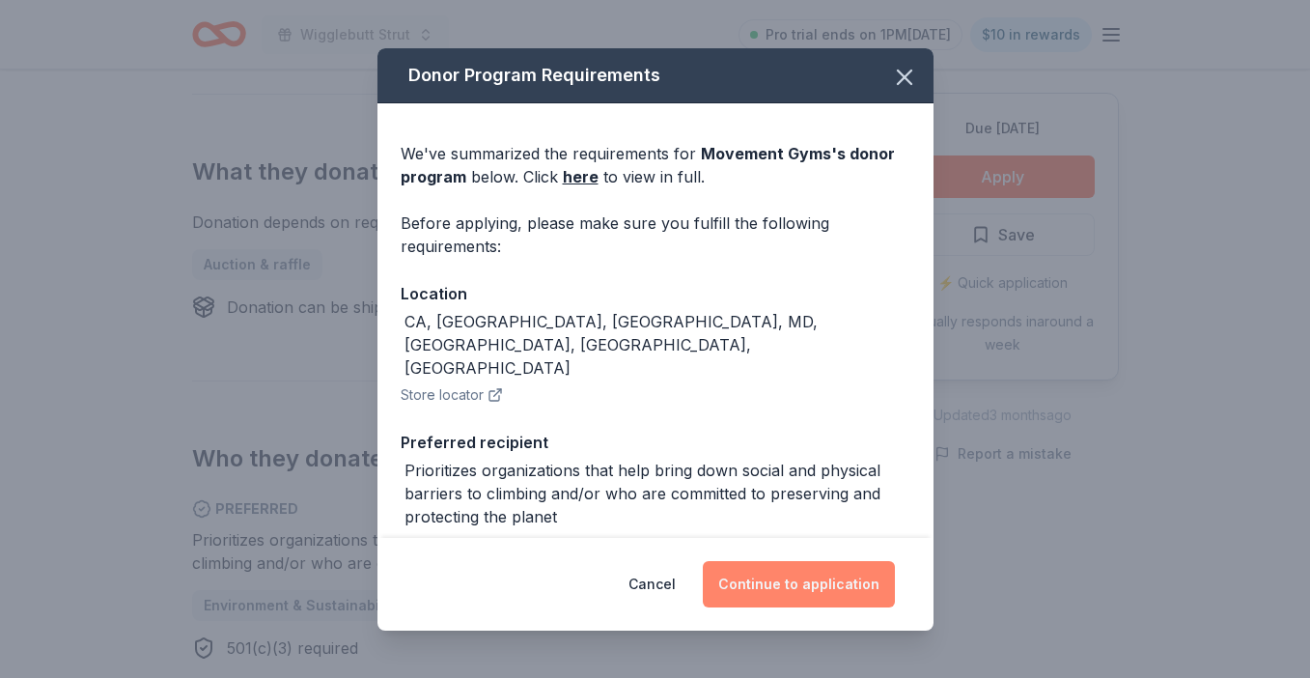
click at [778, 577] on button "Continue to application" at bounding box center [799, 584] width 192 height 46
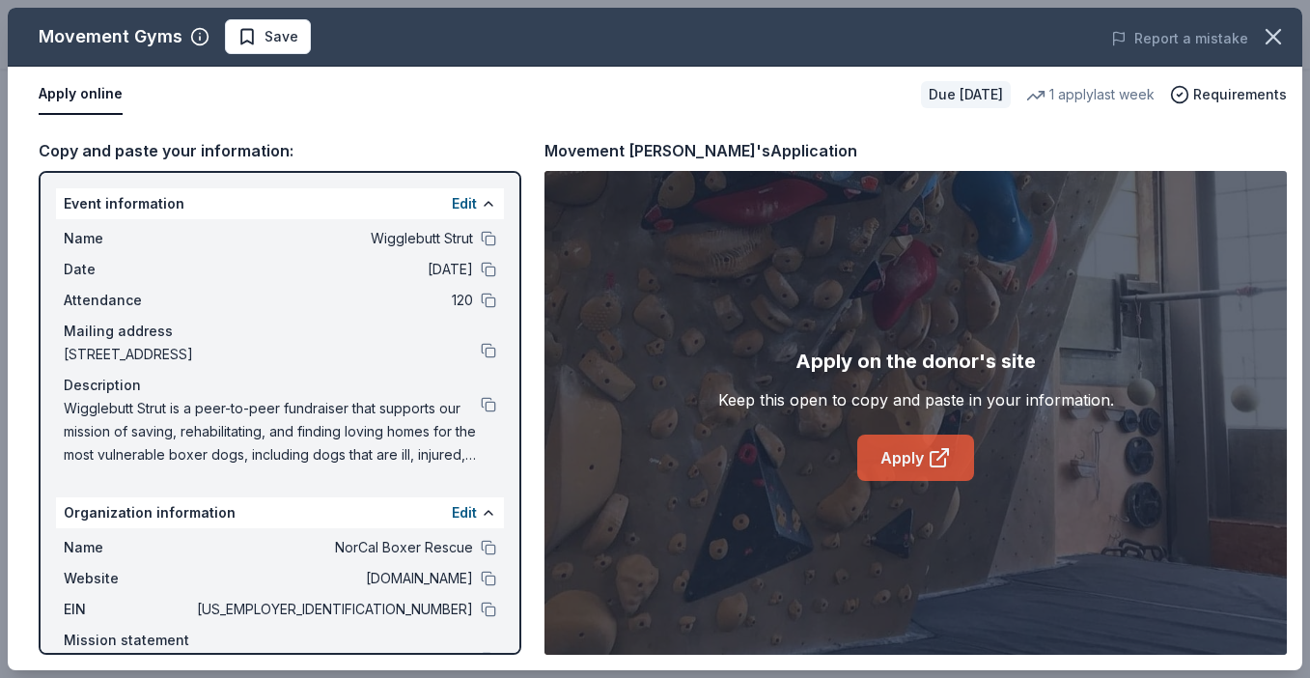
click at [910, 467] on link "Apply" at bounding box center [916, 458] width 117 height 46
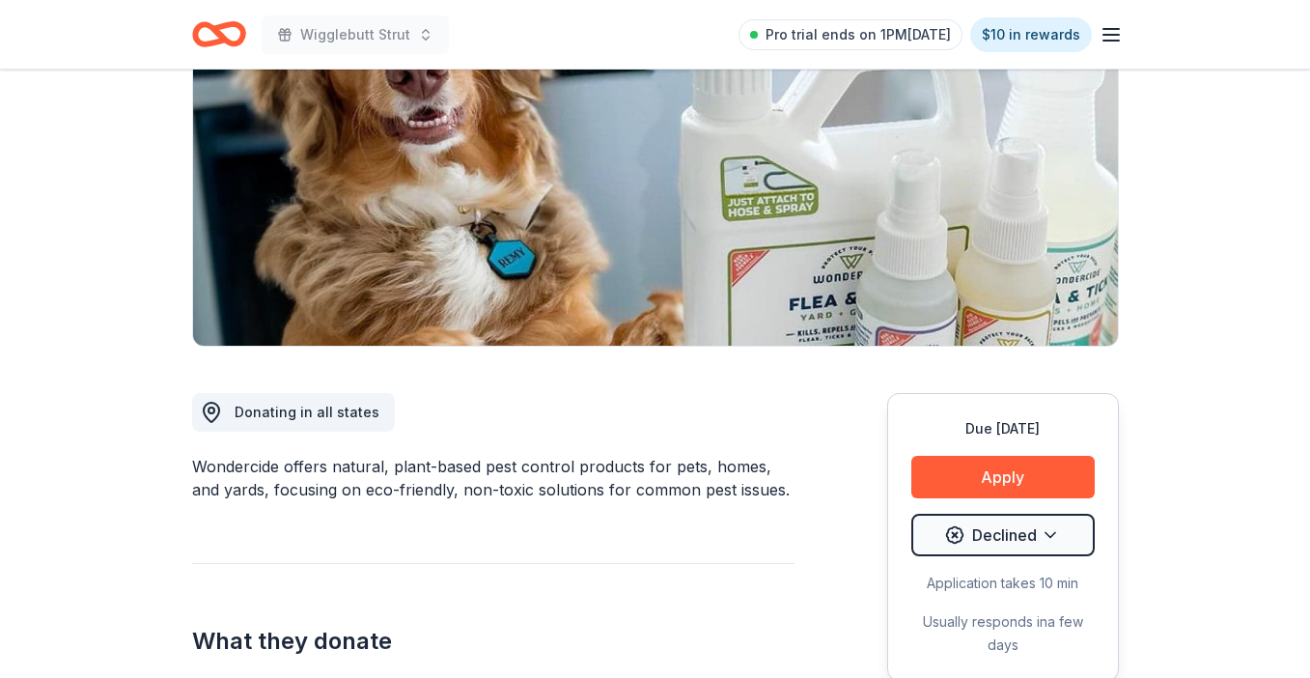
scroll to position [405, 0]
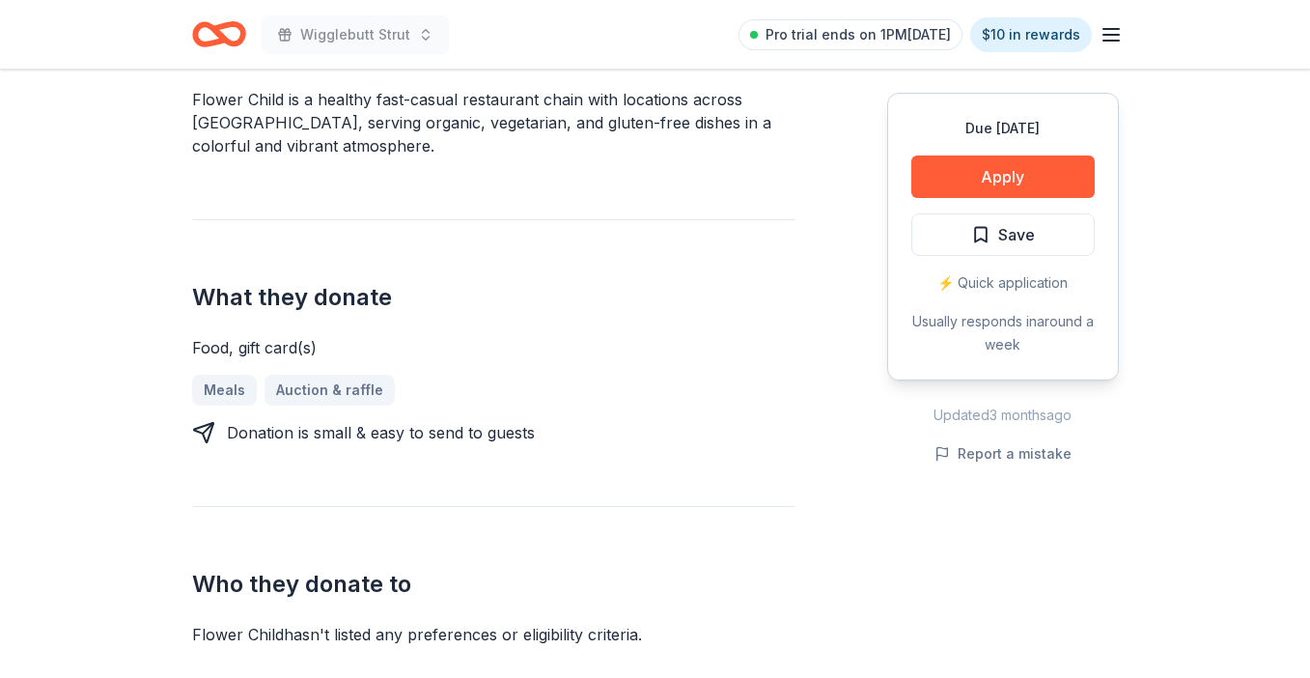
scroll to position [694, 0]
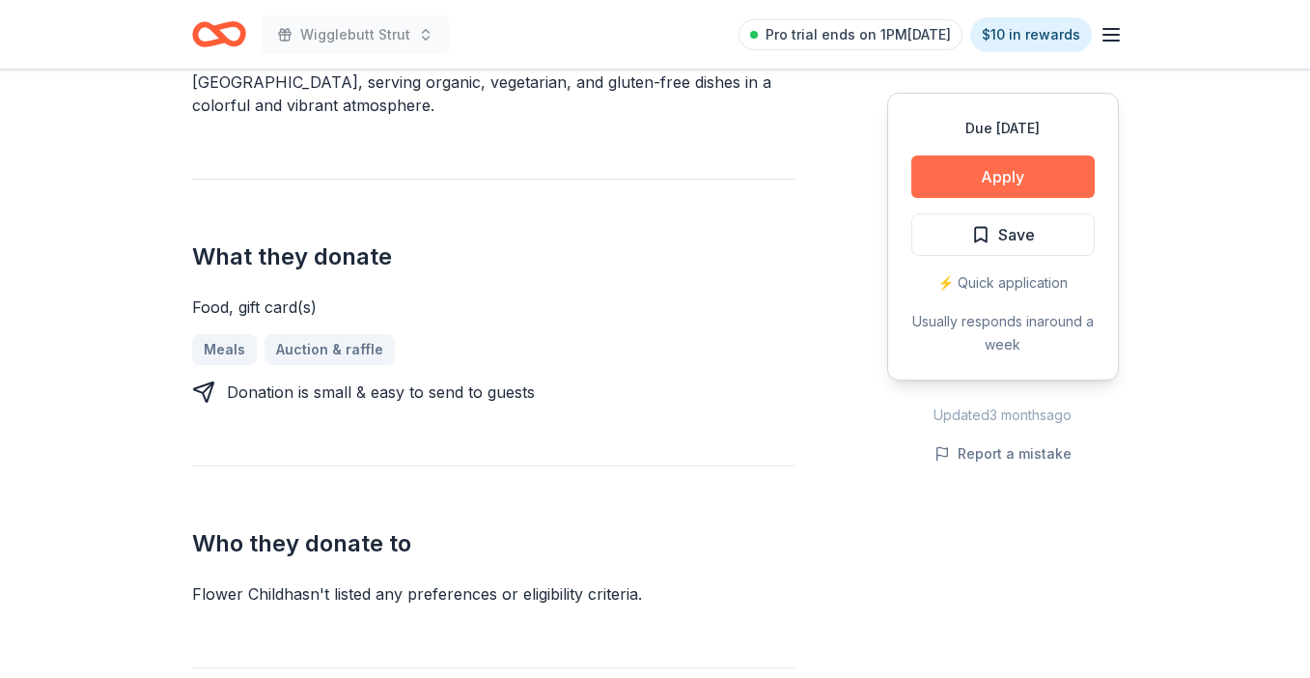
click at [955, 178] on button "Apply" at bounding box center [1003, 176] width 183 height 42
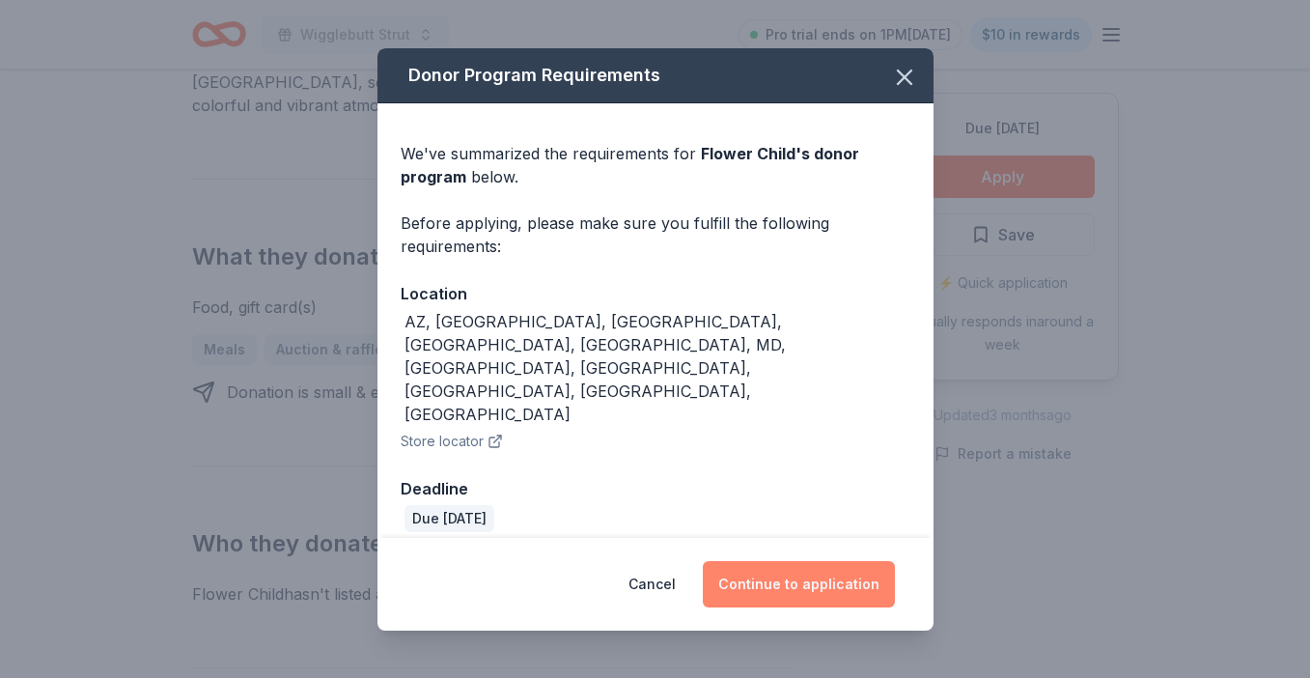
click at [809, 561] on button "Continue to application" at bounding box center [799, 584] width 192 height 46
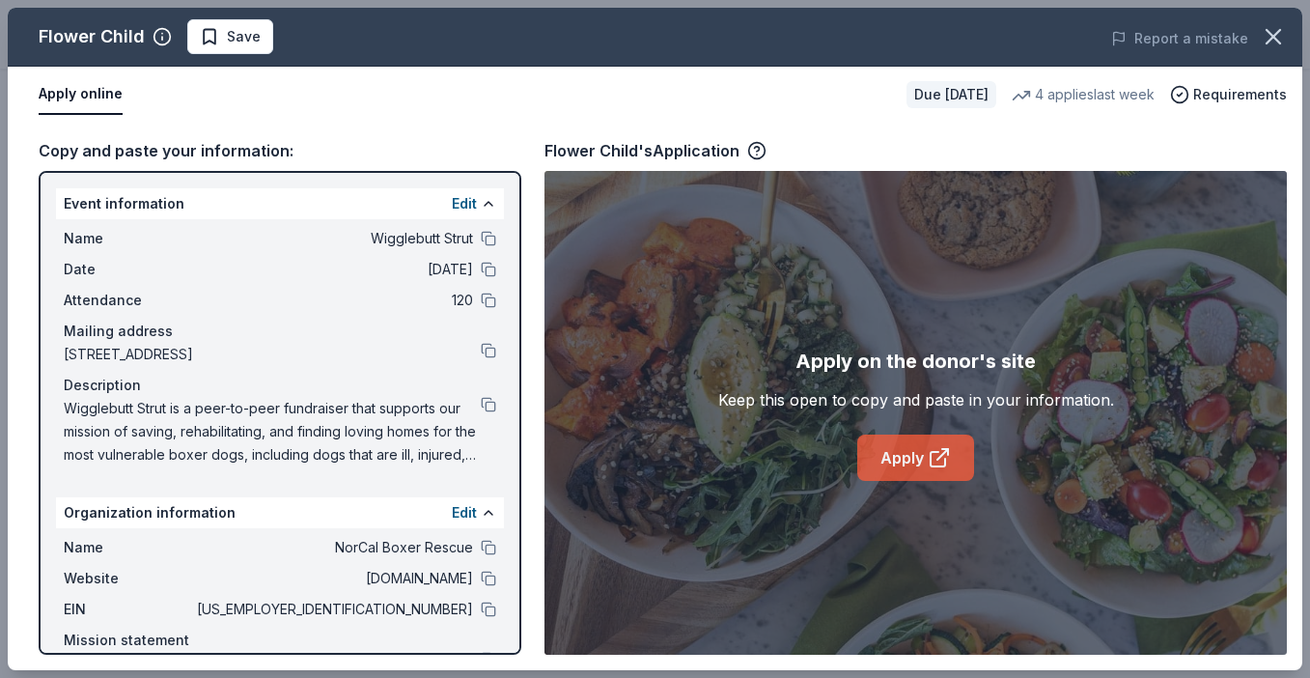
click at [915, 454] on link "Apply" at bounding box center [916, 458] width 117 height 46
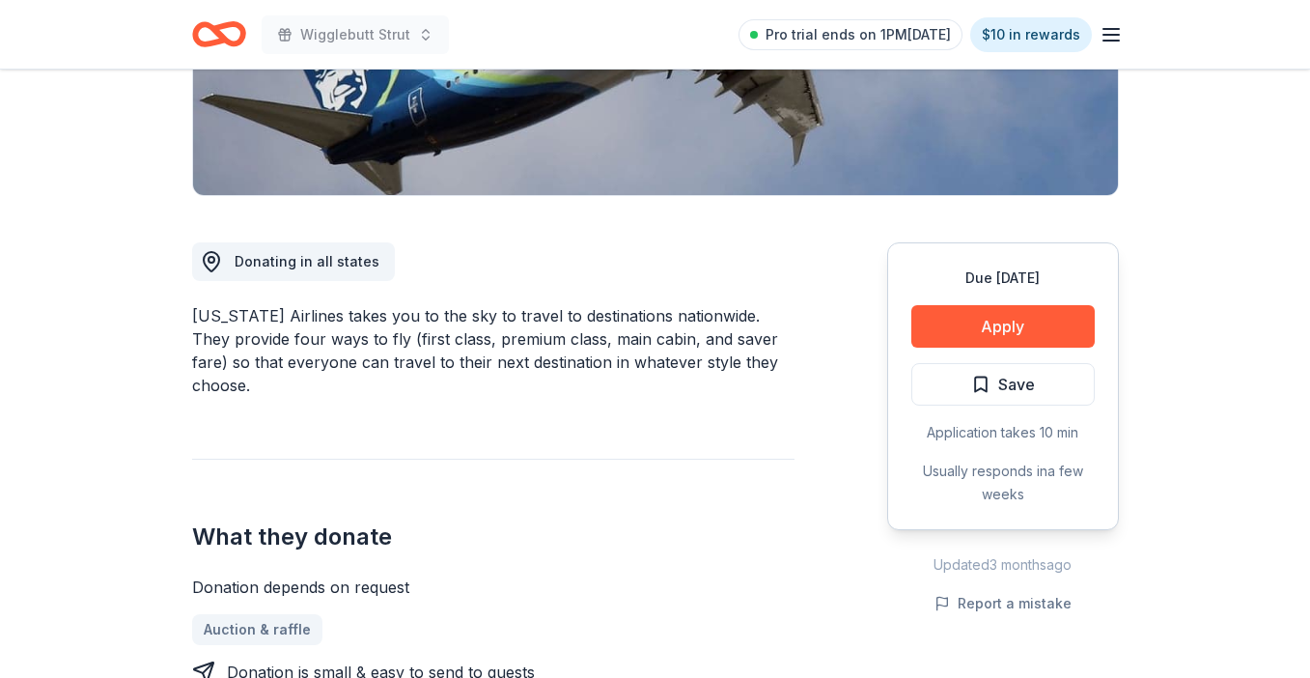
scroll to position [432, 0]
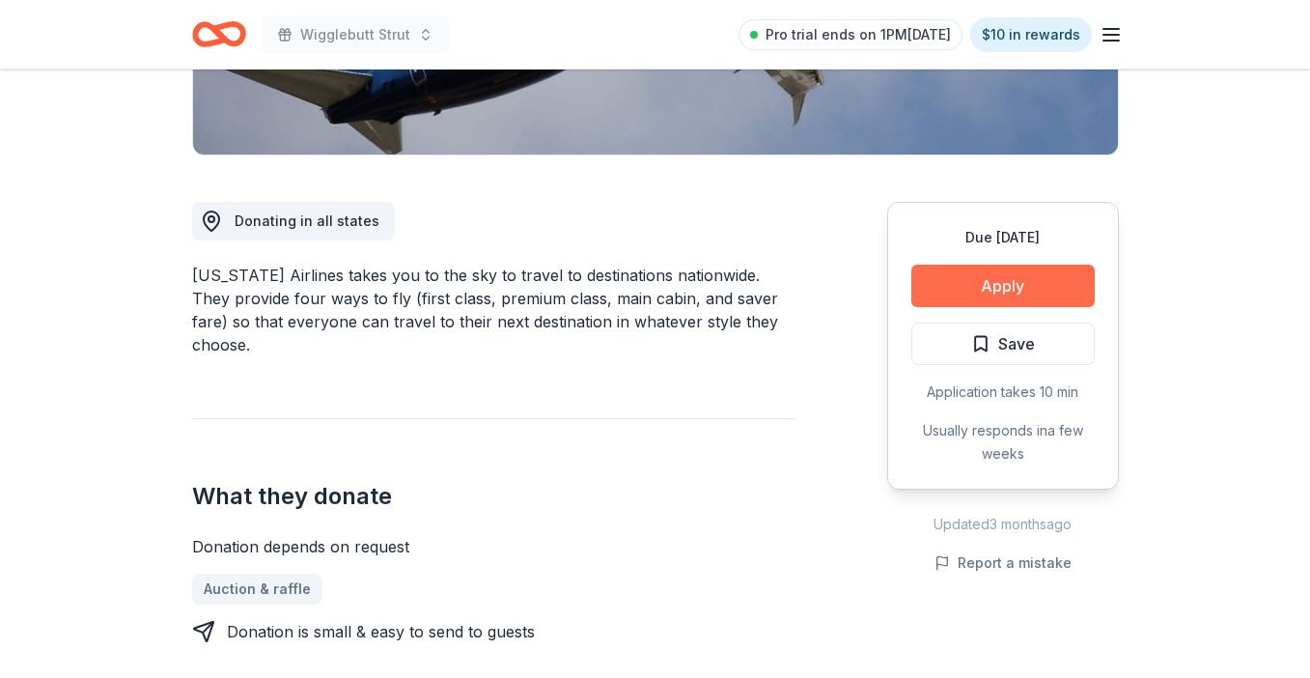
click at [996, 289] on button "Apply" at bounding box center [1003, 286] width 183 height 42
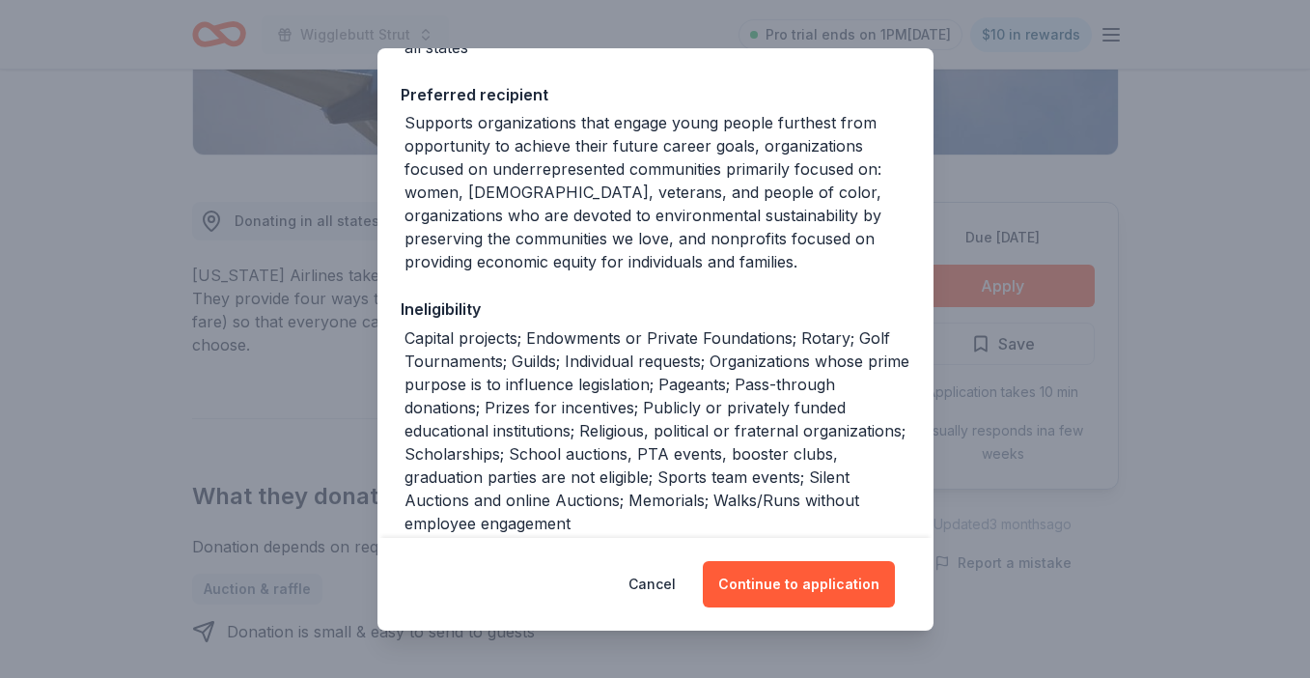
scroll to position [278, 0]
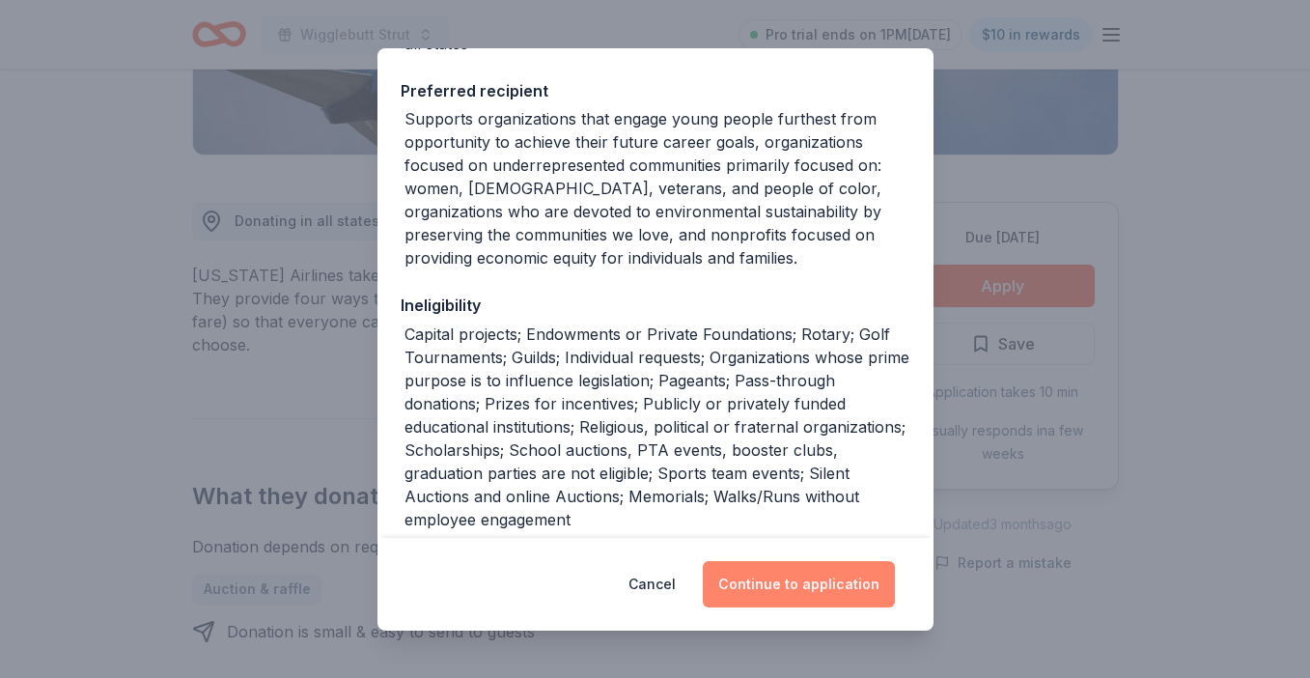
click at [783, 582] on button "Continue to application" at bounding box center [799, 584] width 192 height 46
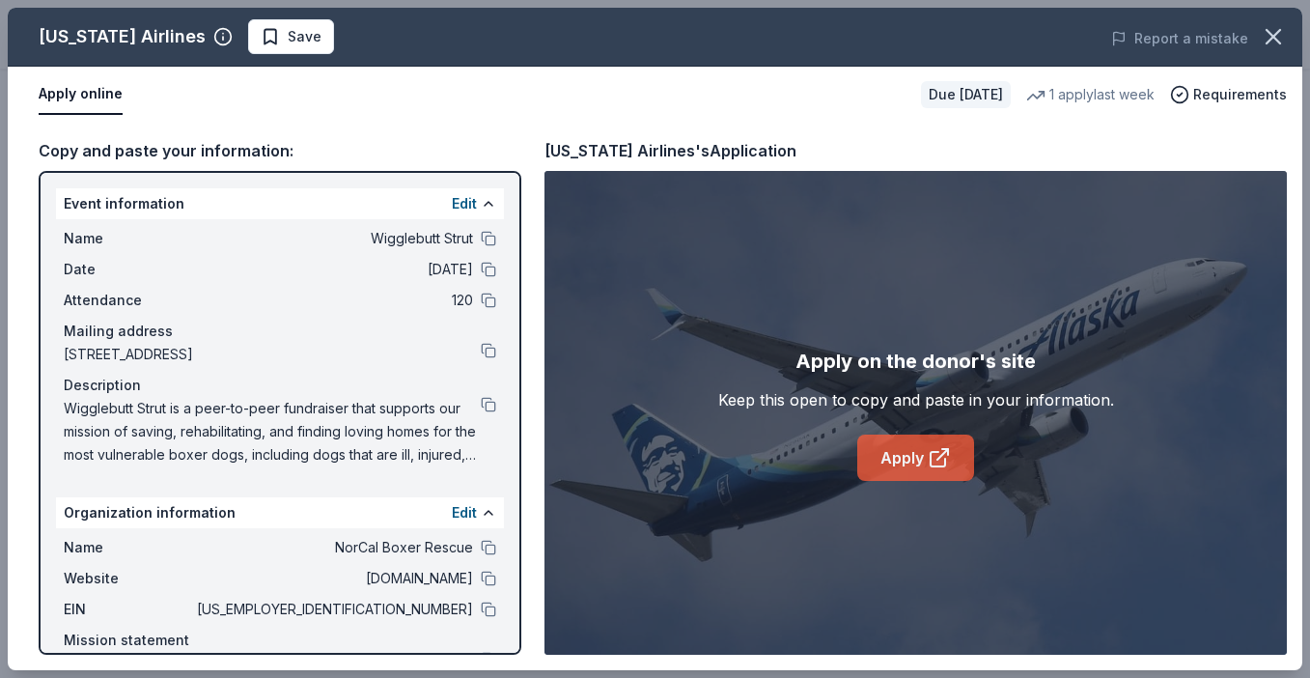
click at [876, 460] on link "Apply" at bounding box center [916, 458] width 117 height 46
click at [282, 41] on button "Save" at bounding box center [291, 36] width 86 height 35
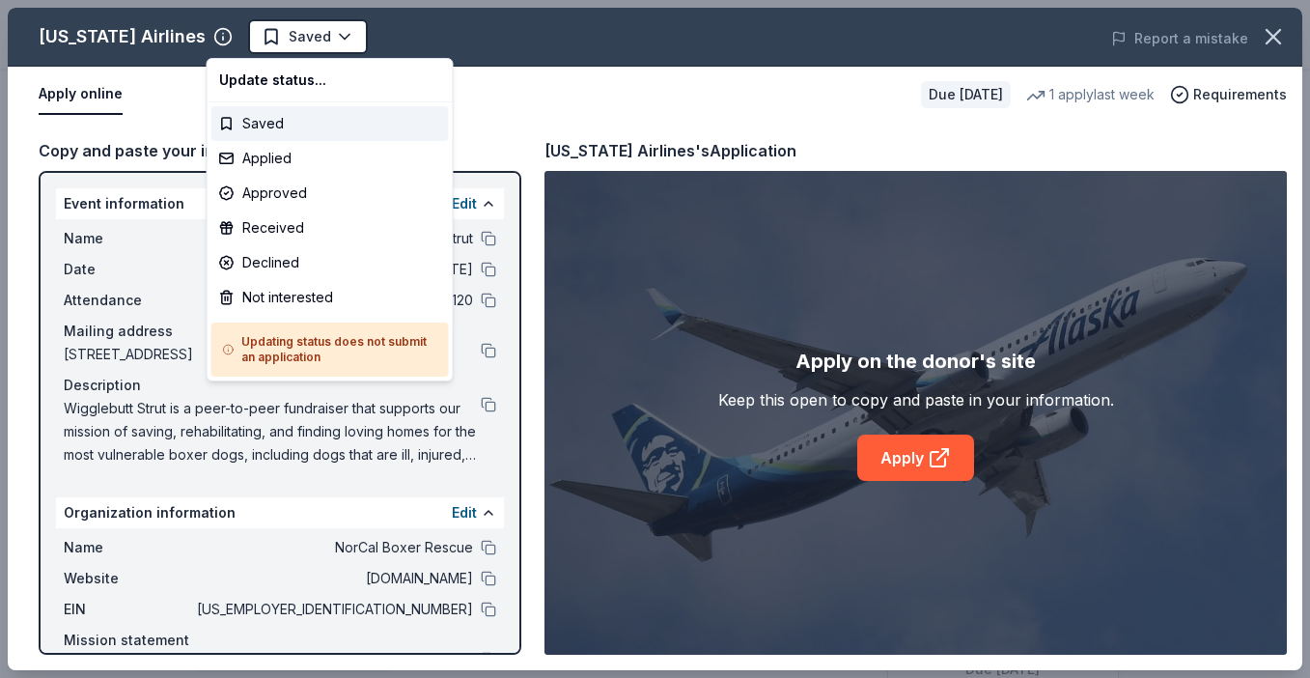
click at [282, 41] on body "Wigglebutt Strut Saved Apply Due [DATE] Share [US_STATE] Airlines 3.7 • 3 revie…" at bounding box center [655, 339] width 1310 height 678
click at [283, 155] on div "Applied" at bounding box center [330, 158] width 238 height 35
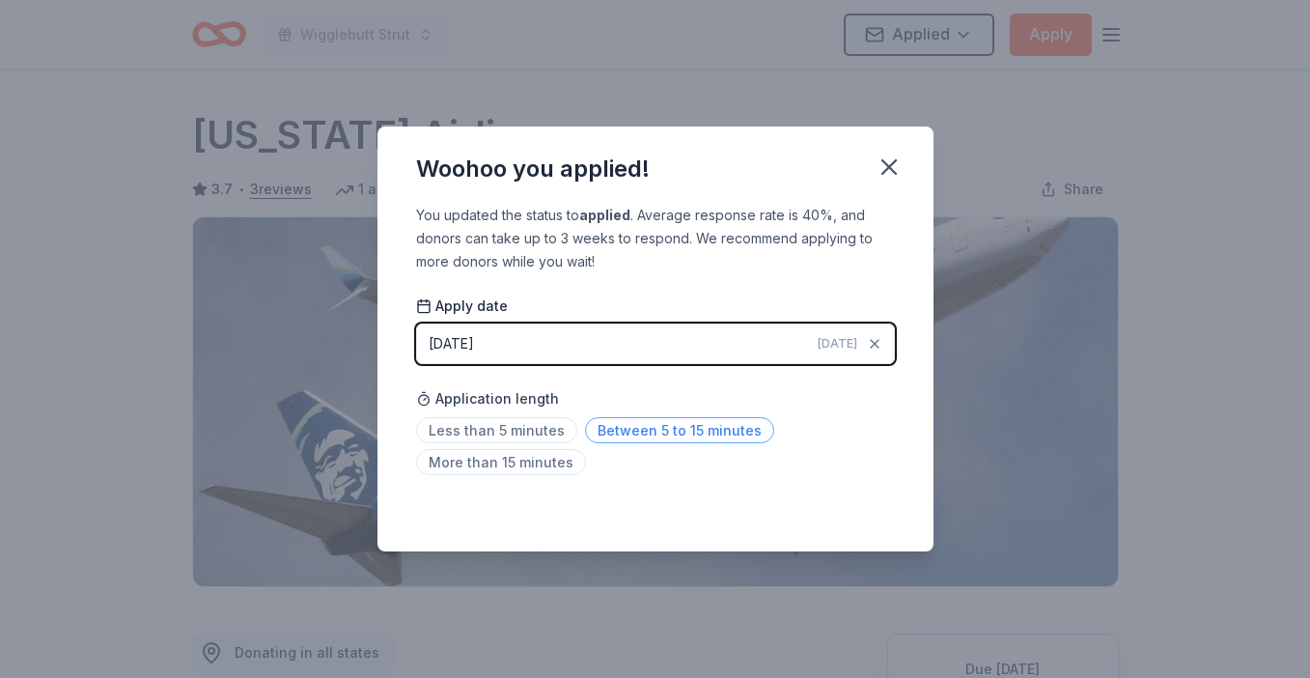
click at [694, 424] on span "Between 5 to 15 minutes" at bounding box center [679, 430] width 189 height 26
click at [888, 176] on icon "button" at bounding box center [889, 167] width 27 height 27
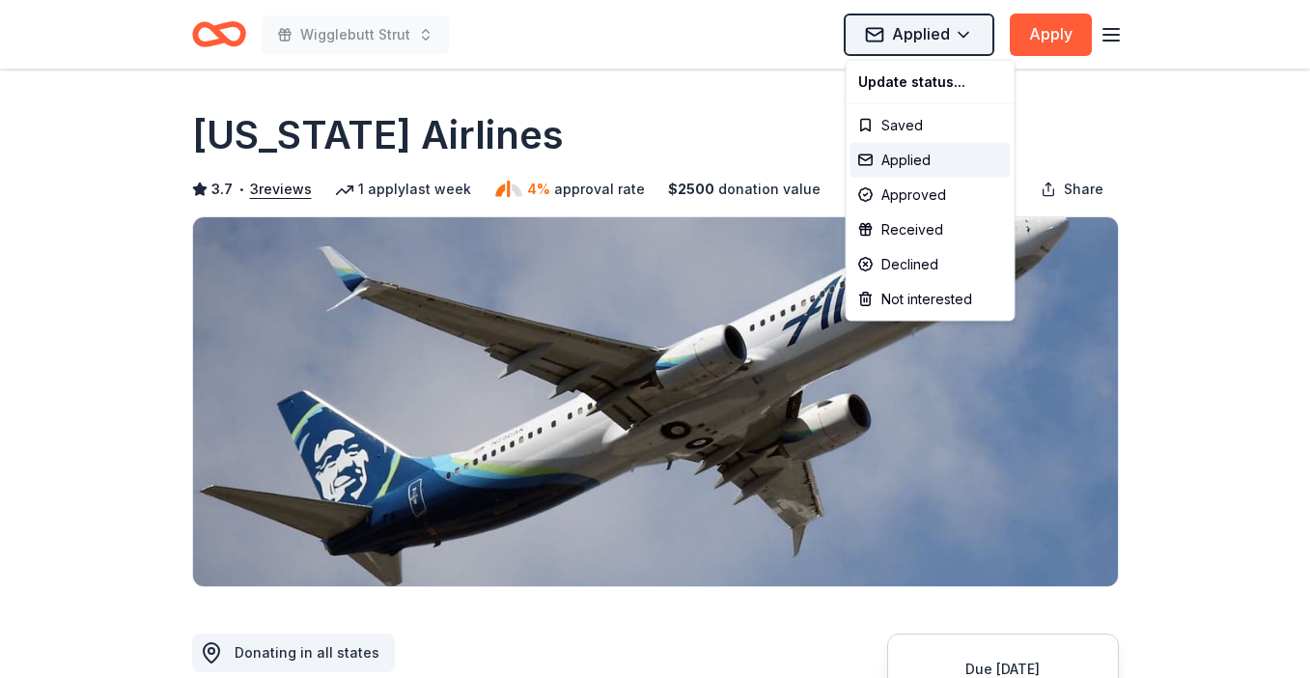
click at [968, 23] on html "Wigglebutt Strut Applied Apply Due in 44 days Share Alaska Airlines 3.7 • 3 rev…" at bounding box center [655, 339] width 1310 height 678
click at [881, 259] on div "Declined" at bounding box center [931, 264] width 160 height 35
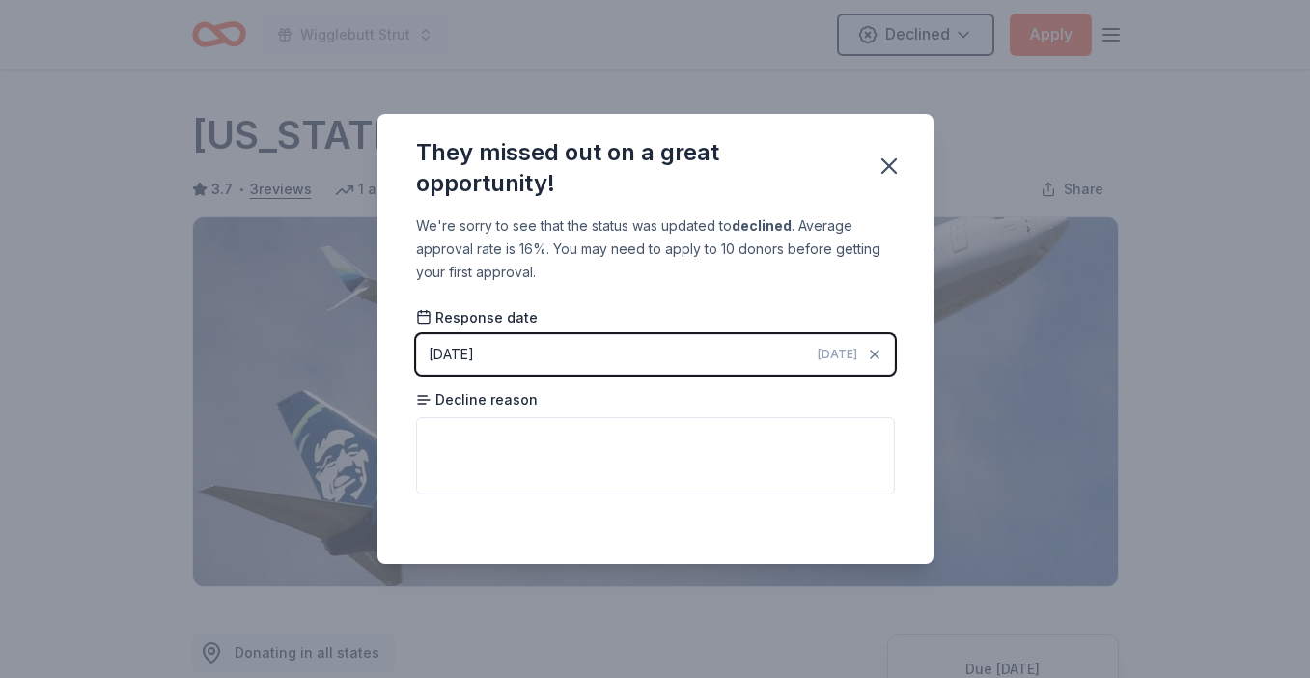
click at [704, 438] on html "Wigglebutt Strut Declined Apply Due in 44 days Share Alaska Airlines 3.7 • 3 re…" at bounding box center [655, 339] width 1310 height 678
click at [894, 162] on icon "button" at bounding box center [890, 166] width 14 height 14
